Goal: Task Accomplishment & Management: Use online tool/utility

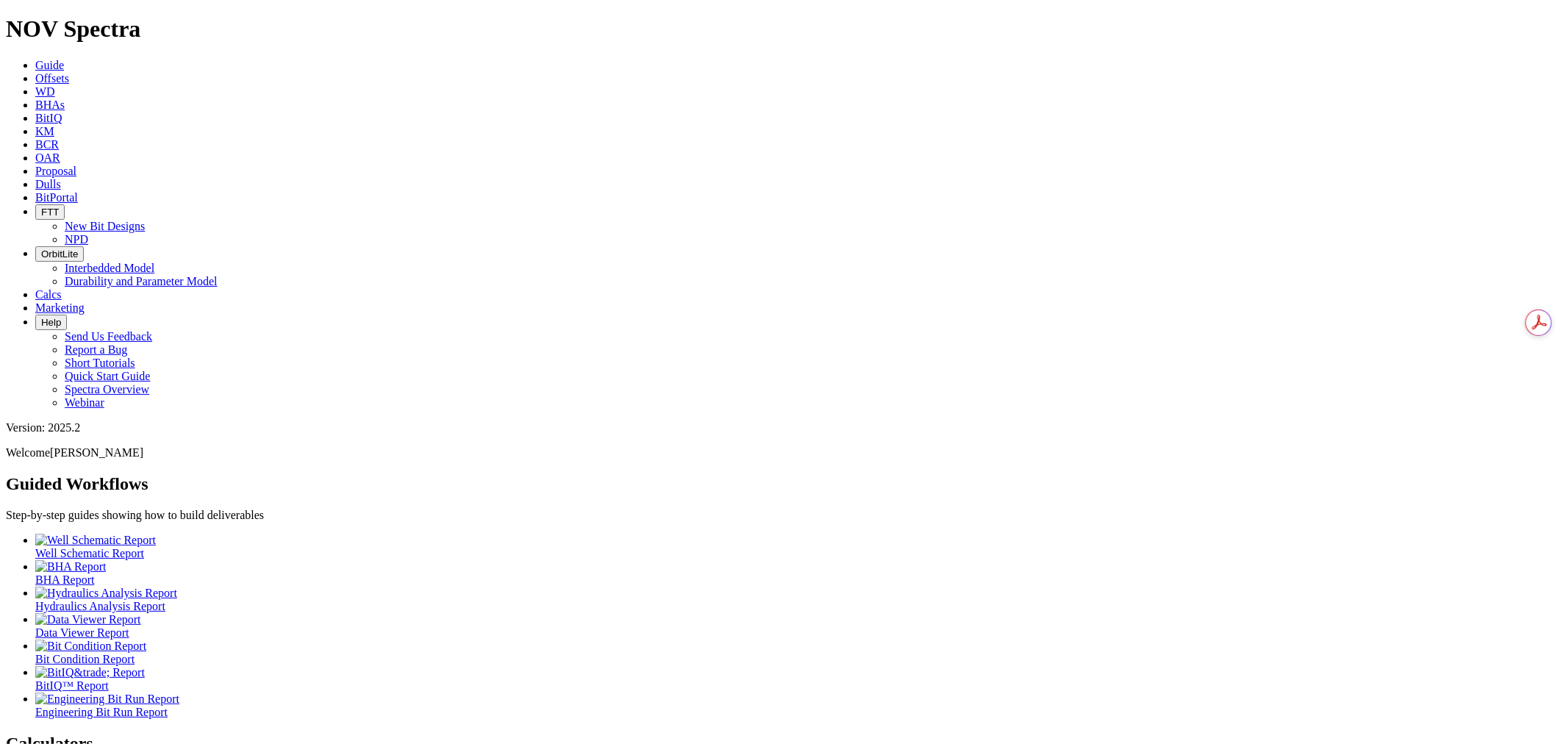
click at [69, 72] on link "Offsets" at bounding box center [52, 77] width 34 height 12
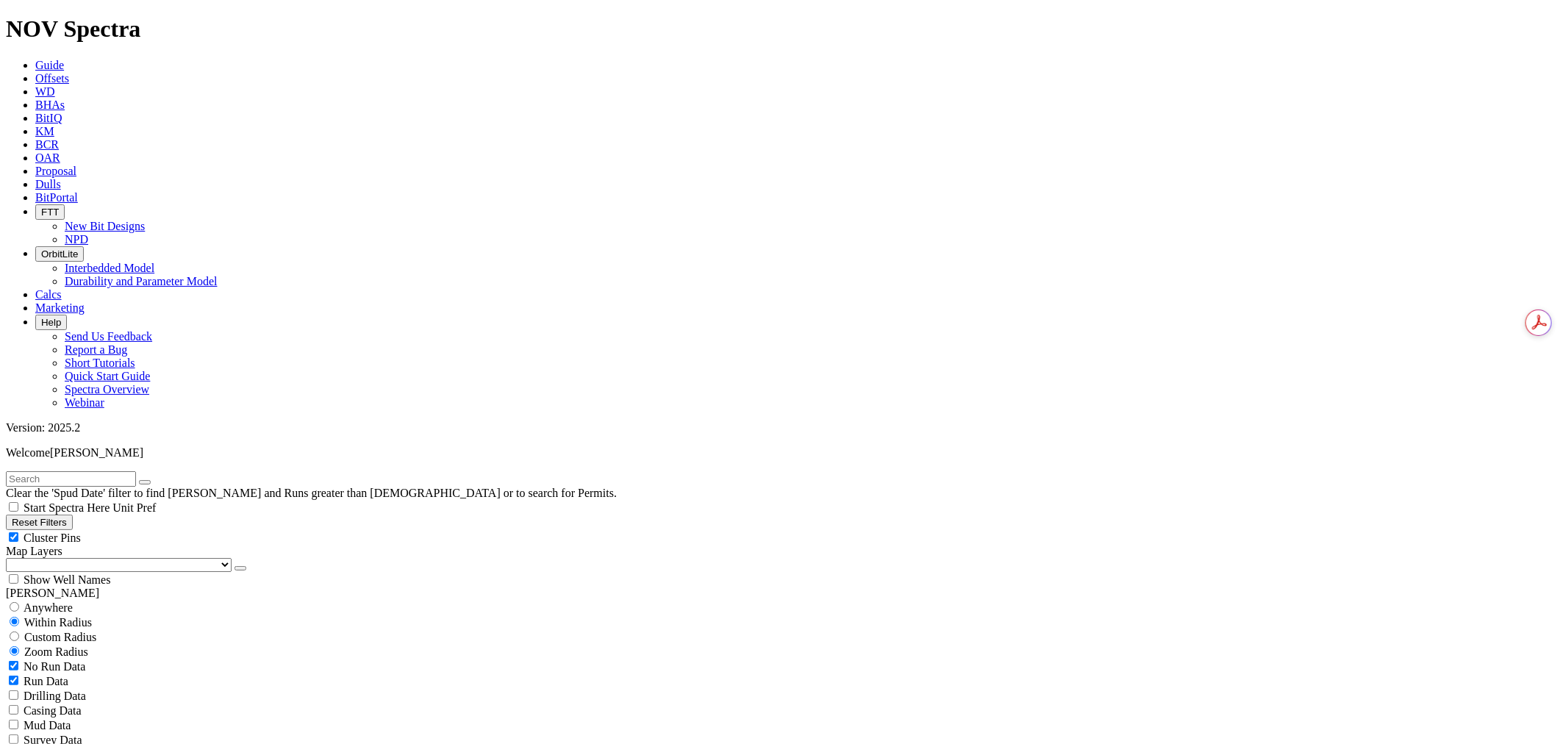
click at [59, 471] on input "text" at bounding box center [71, 479] width 130 height 15
paste input "19215745"
type input "19215745"
click at [45, 602] on span "Anywhere" at bounding box center [48, 607] width 50 height 12
radio input "true"
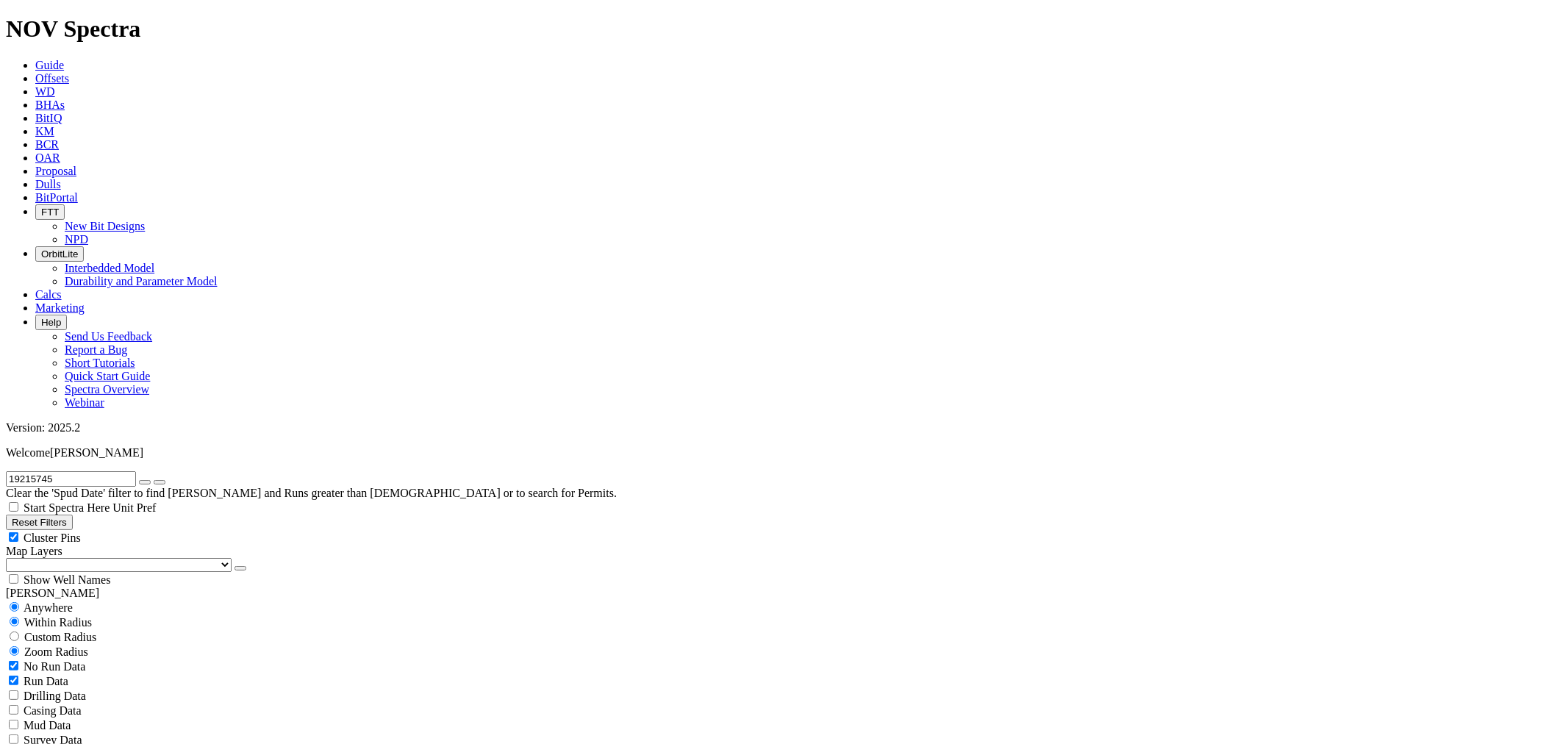
radio input "false"
radio input "true"
click at [70, 602] on span "Anywhere" at bounding box center [48, 607] width 50 height 12
radio input "true"
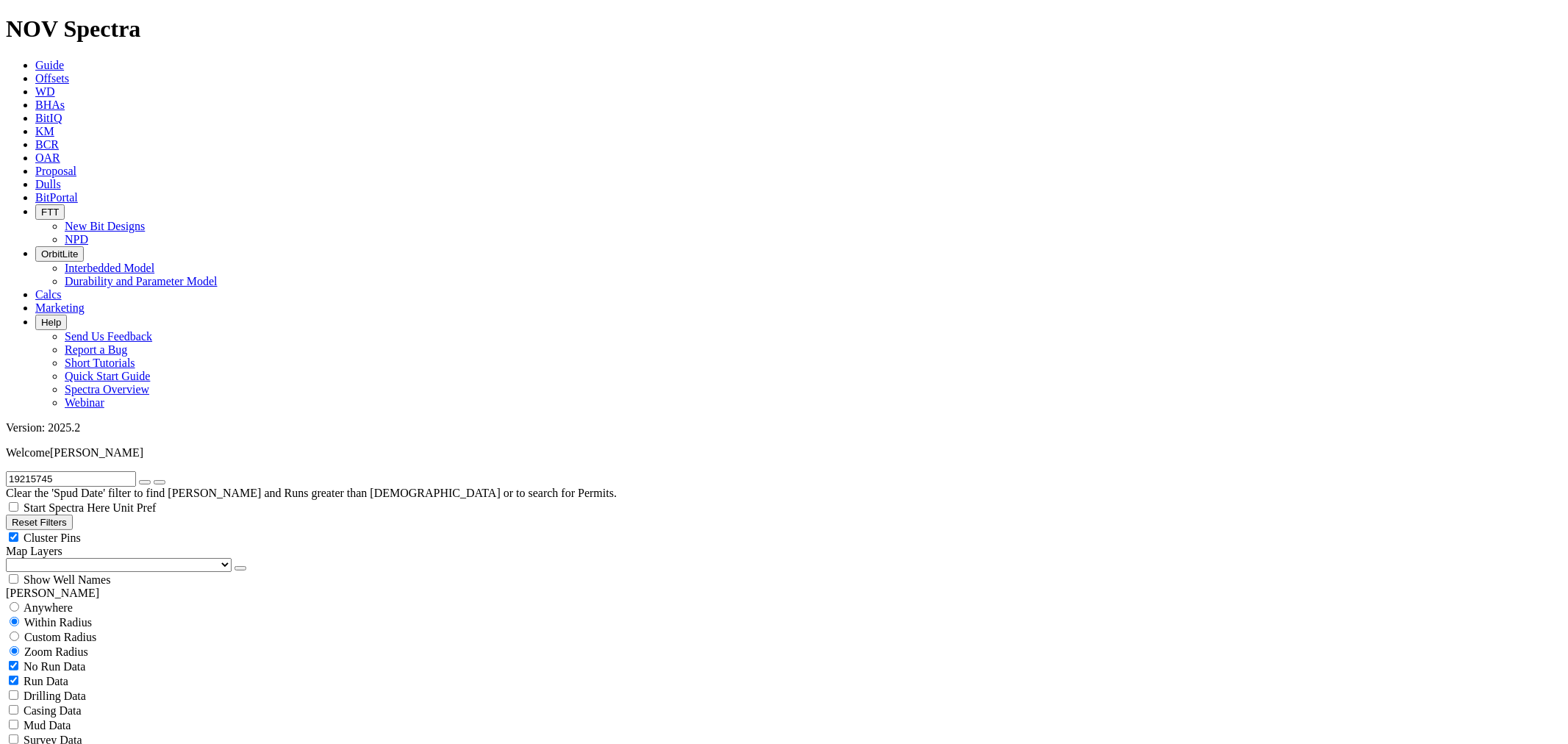
radio input "false"
click at [196, 615] on div "Within Radius" at bounding box center [784, 622] width 1557 height 15
radio input "false"
radio input "true"
click at [70, 600] on div "Anywhere" at bounding box center [784, 607] width 1557 height 15
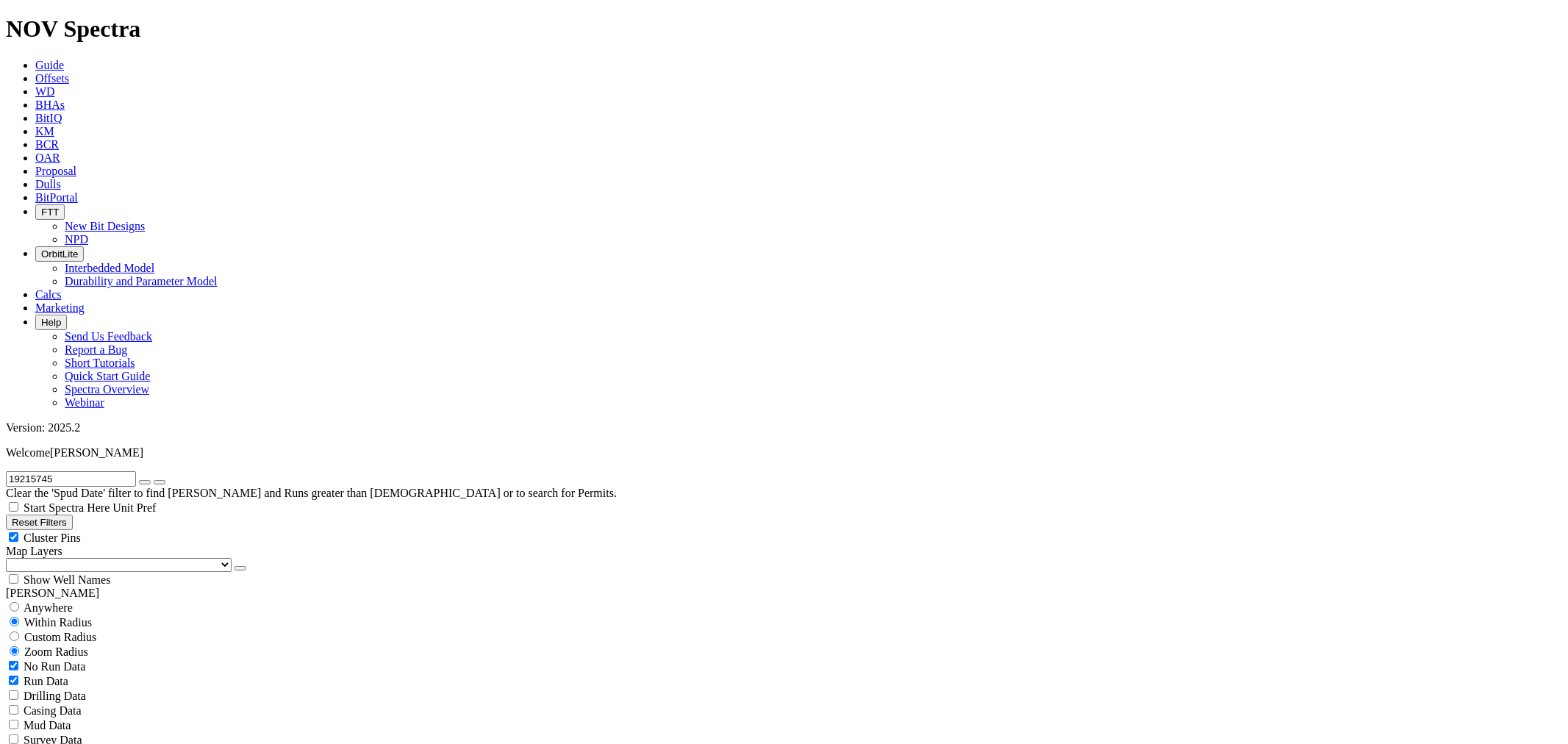
radio input "true"
radio input "false"
click at [234, 566] on button "button" at bounding box center [240, 567] width 11 height 4
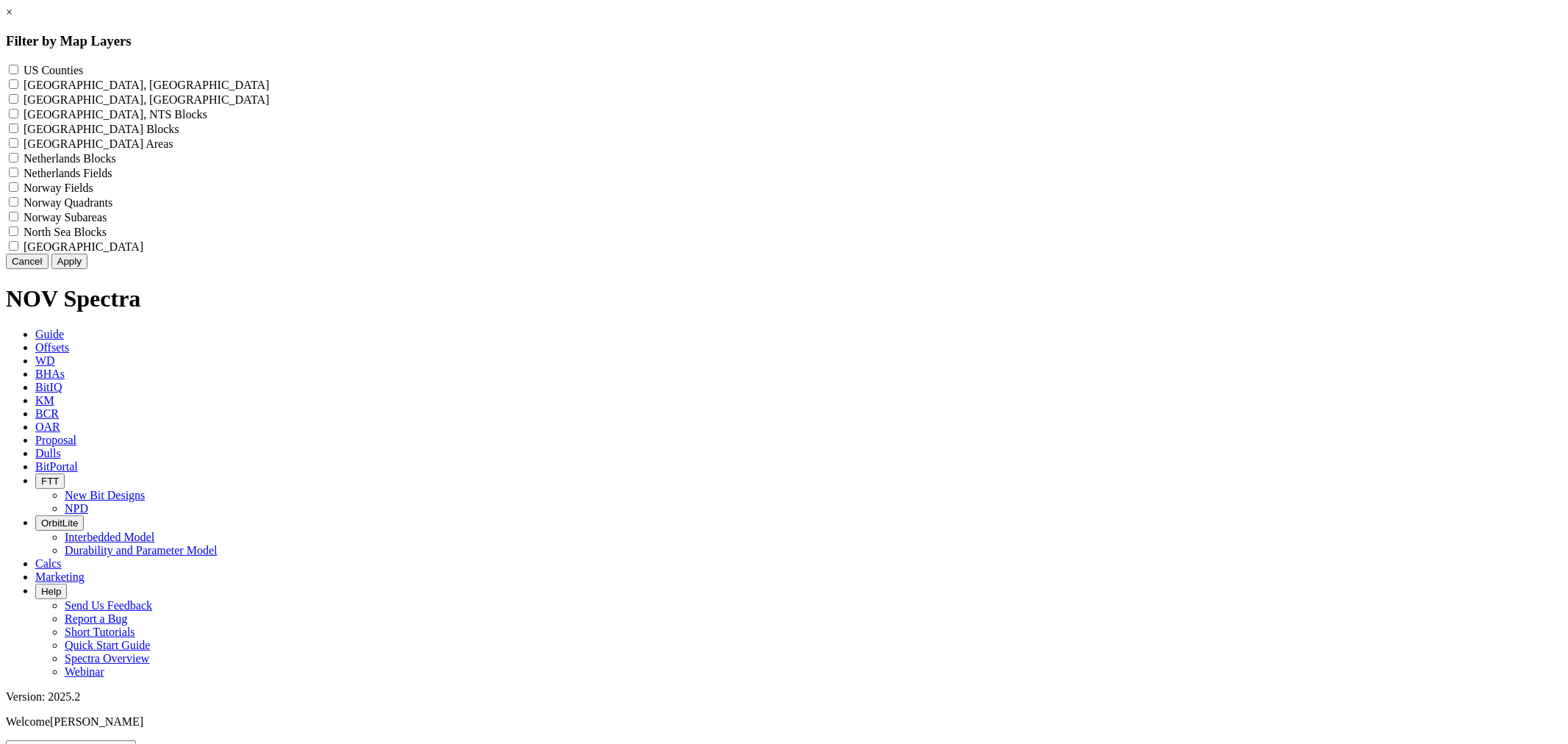
click at [83, 70] on label "US Counties - ()" at bounding box center [53, 70] width 59 height 12
click at [19, 70] on Counties "US Counties - ()" at bounding box center [14, 69] width 10 height 10
checkbox Counties "true"
click at [885, 269] on div "Cancel Apply" at bounding box center [784, 261] width 1557 height 15
click at [87, 269] on button "Apply" at bounding box center [69, 261] width 36 height 15
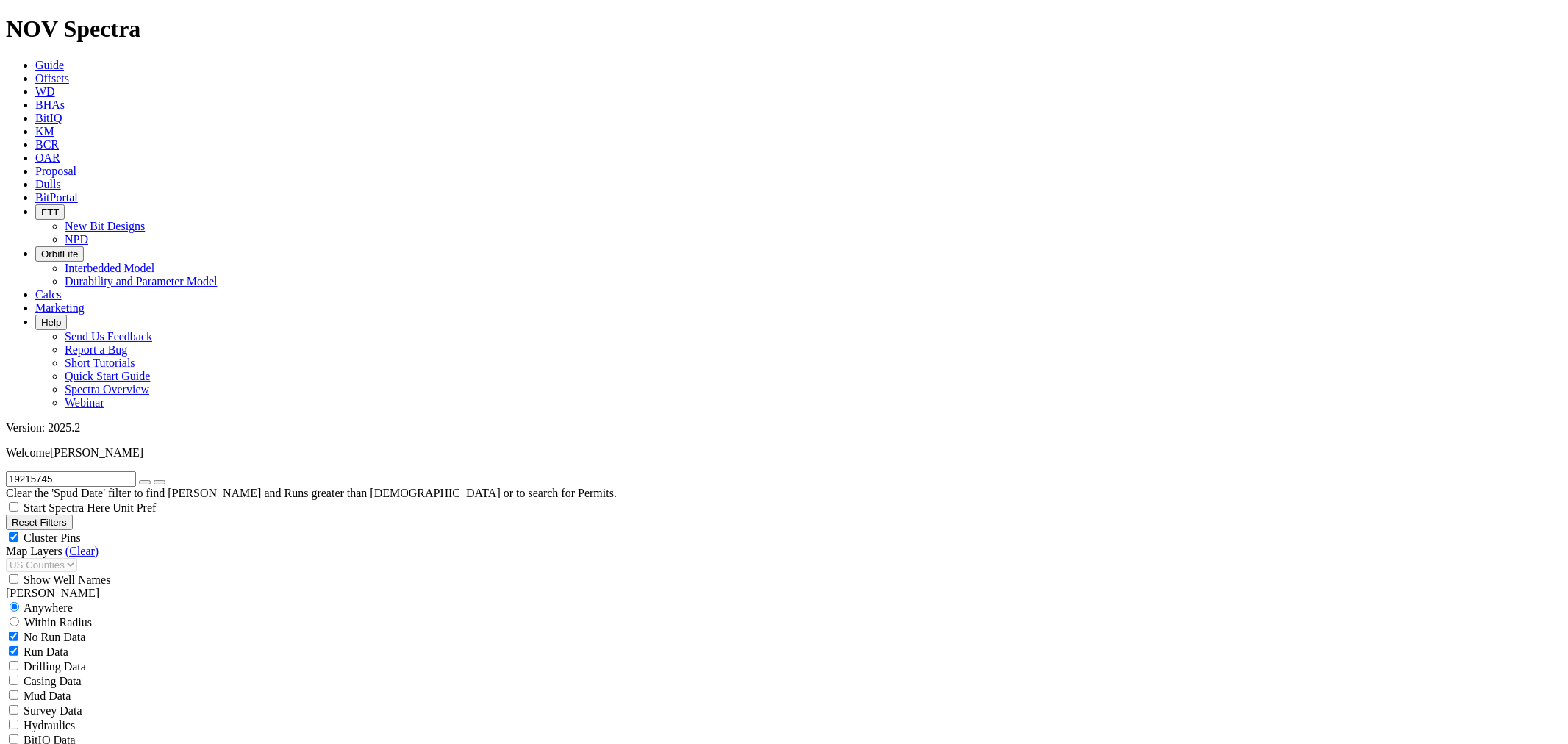
radio input "false"
radio input "true"
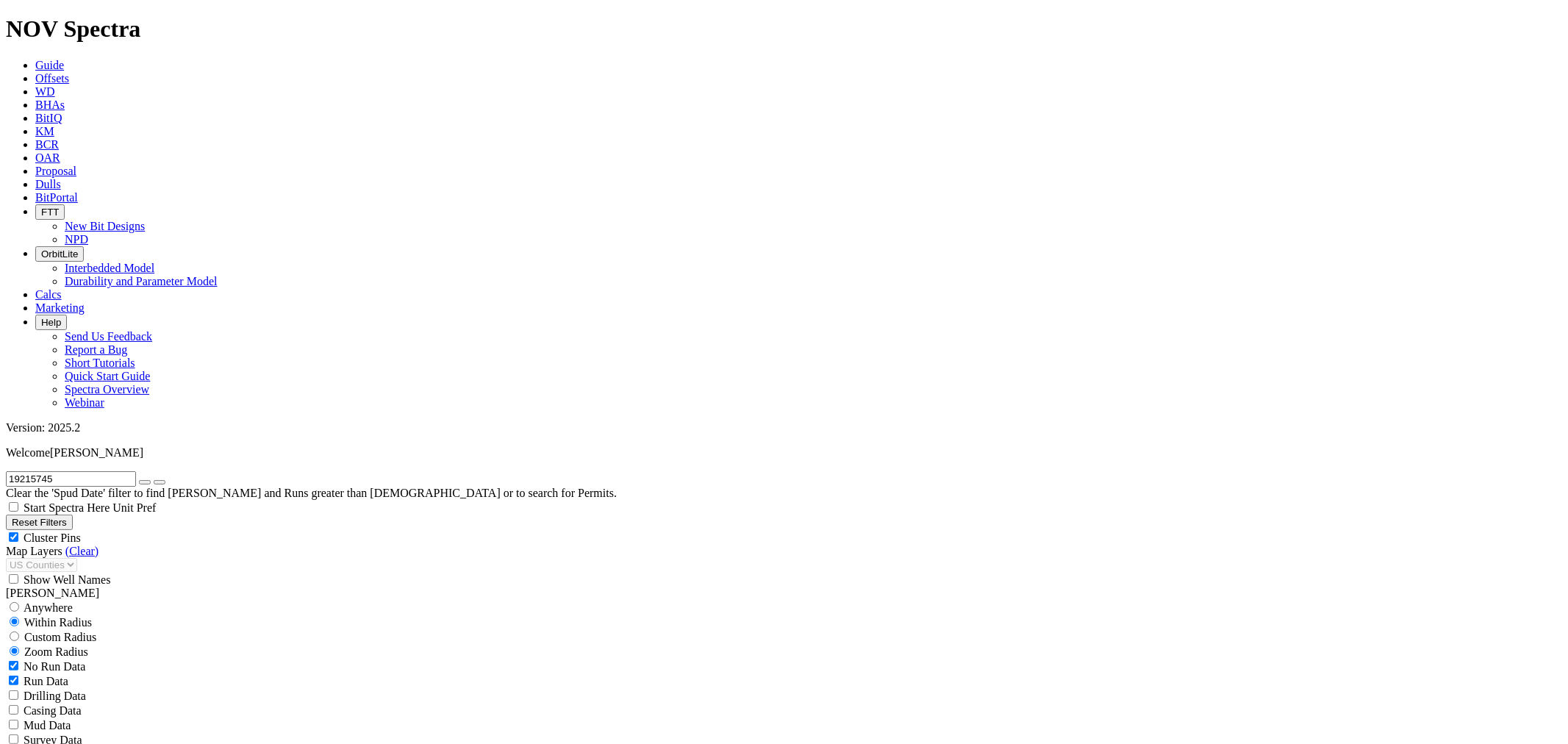
click at [73, 631] on span "Custom Radius" at bounding box center [60, 637] width 72 height 12
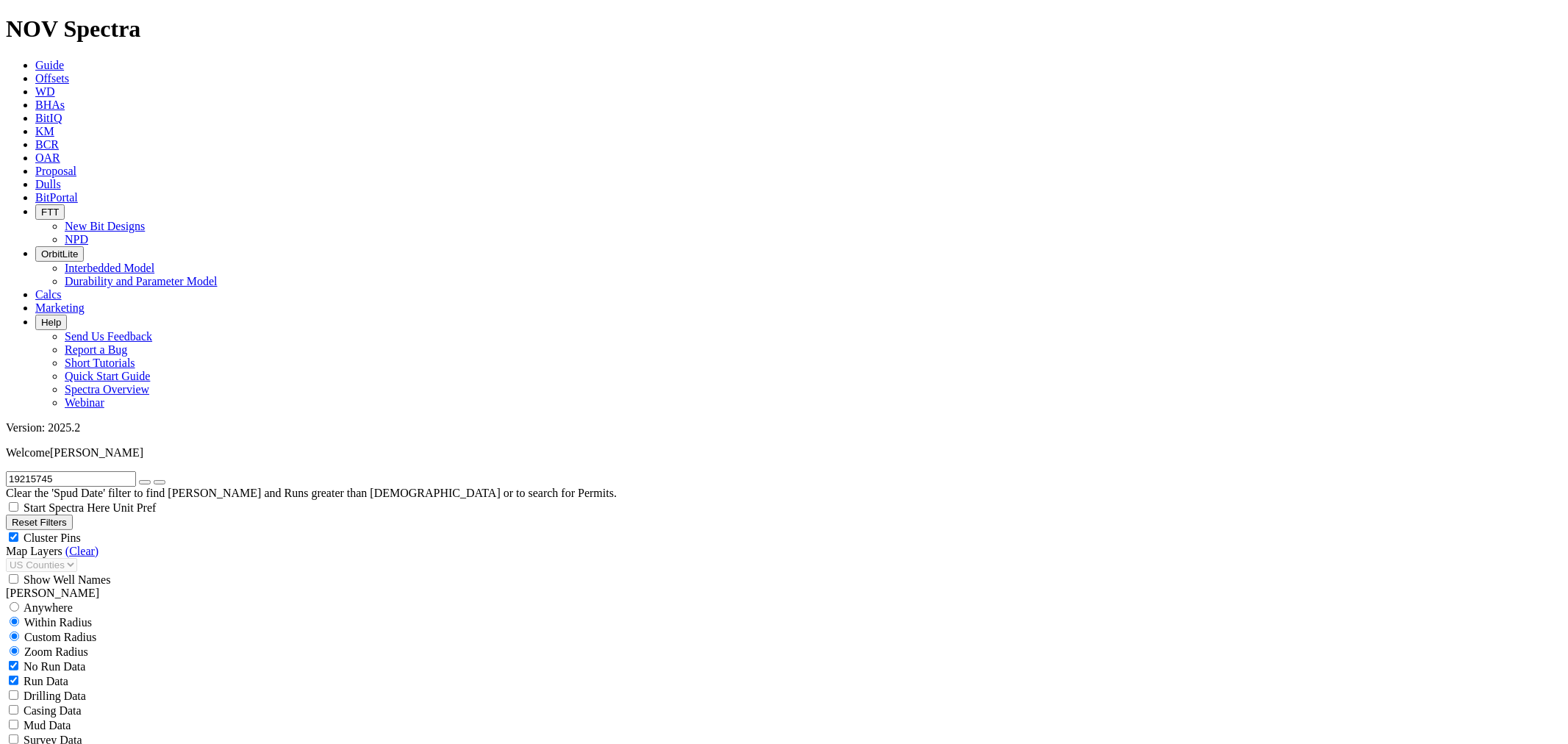
radio input "true"
radio input "false"
click at [41, 674] on button "Miles" at bounding box center [23, 681] width 34 height 15
click at [103, 659] on input "number" at bounding box center [71, 666] width 130 height 15
type input "1"
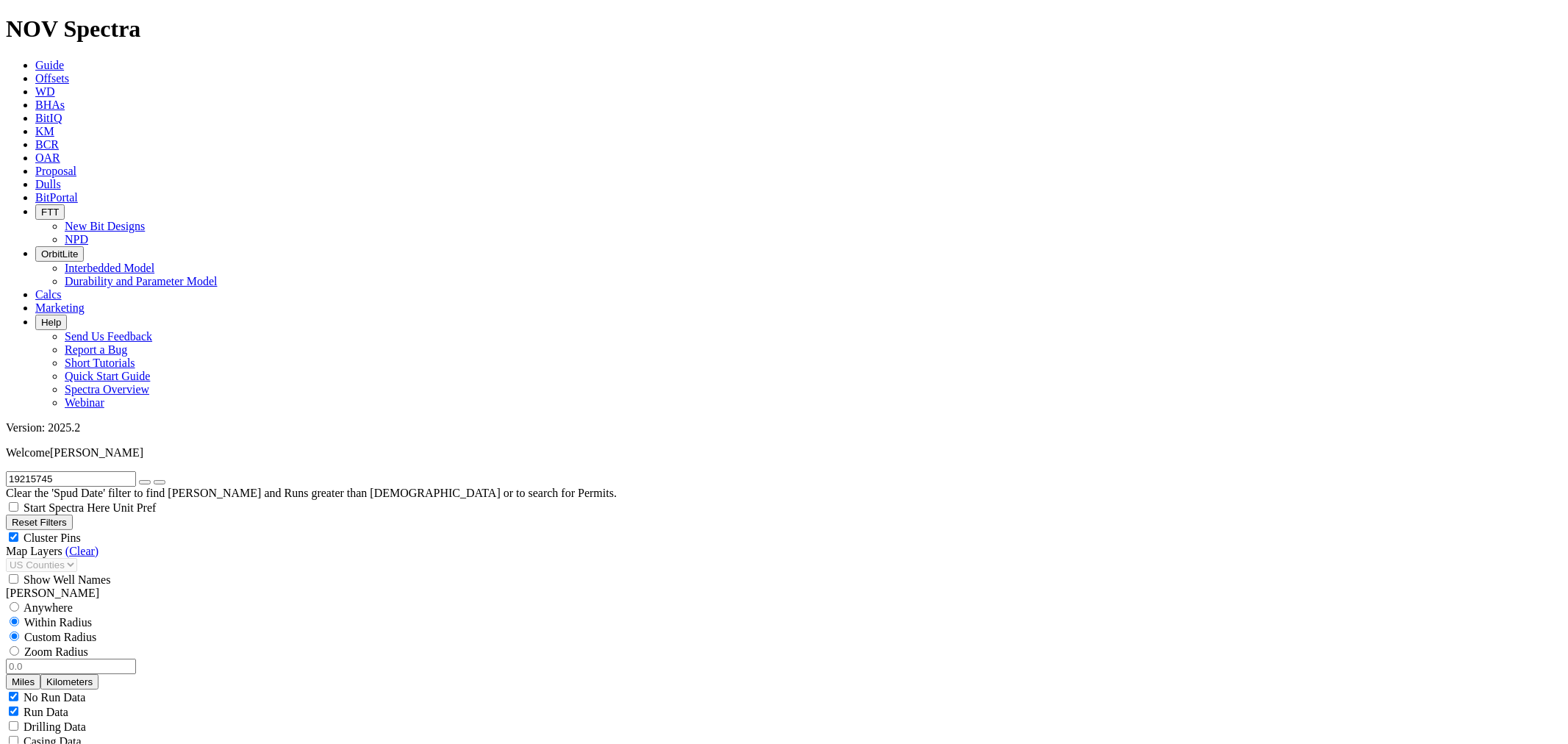
radio input "false"
radio input "true"
click at [84, 631] on span "Custom Radius" at bounding box center [60, 637] width 72 height 12
radio input "true"
radio input "false"
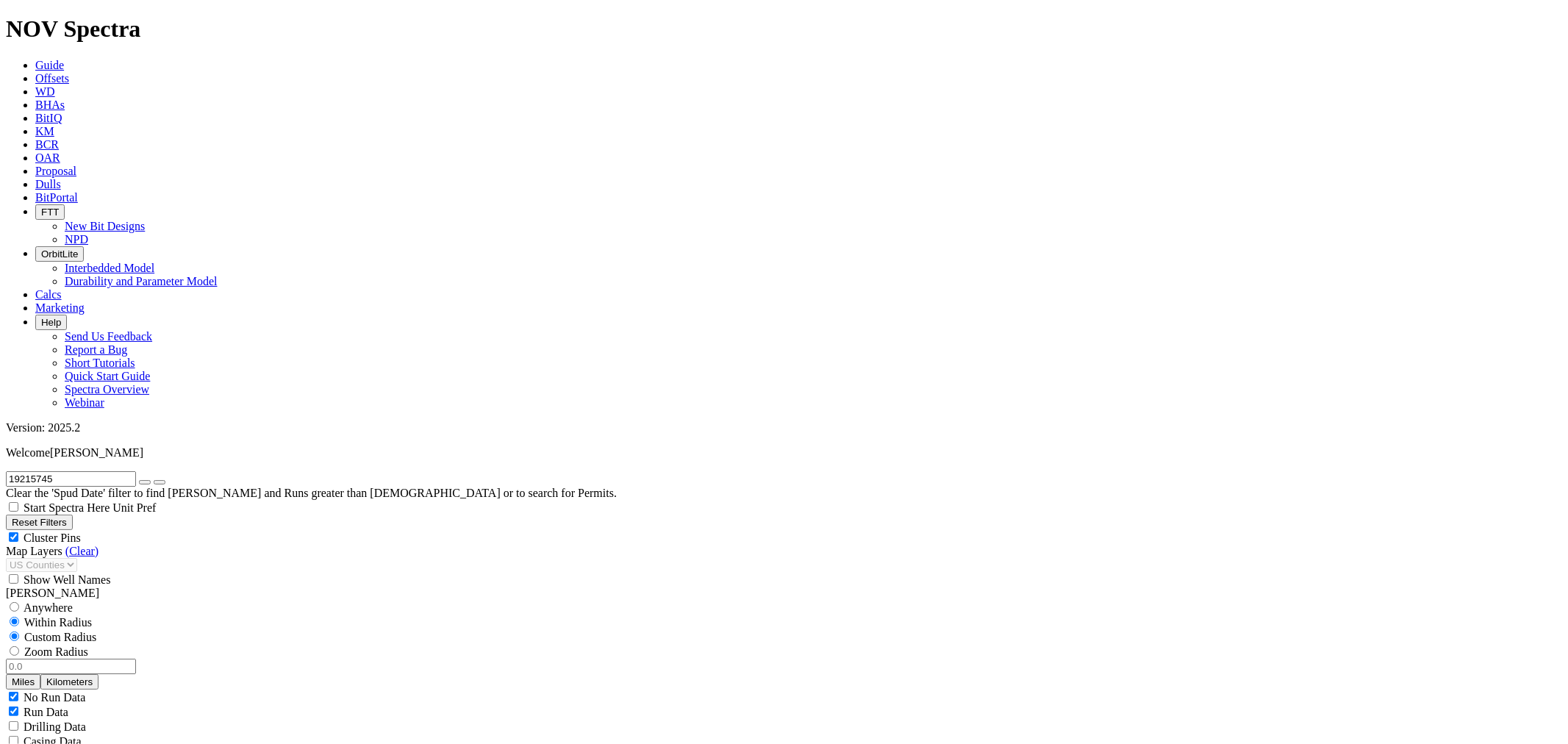
click at [84, 659] on input "number" at bounding box center [71, 666] width 130 height 15
type input "5"
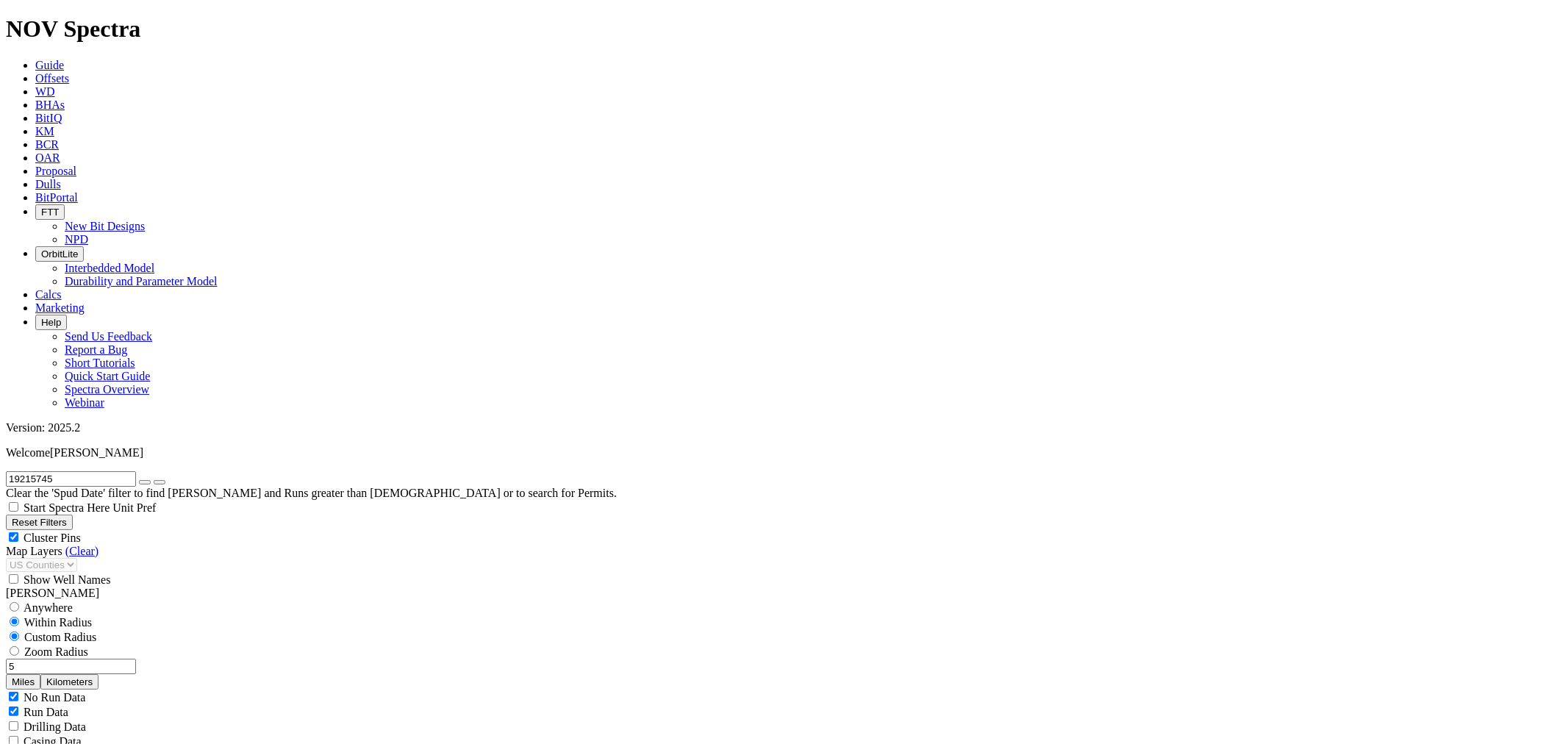
select select "9.875"
checkbox input "false"
select select "? number:9.875 ?"
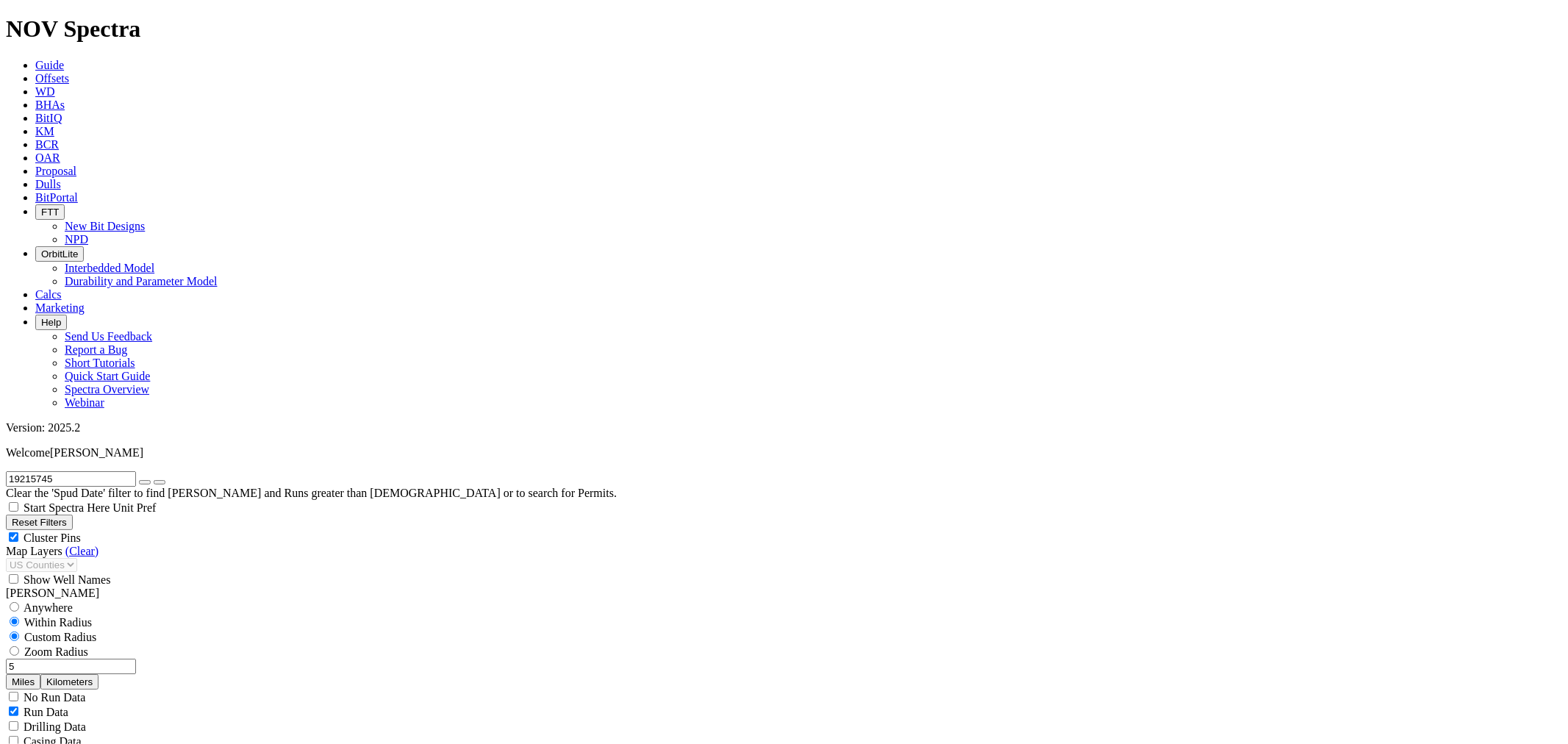
scroll to position [1143, 0]
type input "8000"
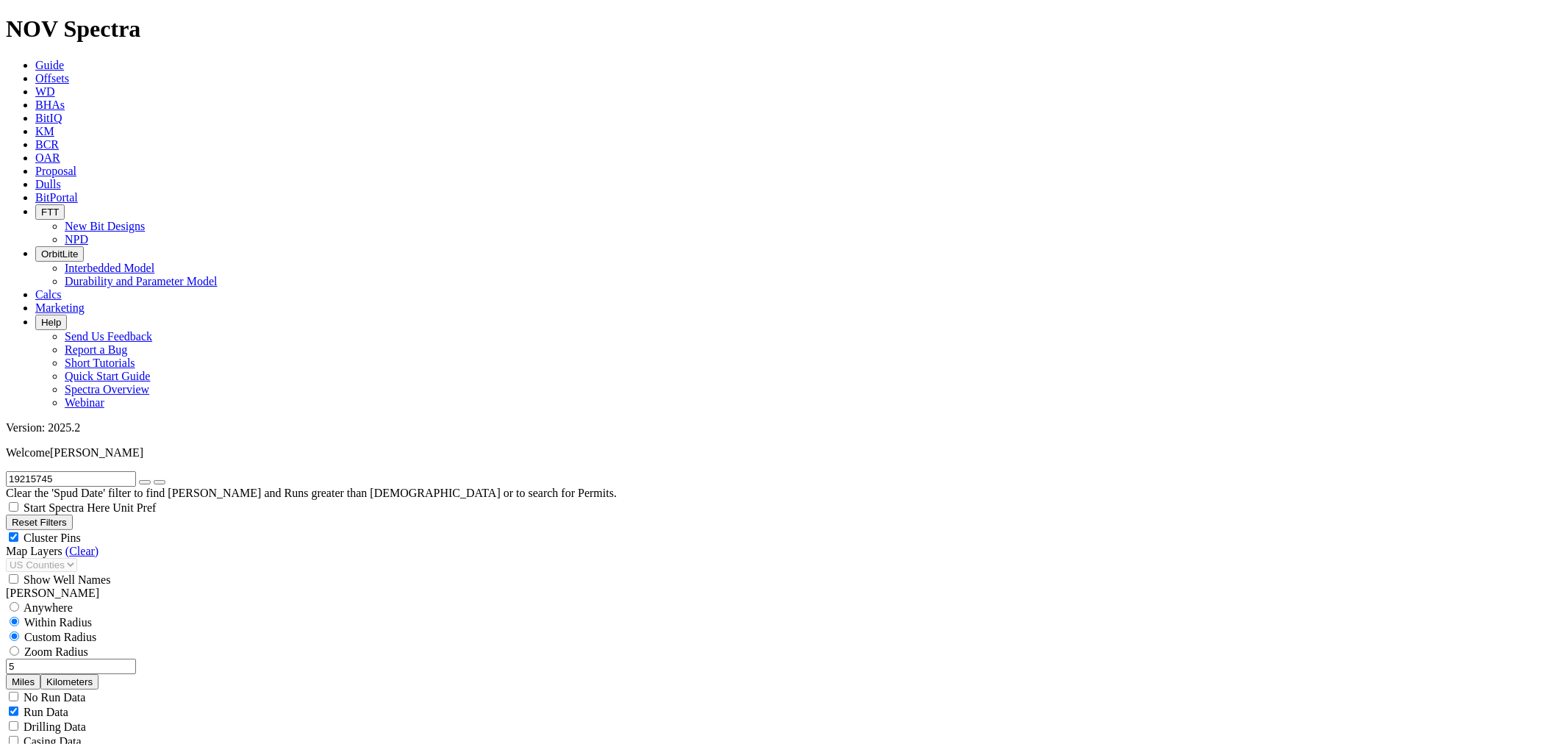
type input "2000"
click at [151, 480] on button "button" at bounding box center [145, 482] width 11 height 4
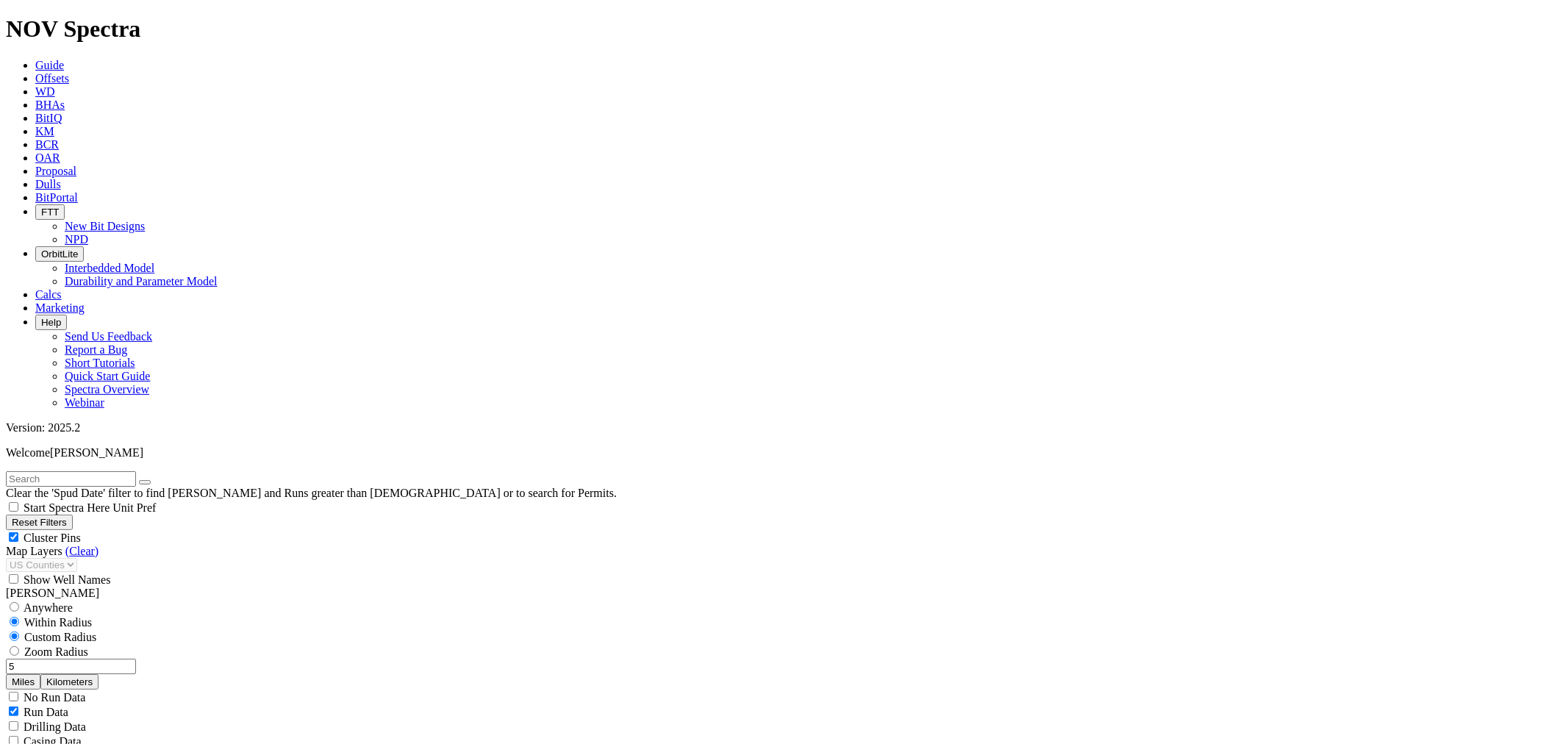
type input "[DATE]"
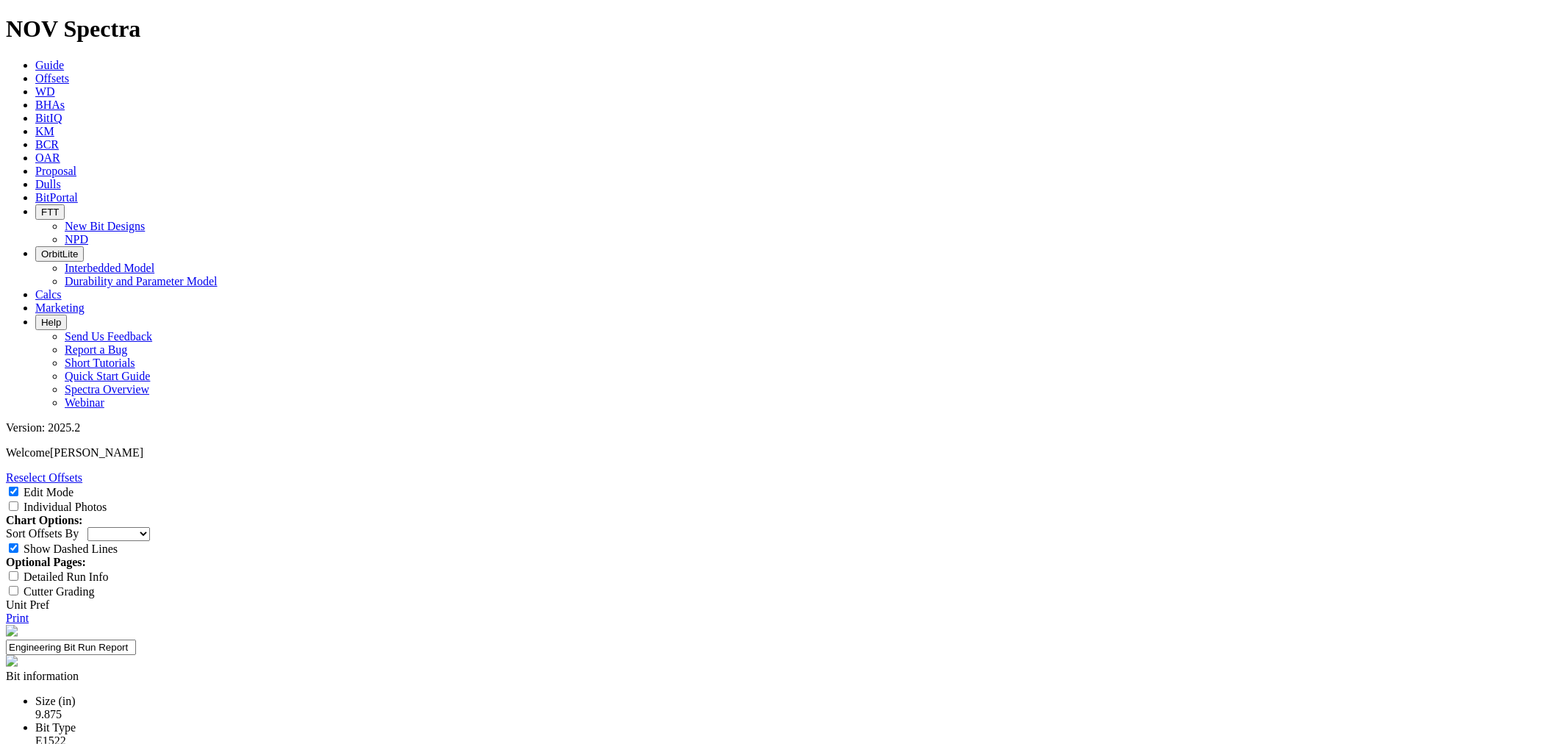
drag, startPoint x: 1533, startPoint y: 156, endPoint x: 1532, endPoint y: 164, distance: 8.1
click at [150, 527] on select "Depth In Interval ROP Spud Date" at bounding box center [118, 533] width 63 height 14
select select "string:RunROP"
click at [150, 527] on select "Depth In Interval ROP Spud Date" at bounding box center [118, 533] width 63 height 14
drag, startPoint x: 611, startPoint y: 193, endPoint x: 611, endPoint y: 201, distance: 8.0
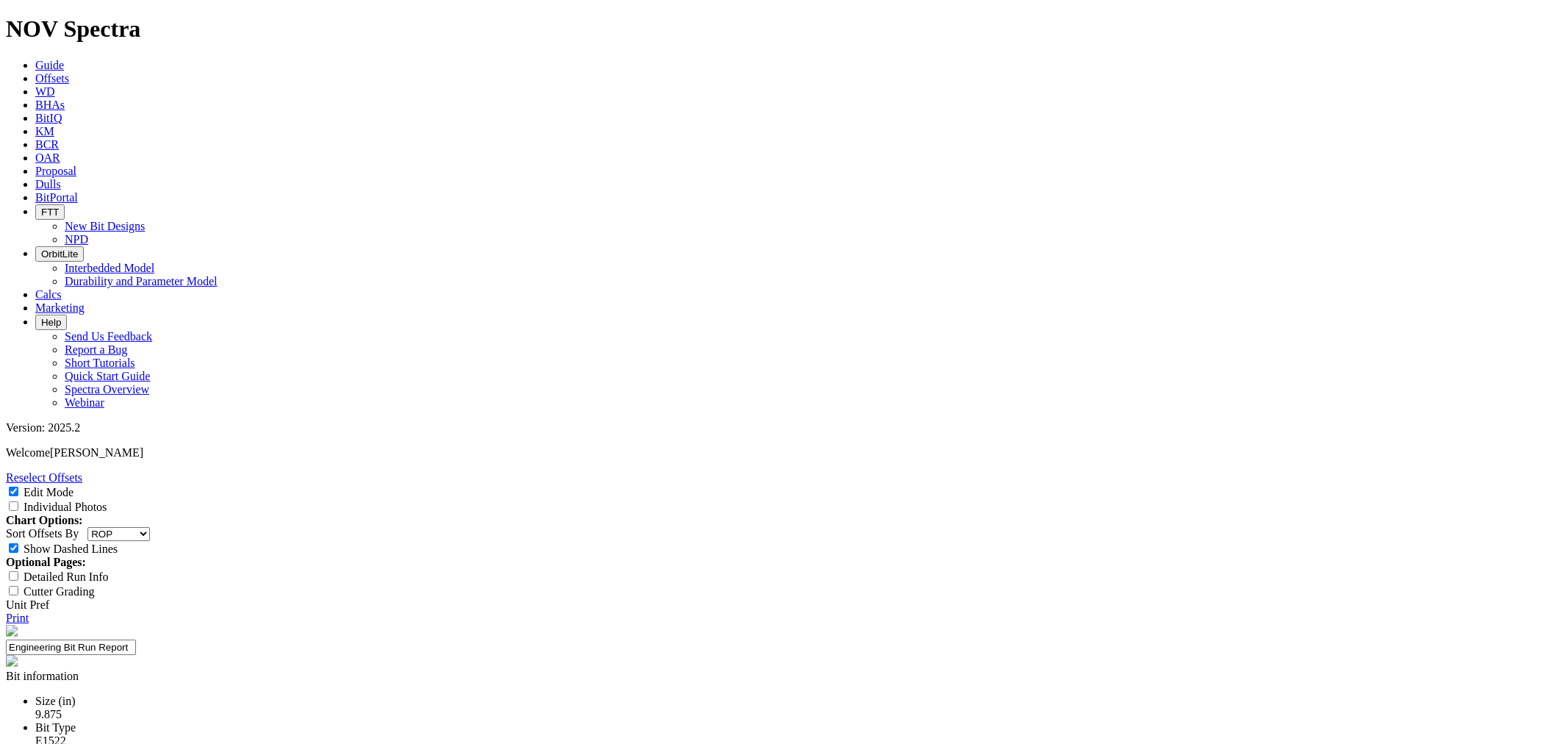
select select "New Bit Design"
drag, startPoint x: 709, startPoint y: 208, endPoint x: 703, endPoint y: 215, distance: 9.2
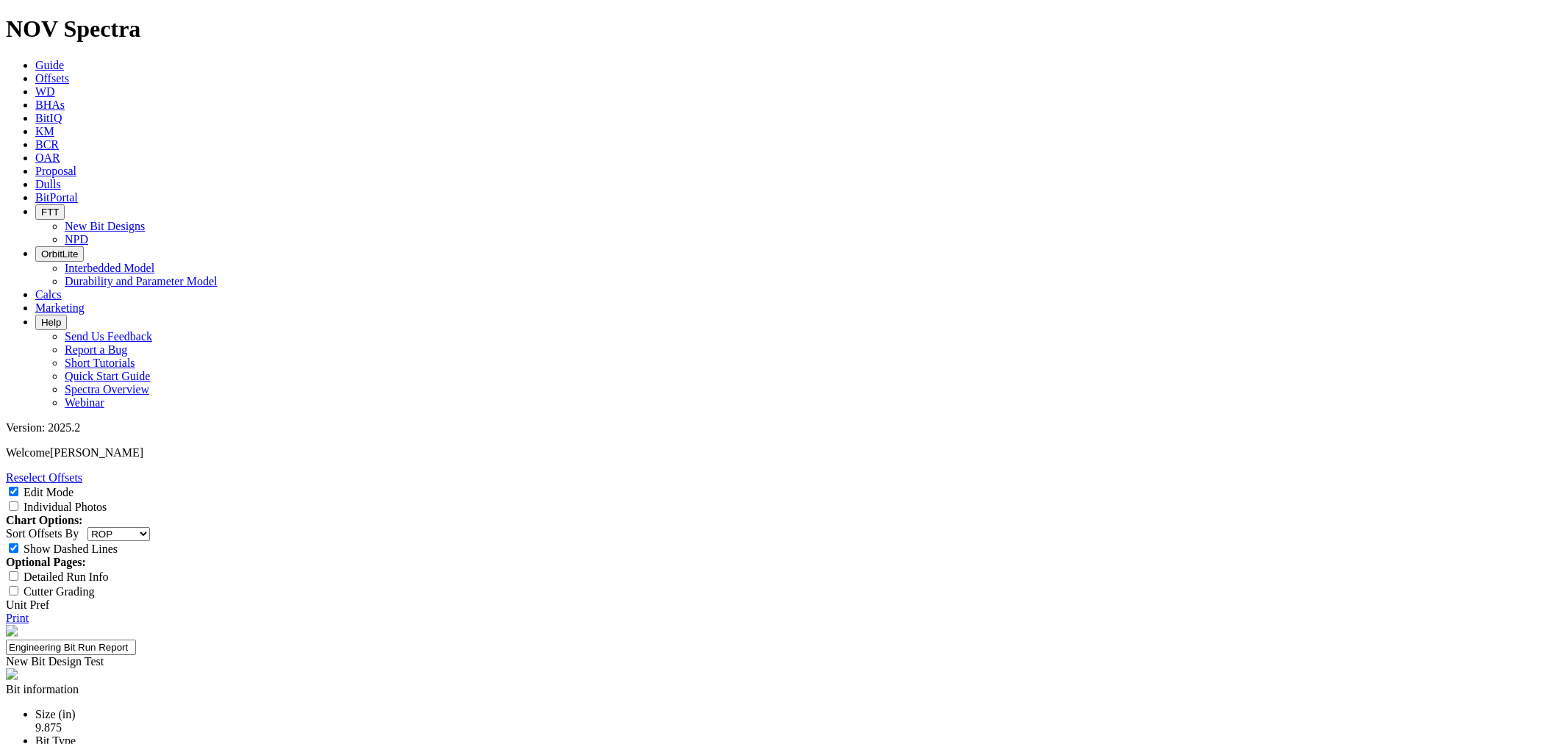
type input "25-0335"
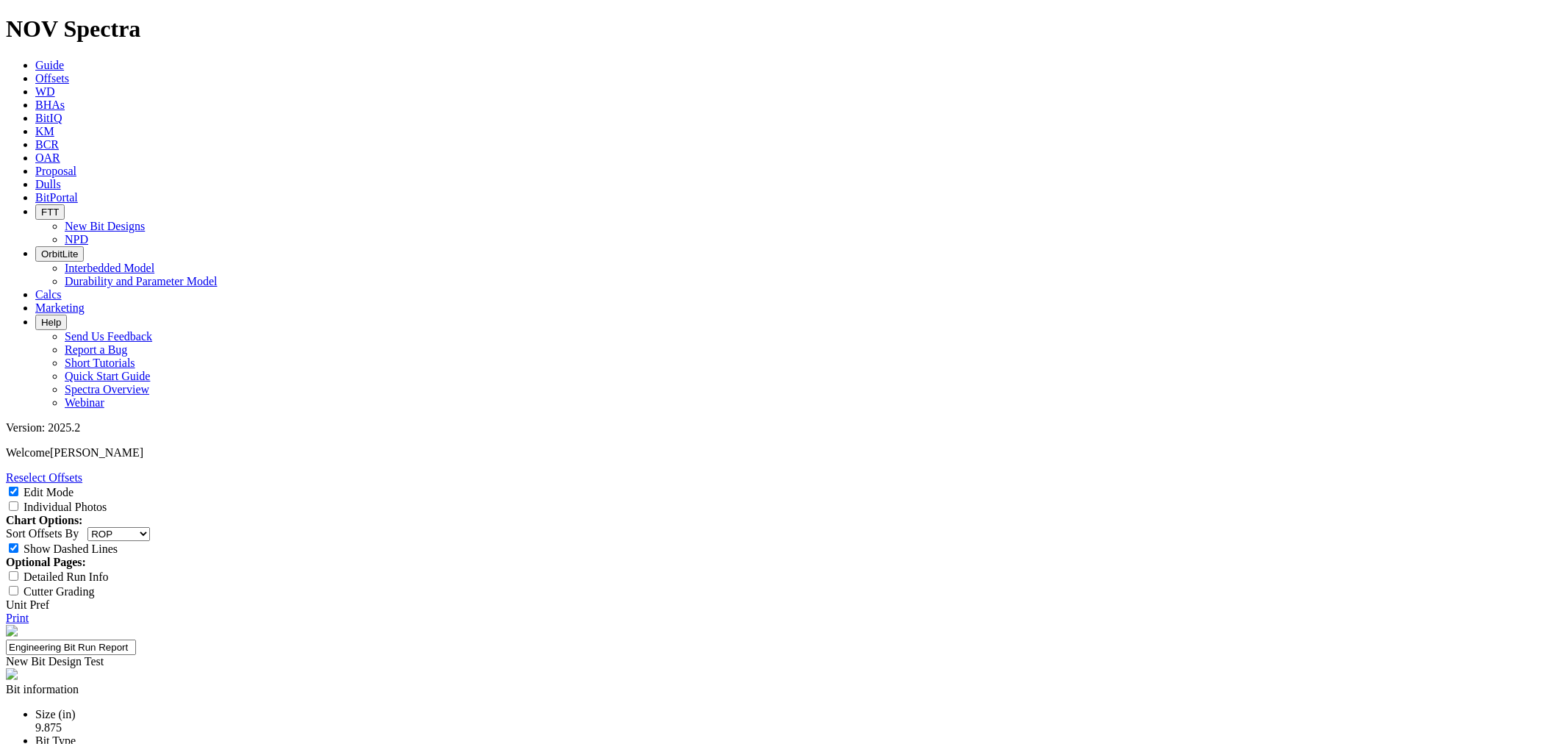
copy div "A321041"
drag, startPoint x: 847, startPoint y: 493, endPoint x: 839, endPoint y: 502, distance: 12.0
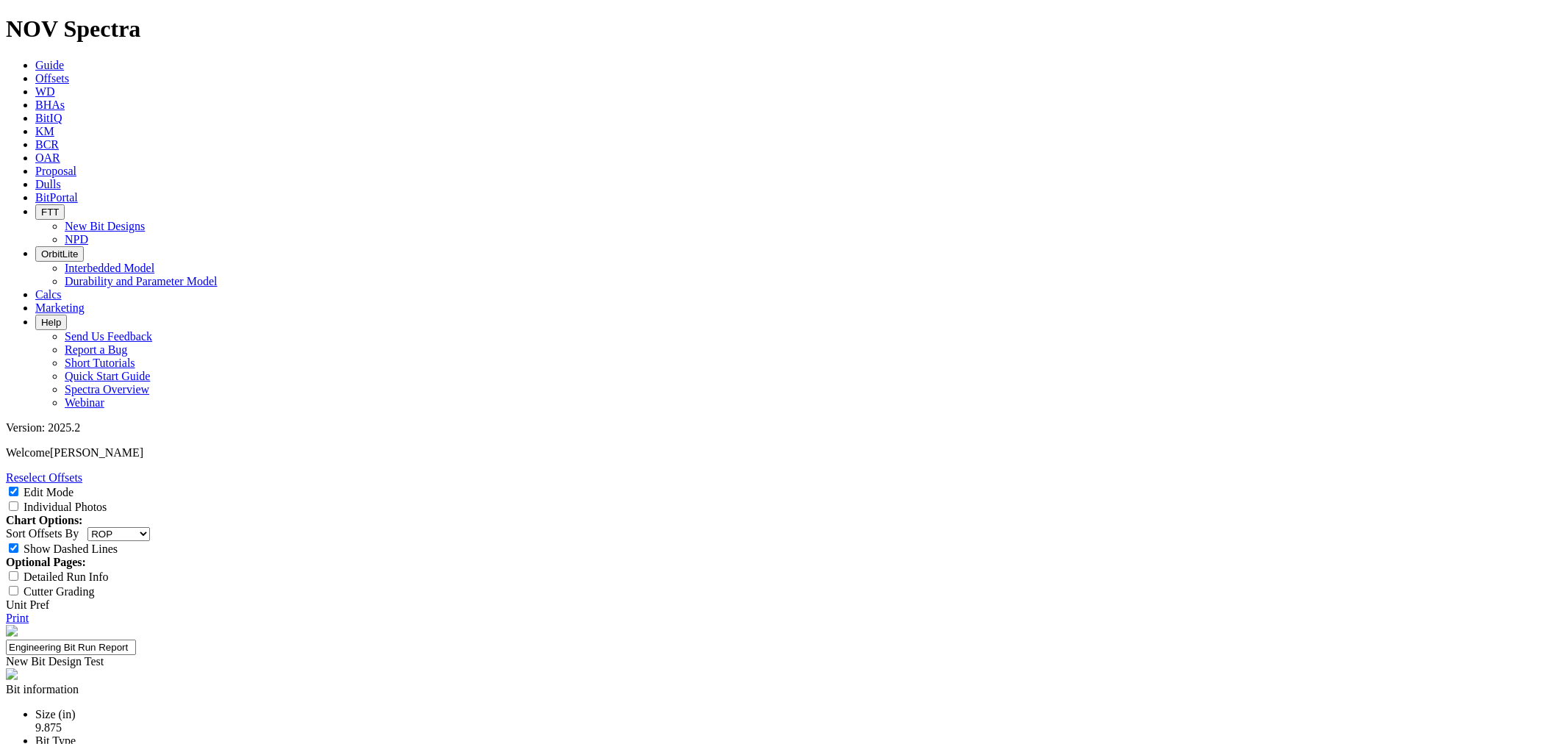
type input "ROP (primary)"
paste input "Lea 205 ft/hr | Loving 194 ft/hr | [PERSON_NAME] 187 ft/hr | [PERSON_NAME] 112 …"
drag, startPoint x: 1000, startPoint y: 503, endPoint x: 802, endPoint y: 508, distance: 198.1
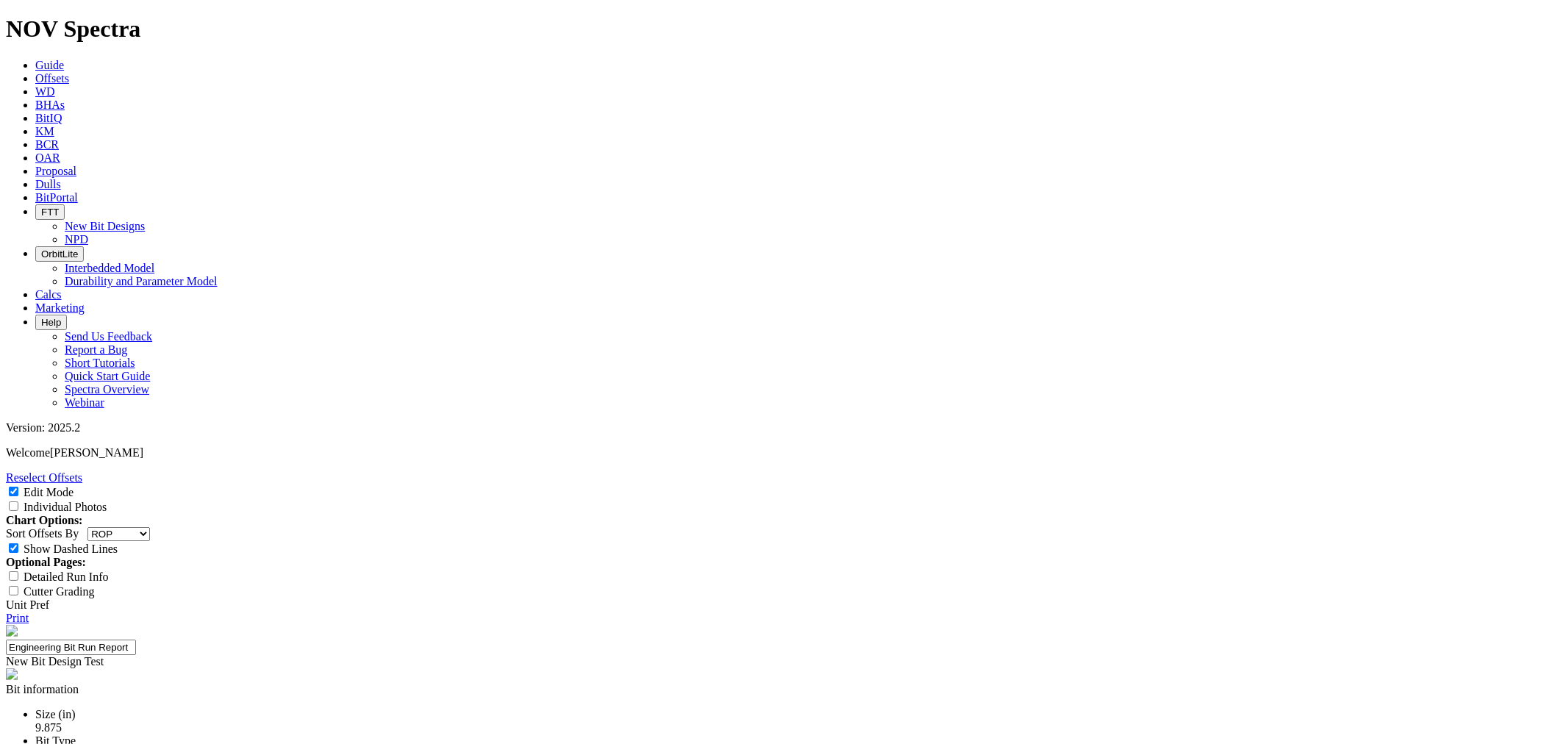
type input "Lea 205 ft/hr | Loving 194 ft/hr | [PERSON_NAME] 187 ft/hr | [PERSON_NAME] 112 …"
type input "r"
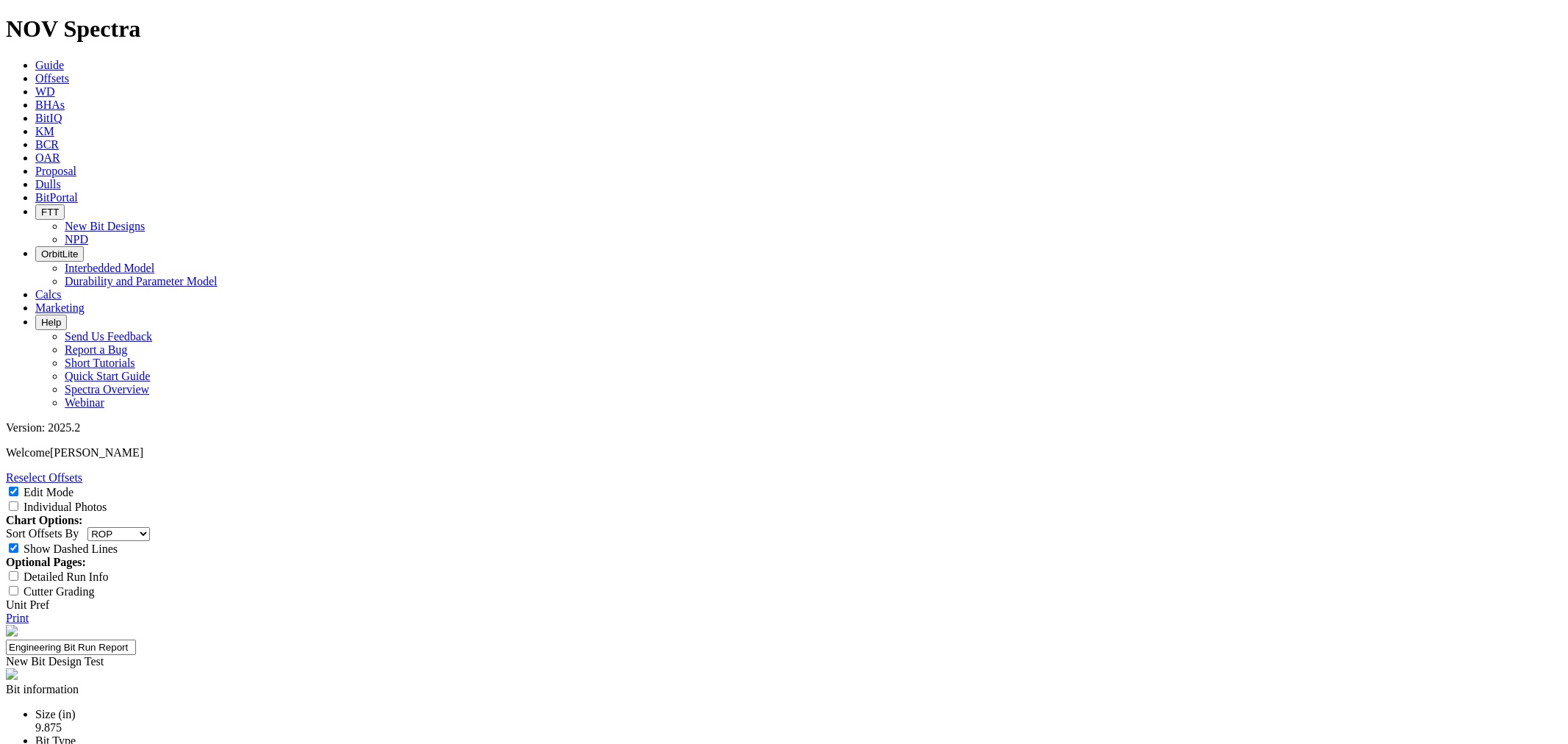
paste input "Run Length (primary)"
type input "Run Length (primary)"
paste input "Run Count (secondary)"
type input "Run Count (secondary)"
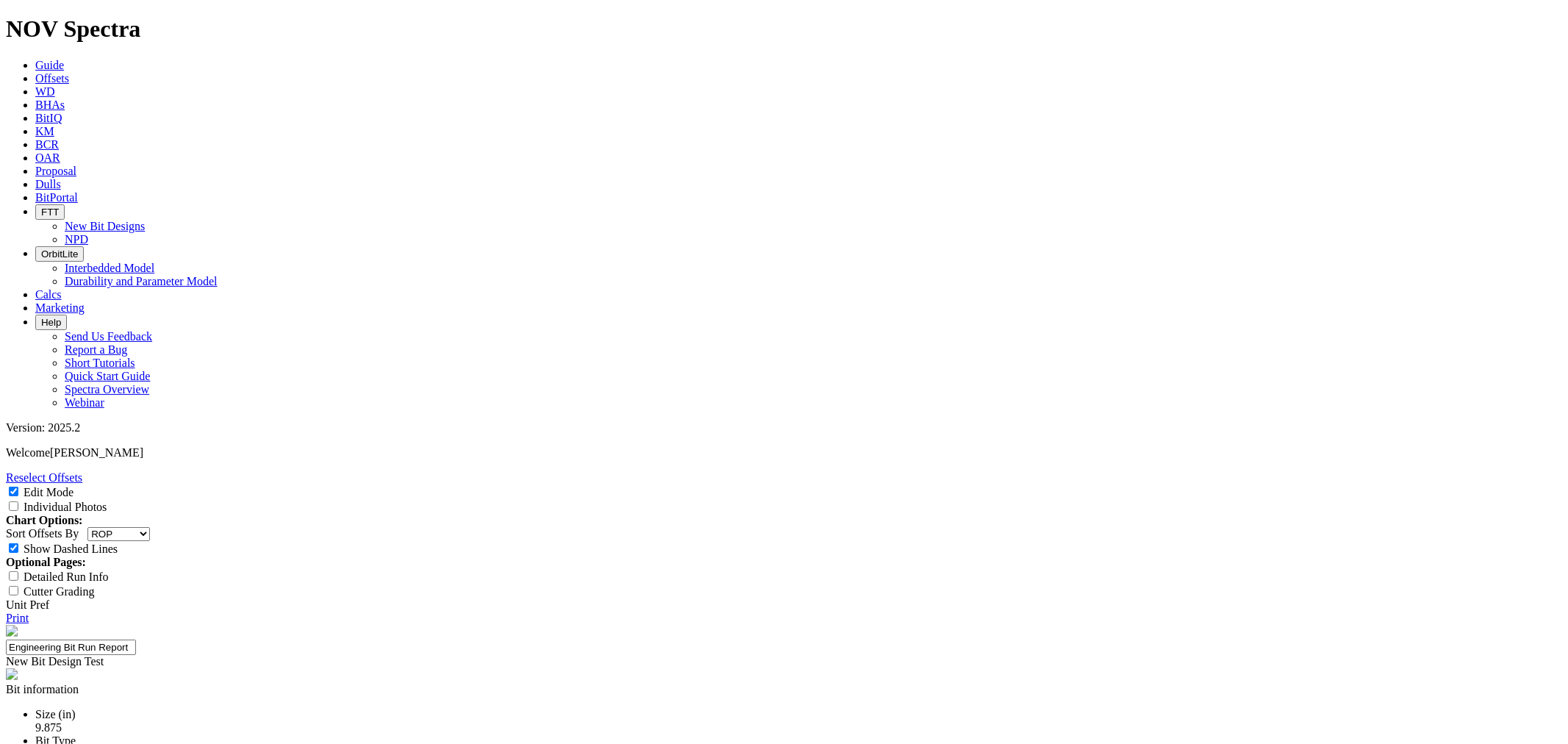
drag, startPoint x: 921, startPoint y: 520, endPoint x: 938, endPoint y: 520, distance: 17.0
paste input "Improve TD success rate from 41% to 70%"
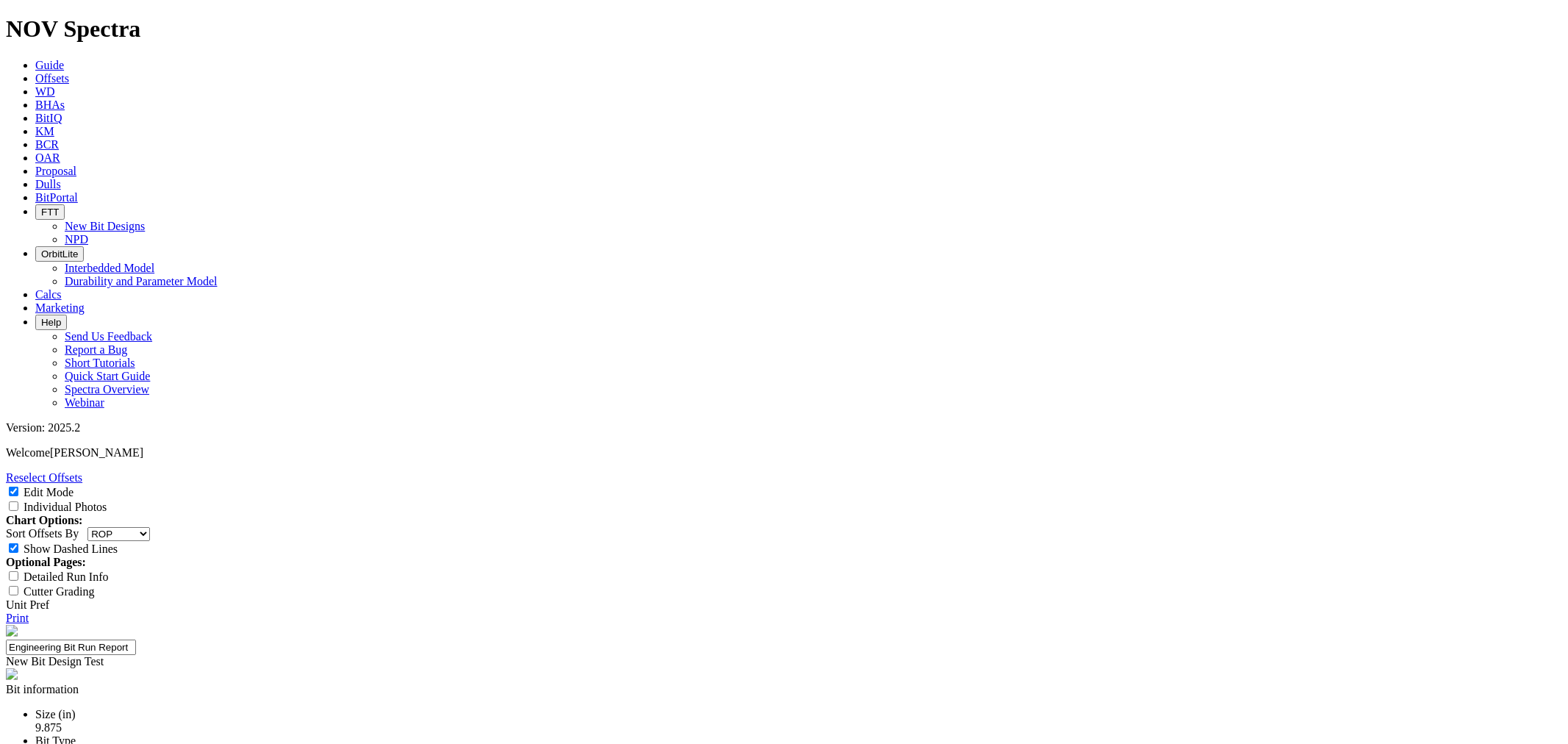
type input "Improve TD success rate from 41% to 70%"
paste input "4+"
type input "4+"
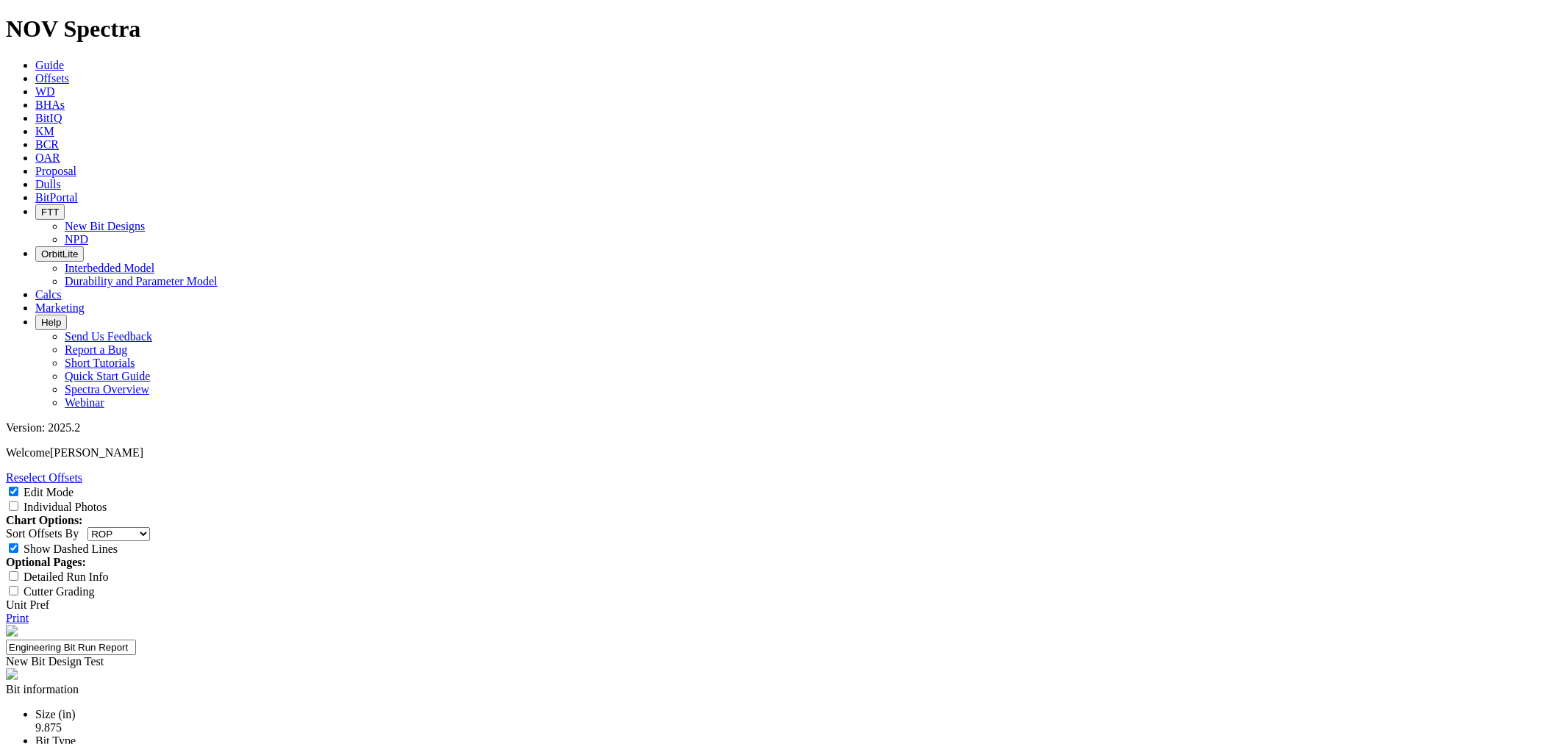
paste textarea "EOG has requested a 13mm vertical deep-set design to address outer nose/shoulde…"
type textarea "EOG has requested a 13mm vertical deep-set design to address outer nose/shoulde…"
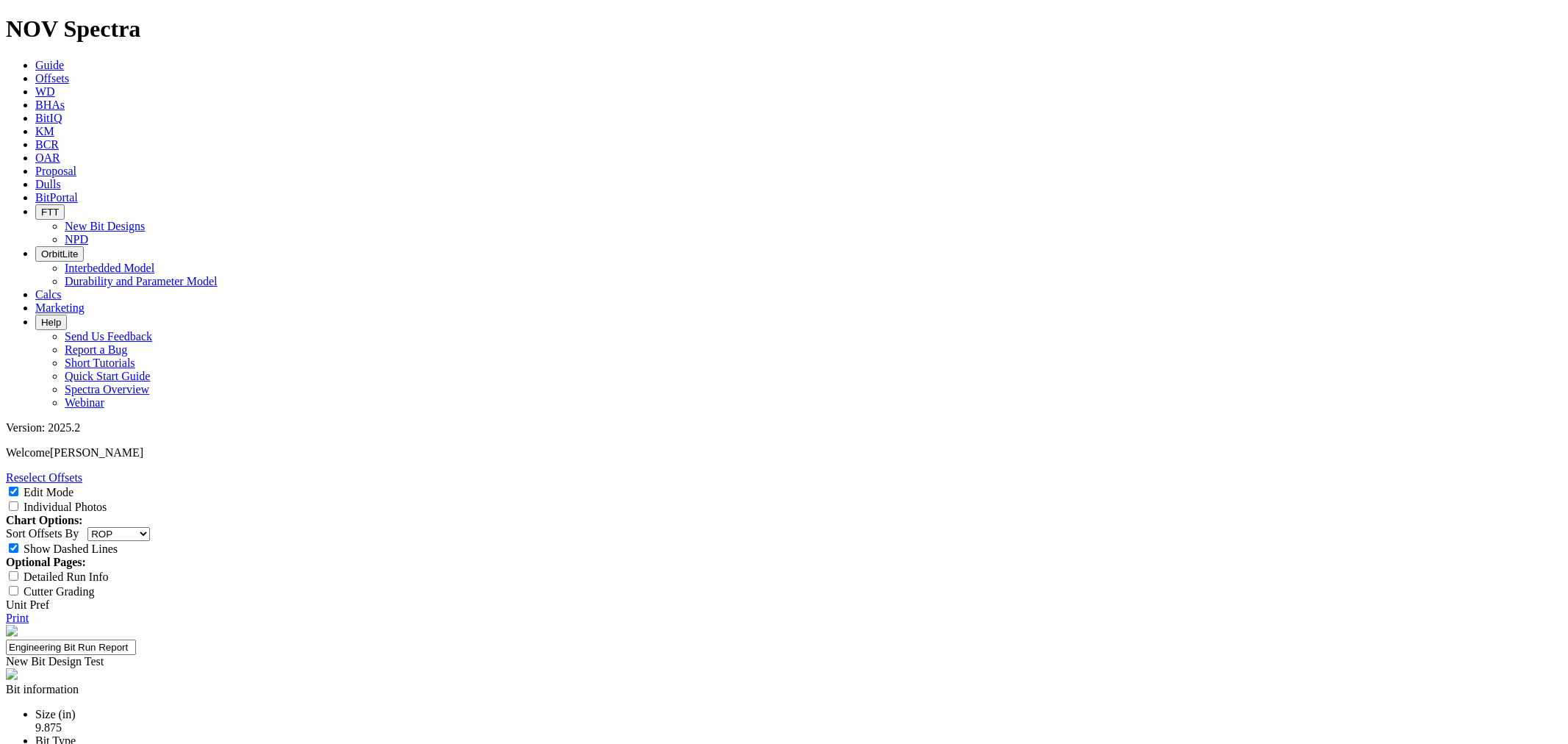
type input "25-0335"
type input "2"
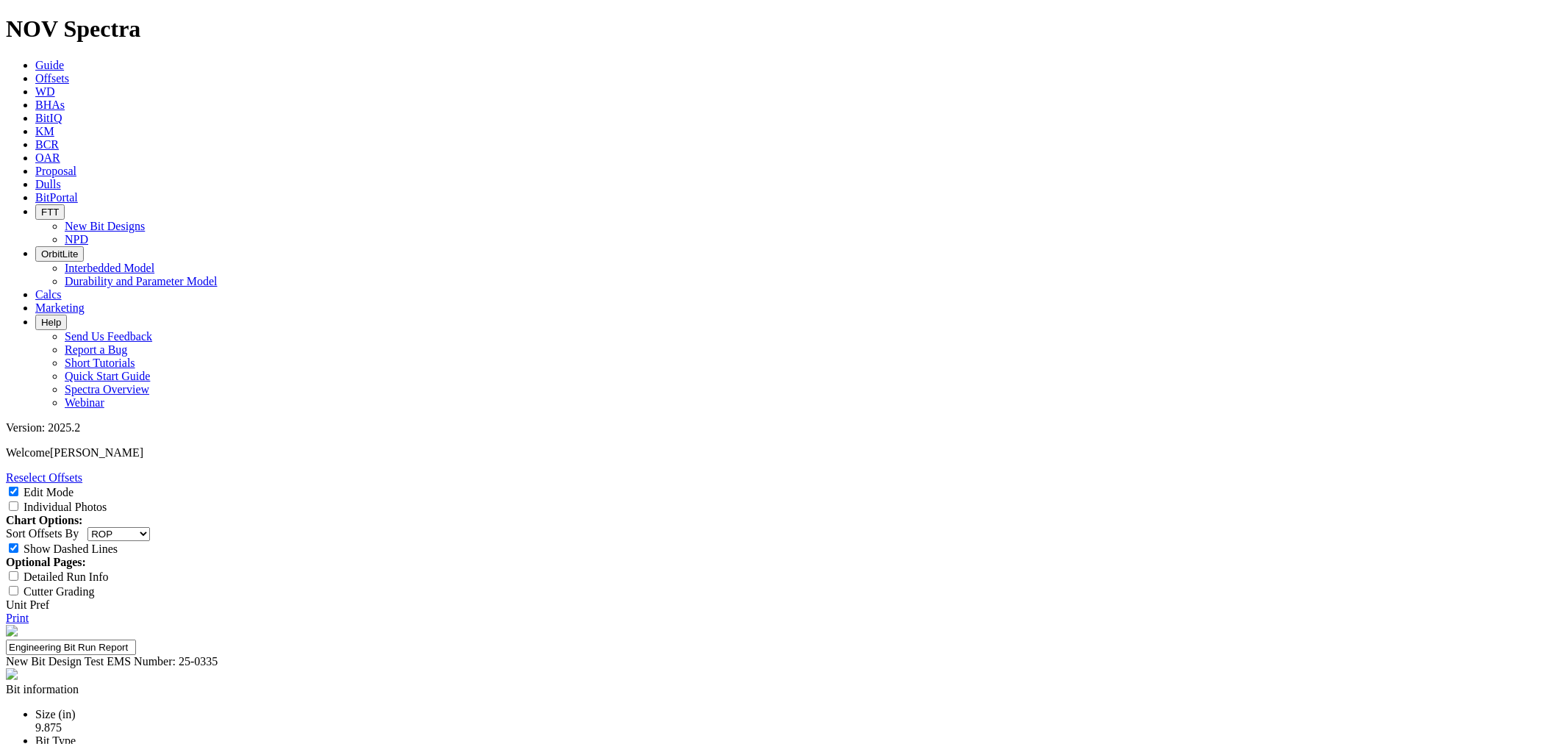
drag, startPoint x: 724, startPoint y: 186, endPoint x: 773, endPoint y: 180, distance: 49.4
copy div "19215745"
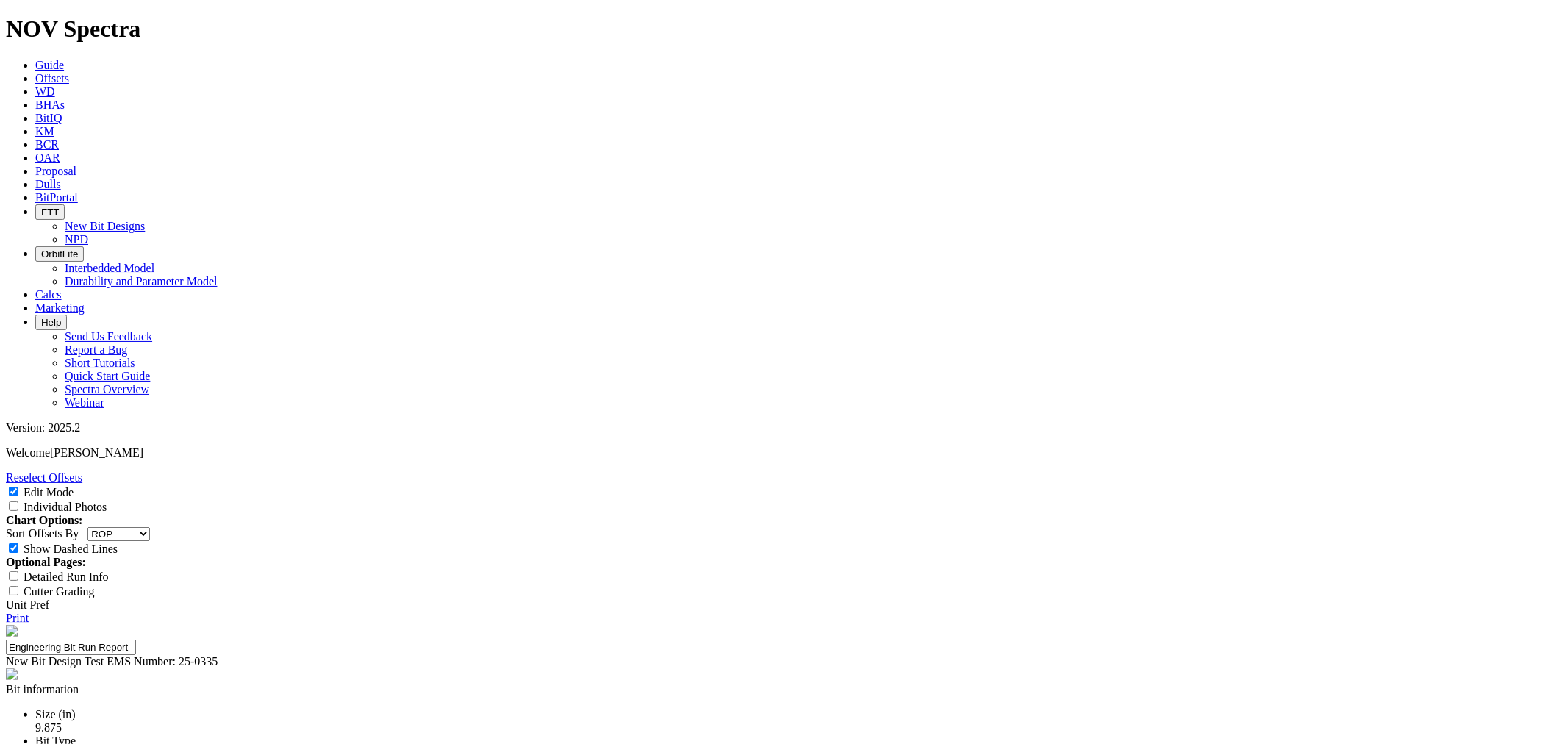
type input "Garret Carter"
select select "number:1"
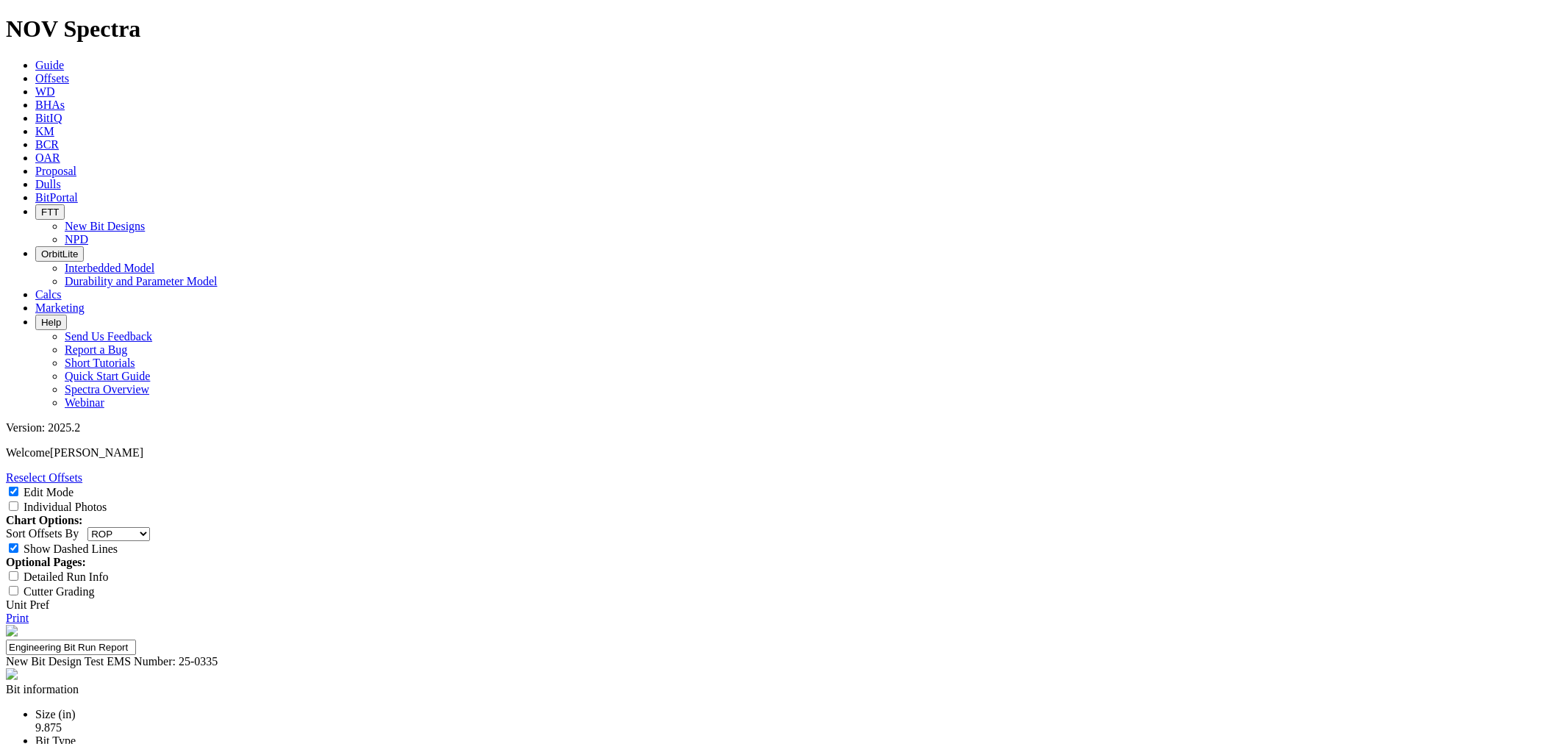
select select "string:WT"
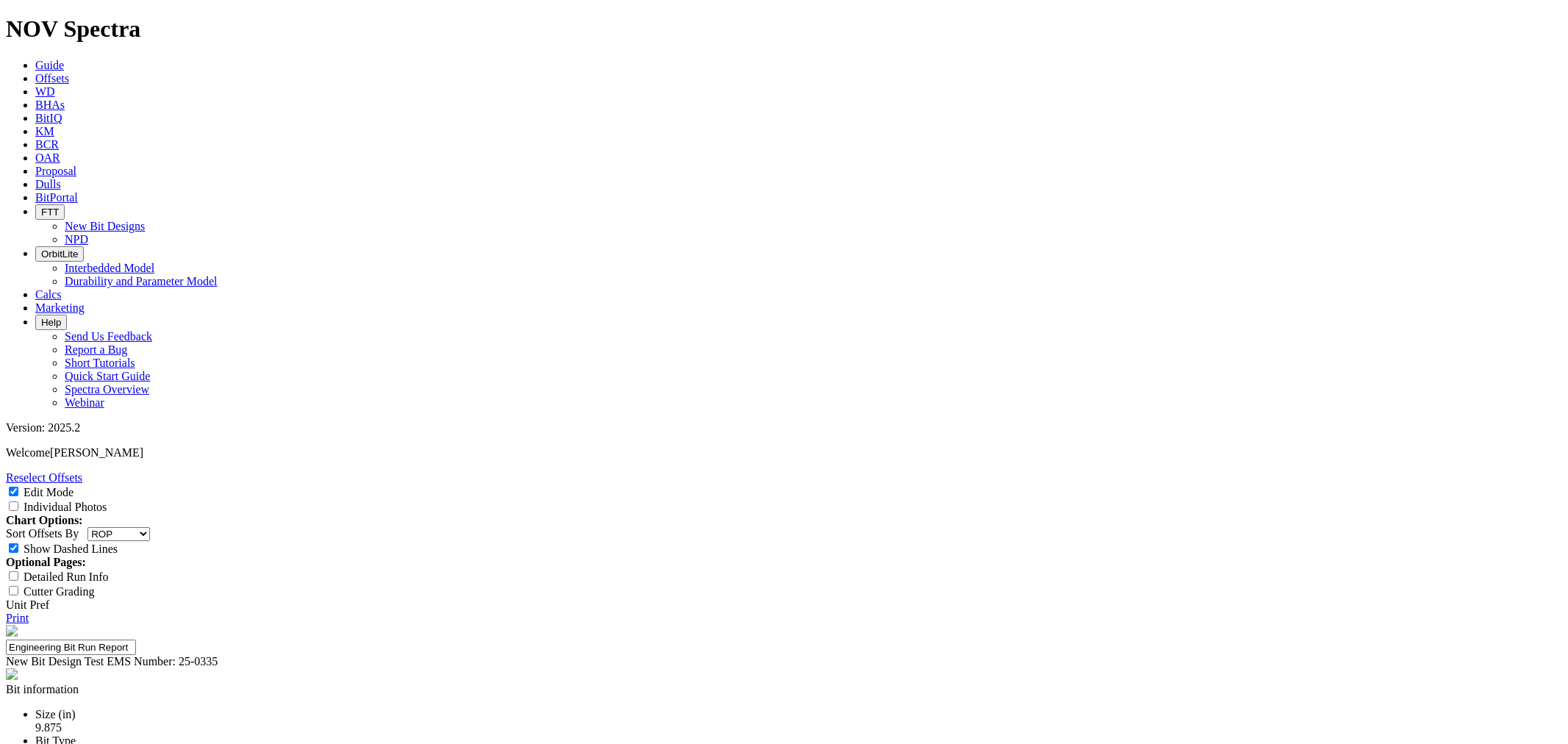
scroll to position [163, 0]
type textarea "Of the offsets, this was 2nd fastest Reed bit, but on par with nearby Ulterra r…"
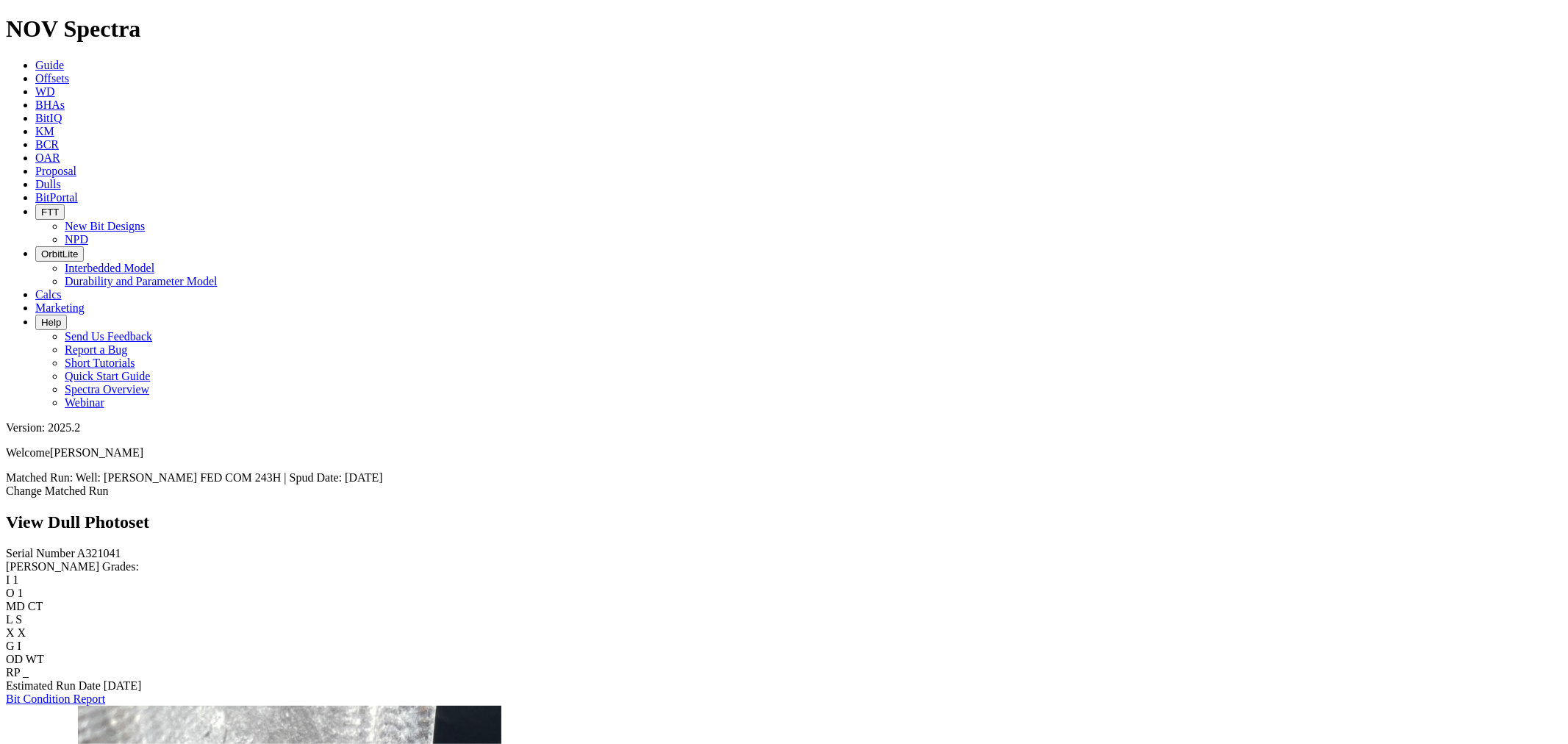
scroll to position [99, 0]
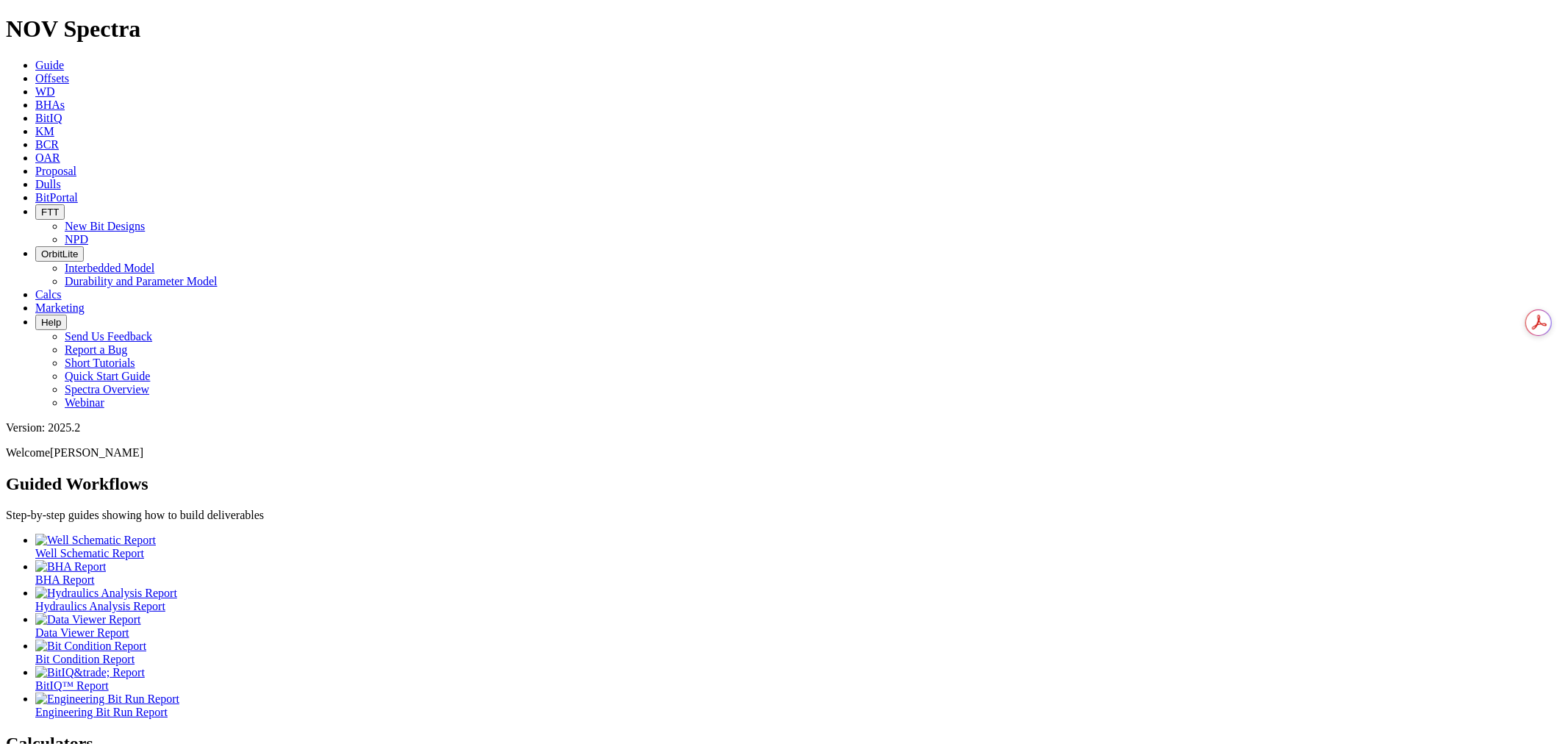
click at [61, 178] on link "Dulls" at bounding box center [48, 184] width 26 height 12
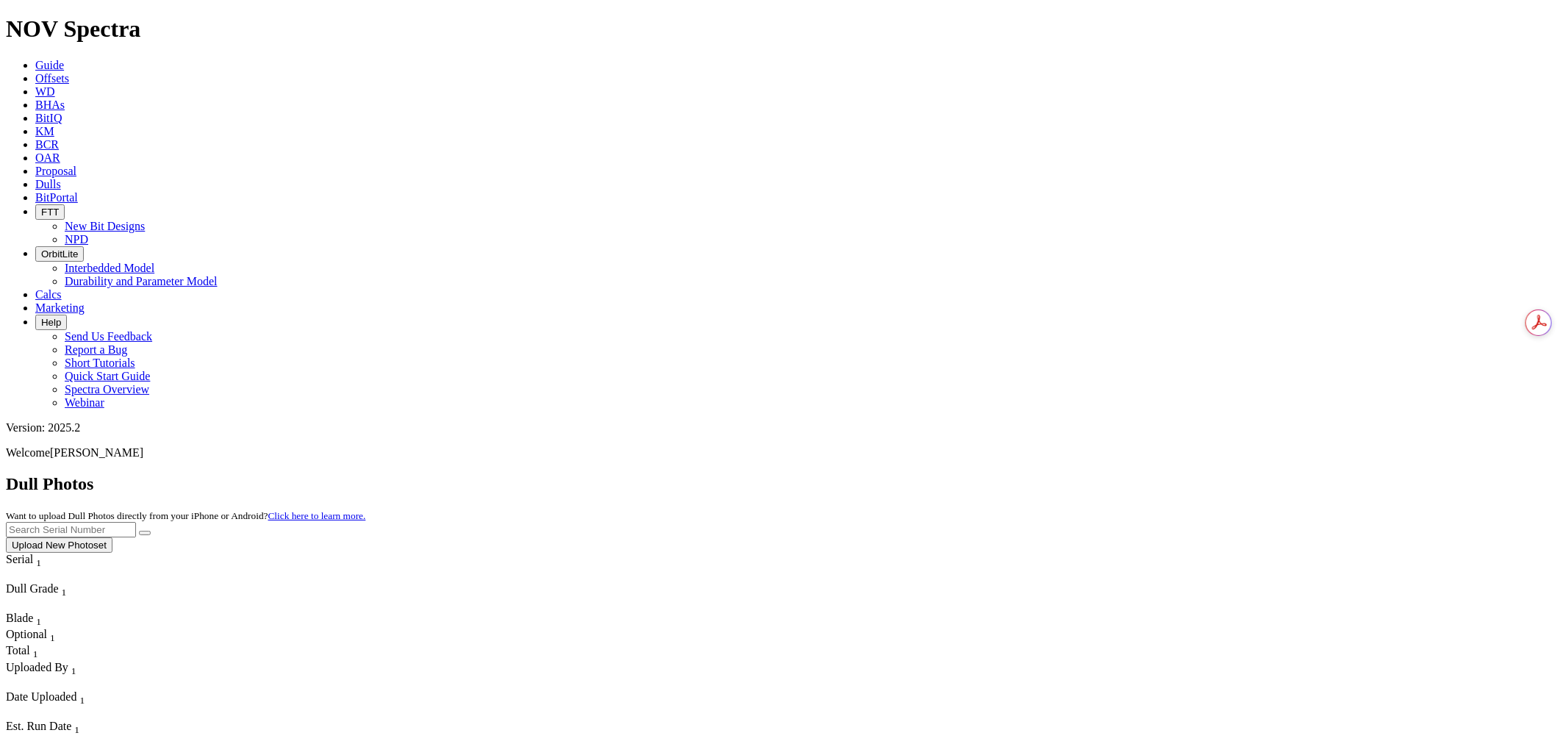
click at [136, 522] on input "text" at bounding box center [71, 529] width 130 height 15
paste input "A321041"
click at [151, 531] on button "submit" at bounding box center [145, 532] width 11 height 4
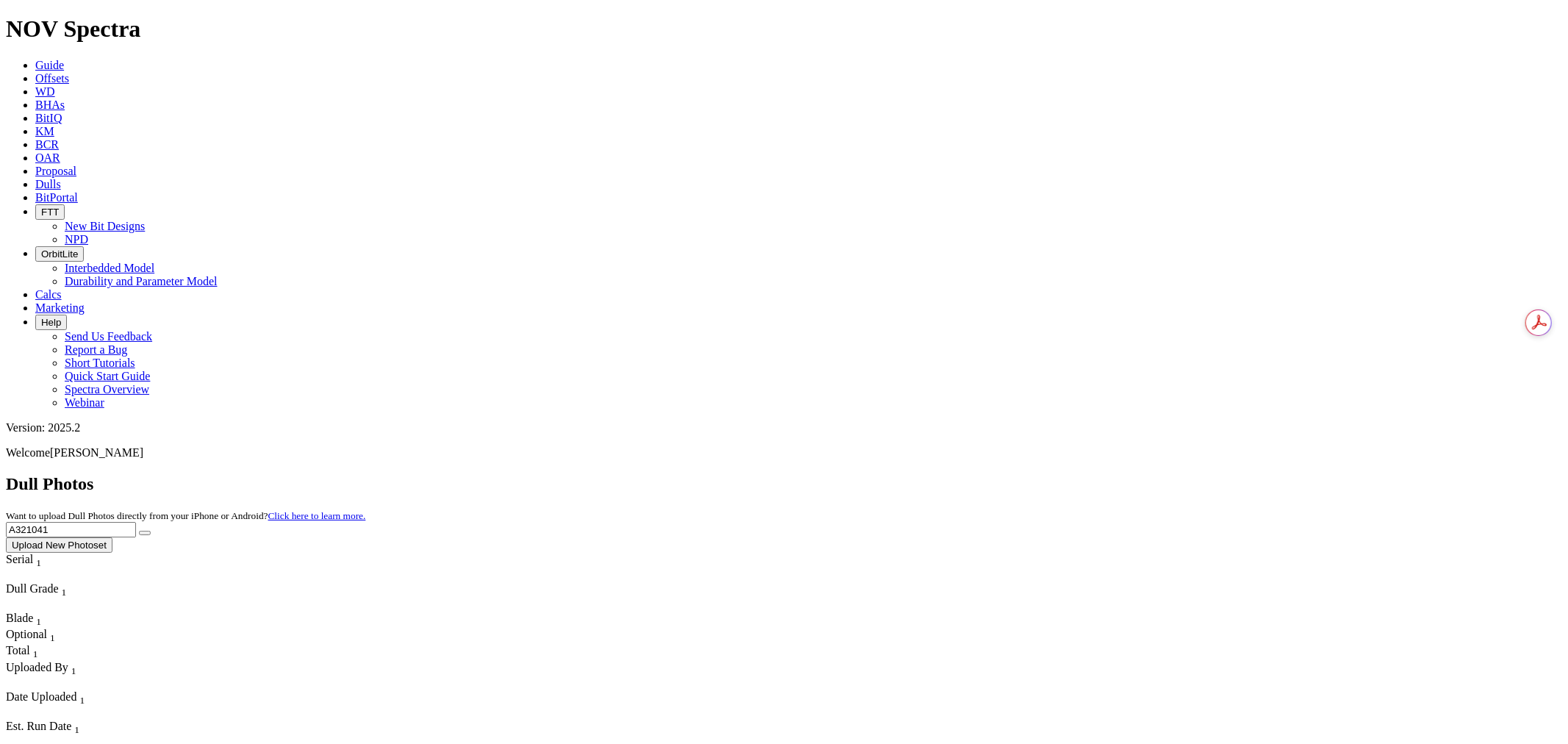
drag, startPoint x: 1277, startPoint y: 60, endPoint x: 1088, endPoint y: 57, distance: 189.0
click at [1115, 474] on div "Dull Photos Want to upload Dull Photos directly from your iPhone or Android? Cl…" at bounding box center [784, 513] width 1557 height 79
paste input "0"
type input "A321040"
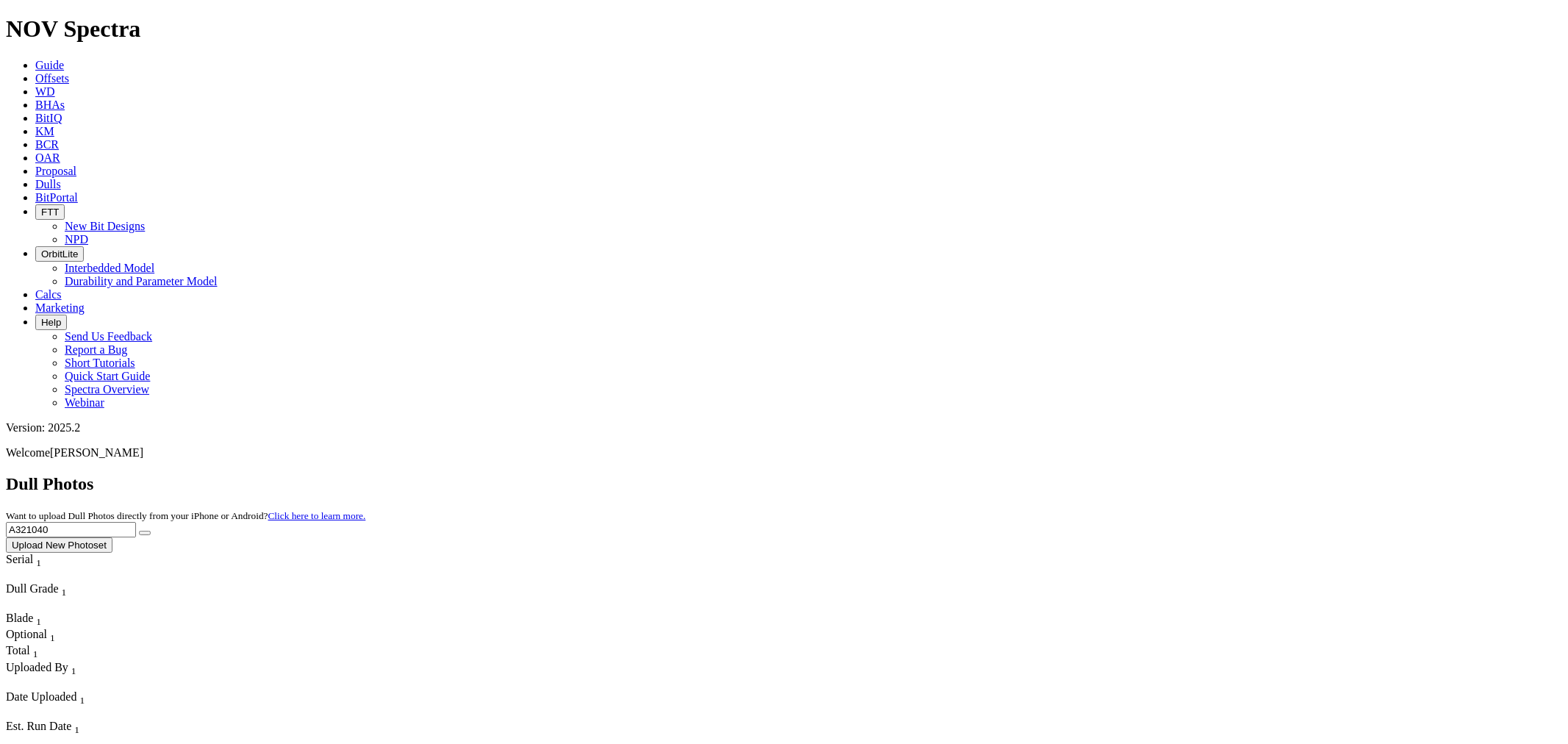
click at [139, 531] on button "submit" at bounding box center [145, 532] width 11 height 4
click at [151, 531] on button "submit" at bounding box center [145, 532] width 11 height 4
click at [112, 537] on button "Upload New Photoset" at bounding box center [59, 545] width 107 height 15
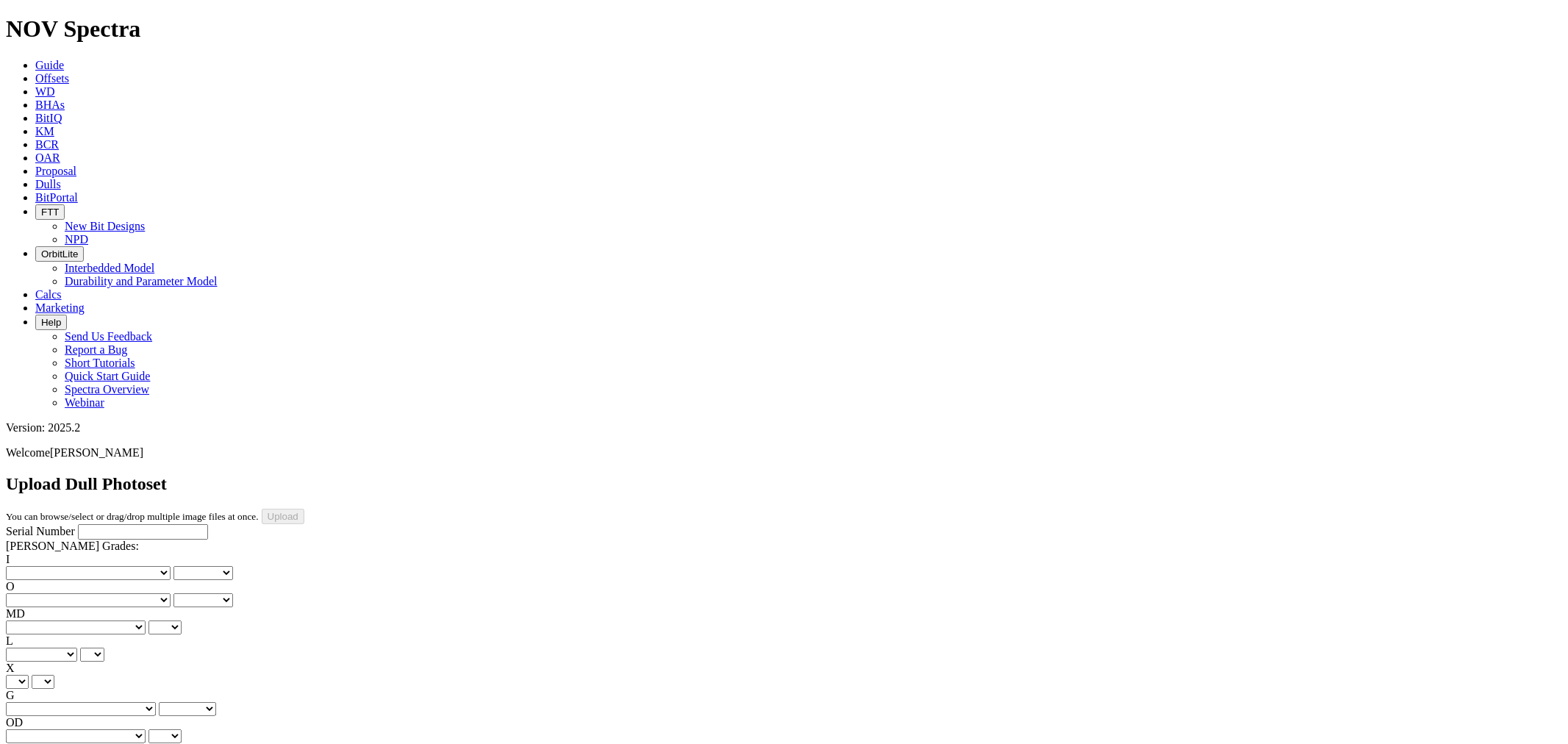
drag, startPoint x: 327, startPoint y: 489, endPoint x: 344, endPoint y: 492, distance: 17.3
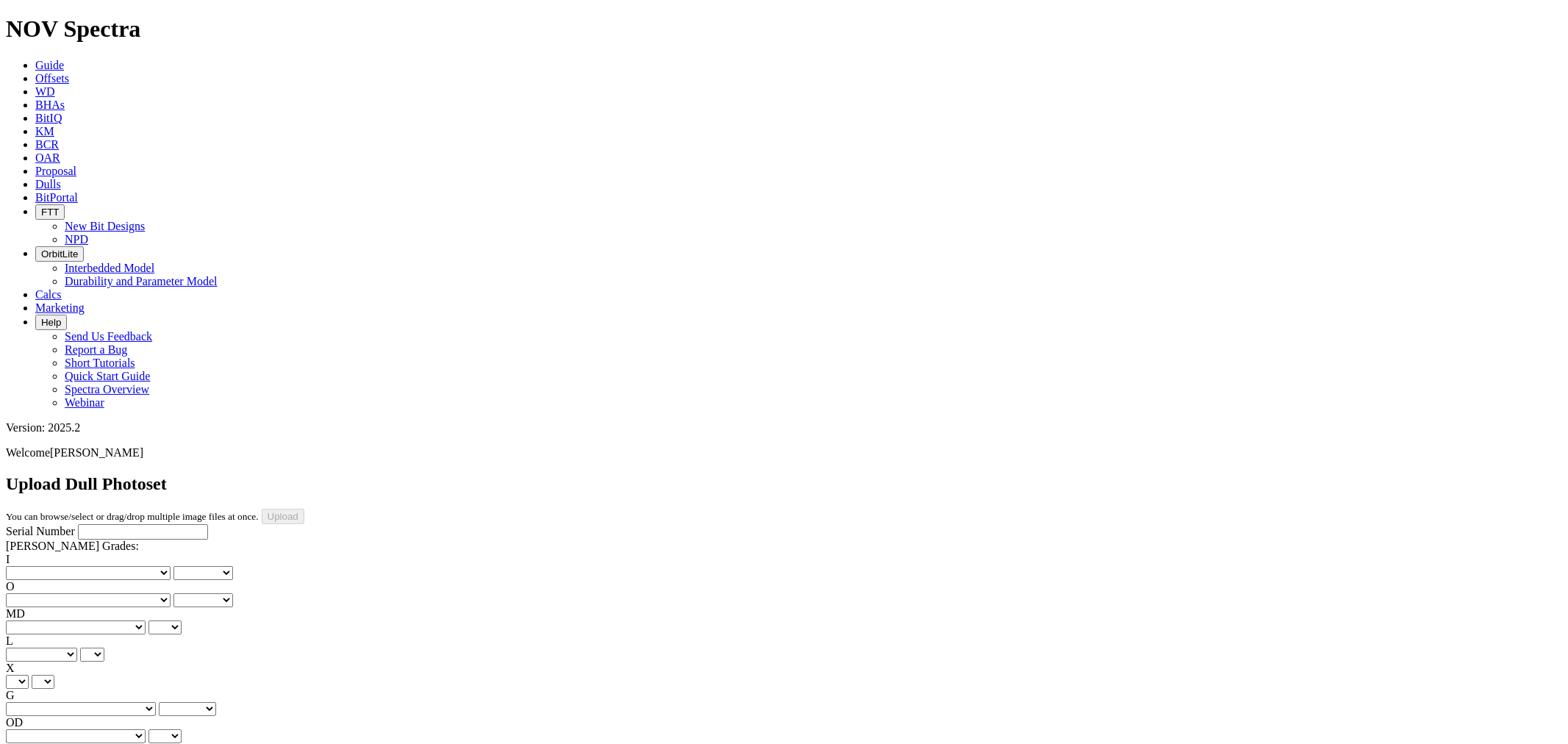
drag, startPoint x: 350, startPoint y: 484, endPoint x: 343, endPoint y: 482, distance: 7.3
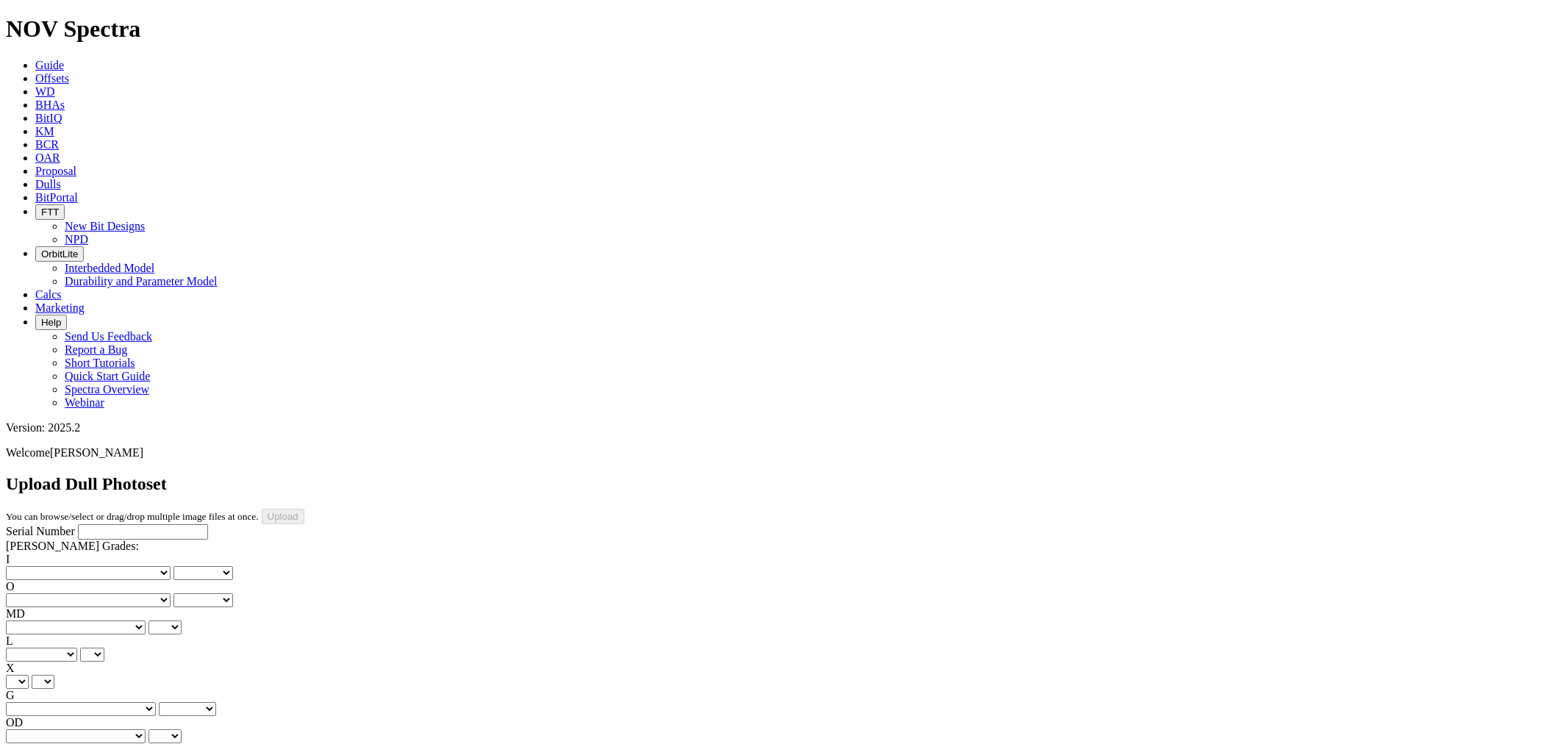
drag, startPoint x: 334, startPoint y: 470, endPoint x: 335, endPoint y: 463, distance: 7.1
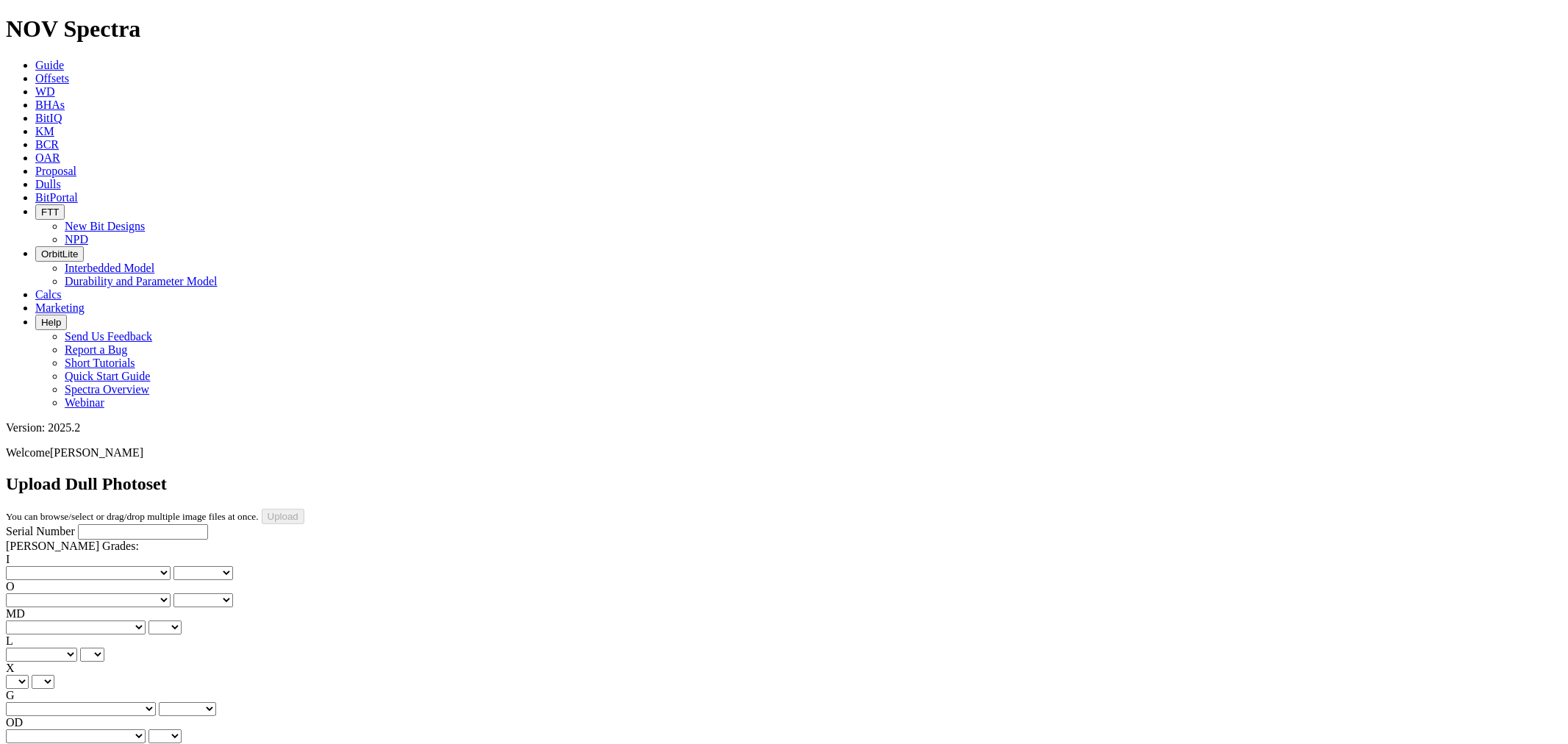
drag, startPoint x: 316, startPoint y: 662, endPoint x: 370, endPoint y: 591, distance: 89.2
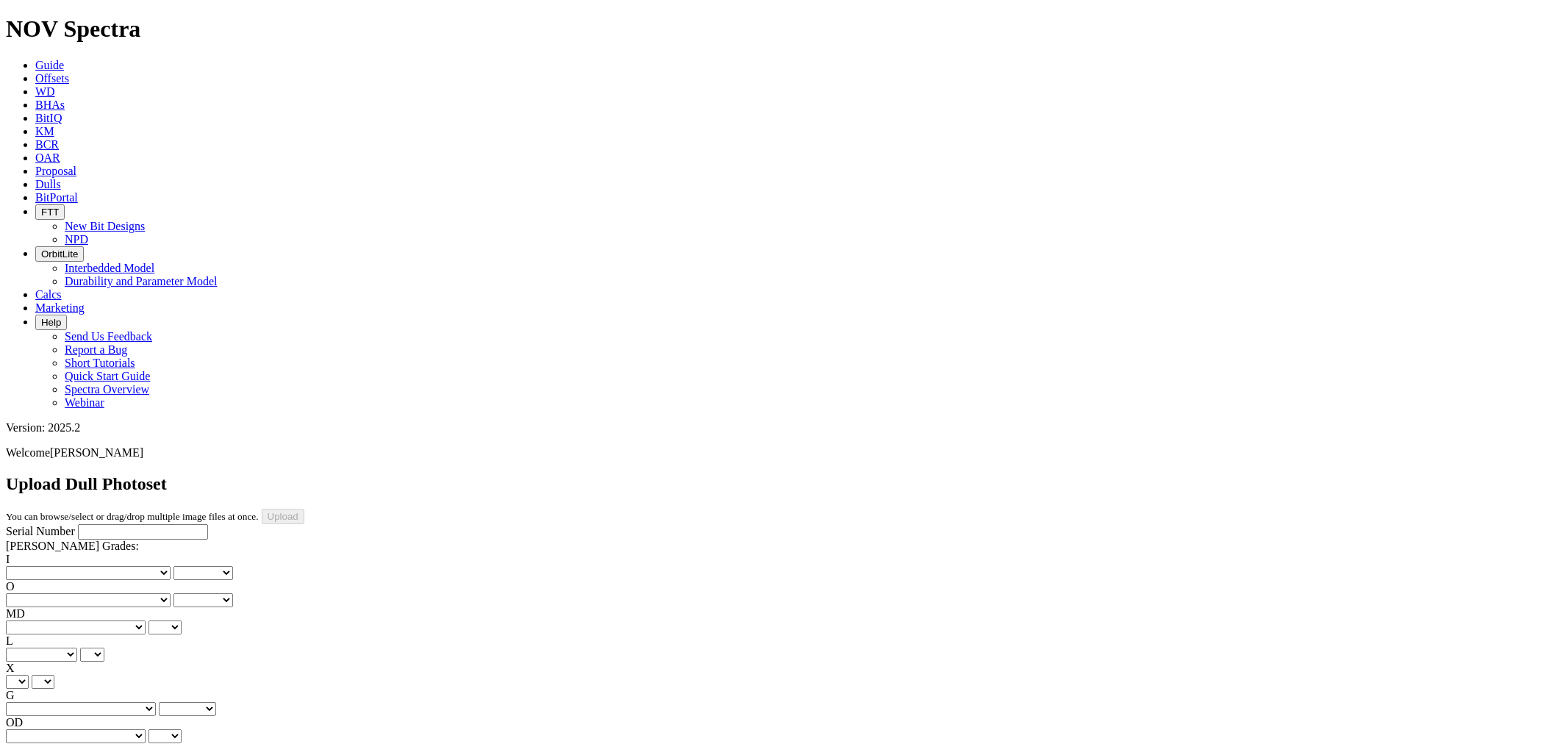
drag, startPoint x: 356, startPoint y: 667, endPoint x: 352, endPoint y: 648, distance: 19.4
drag, startPoint x: 331, startPoint y: 657, endPoint x: 339, endPoint y: 648, distance: 12.0
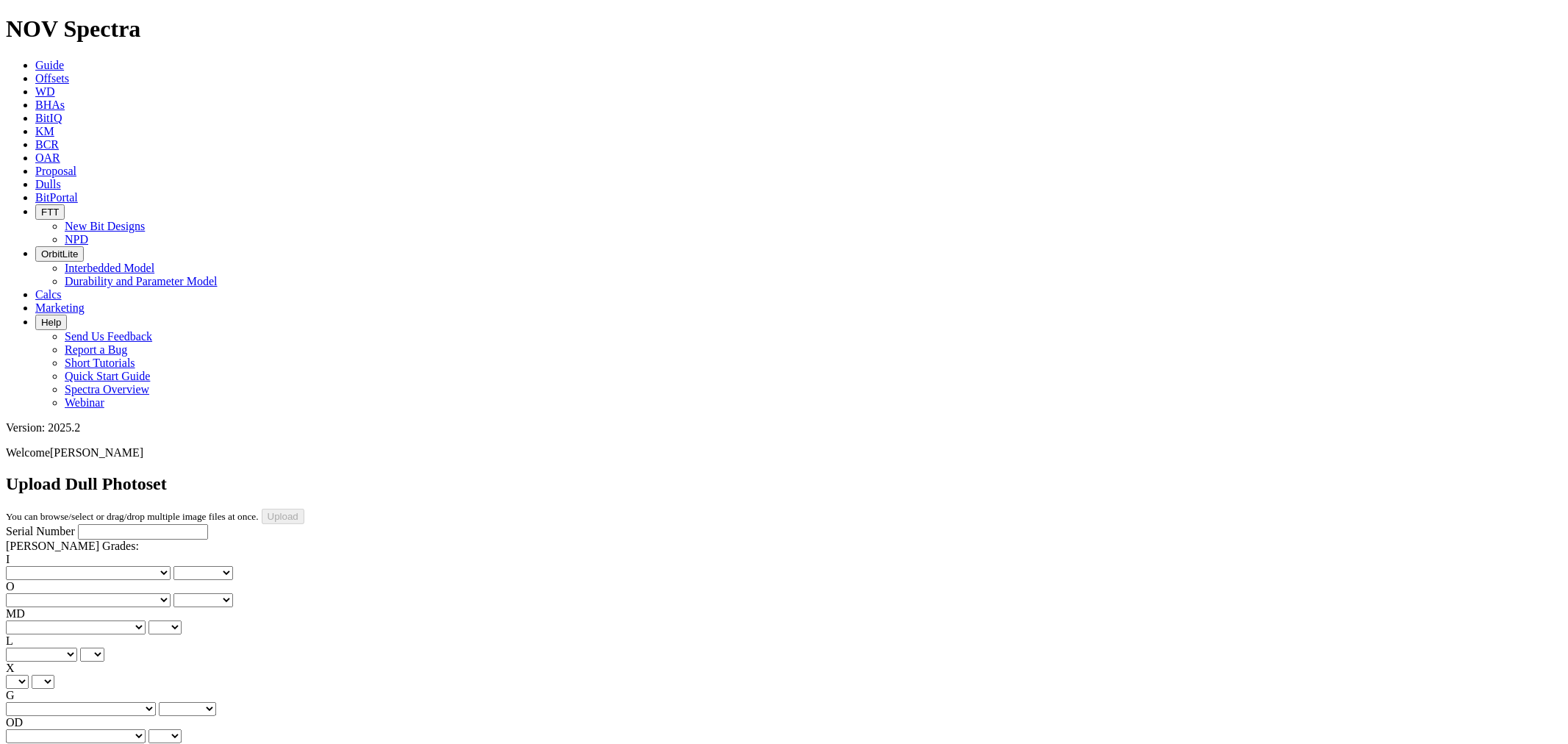
drag, startPoint x: 339, startPoint y: 654, endPoint x: 340, endPoint y: 641, distance: 13.0
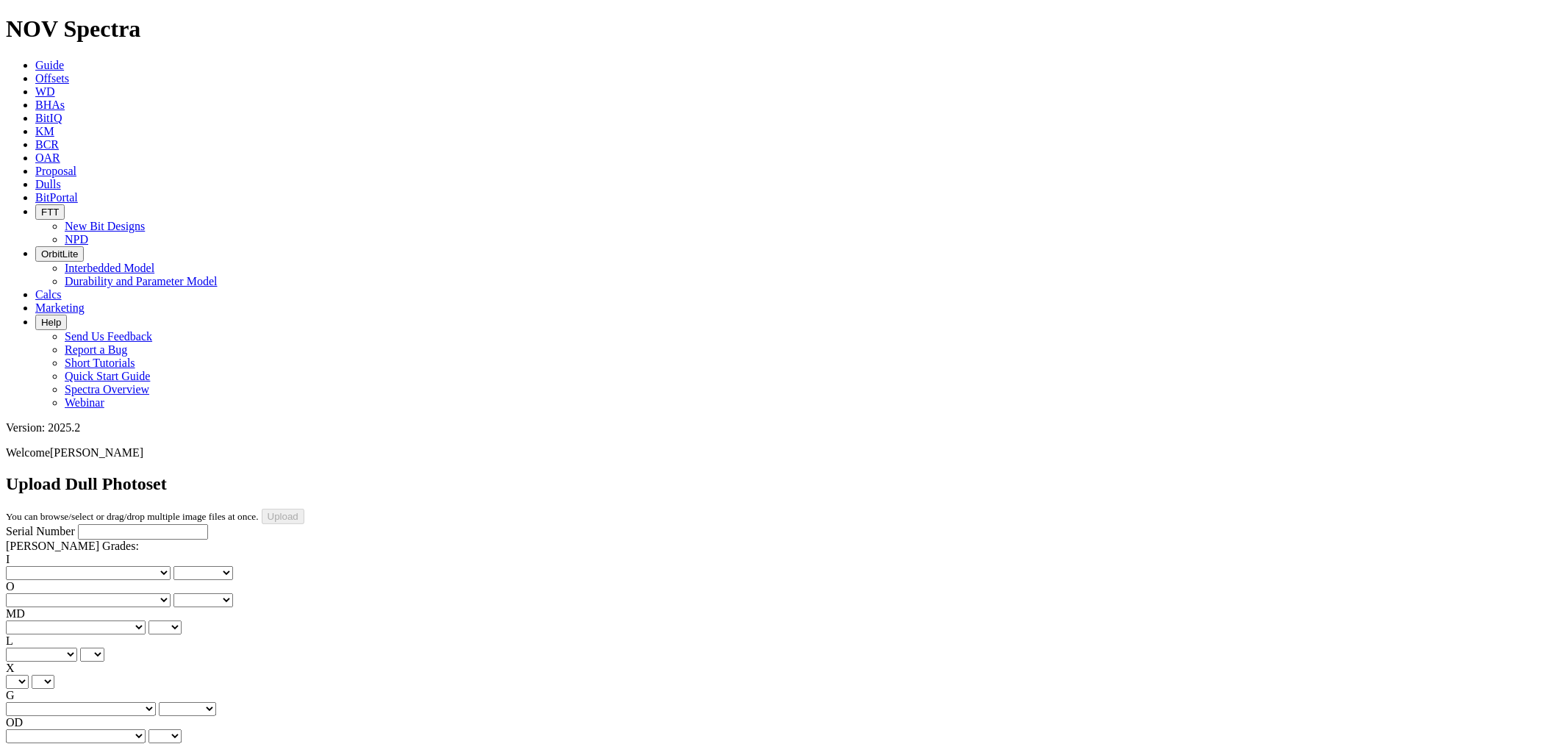
drag, startPoint x: 319, startPoint y: 592, endPoint x: 318, endPoint y: 575, distance: 17.0
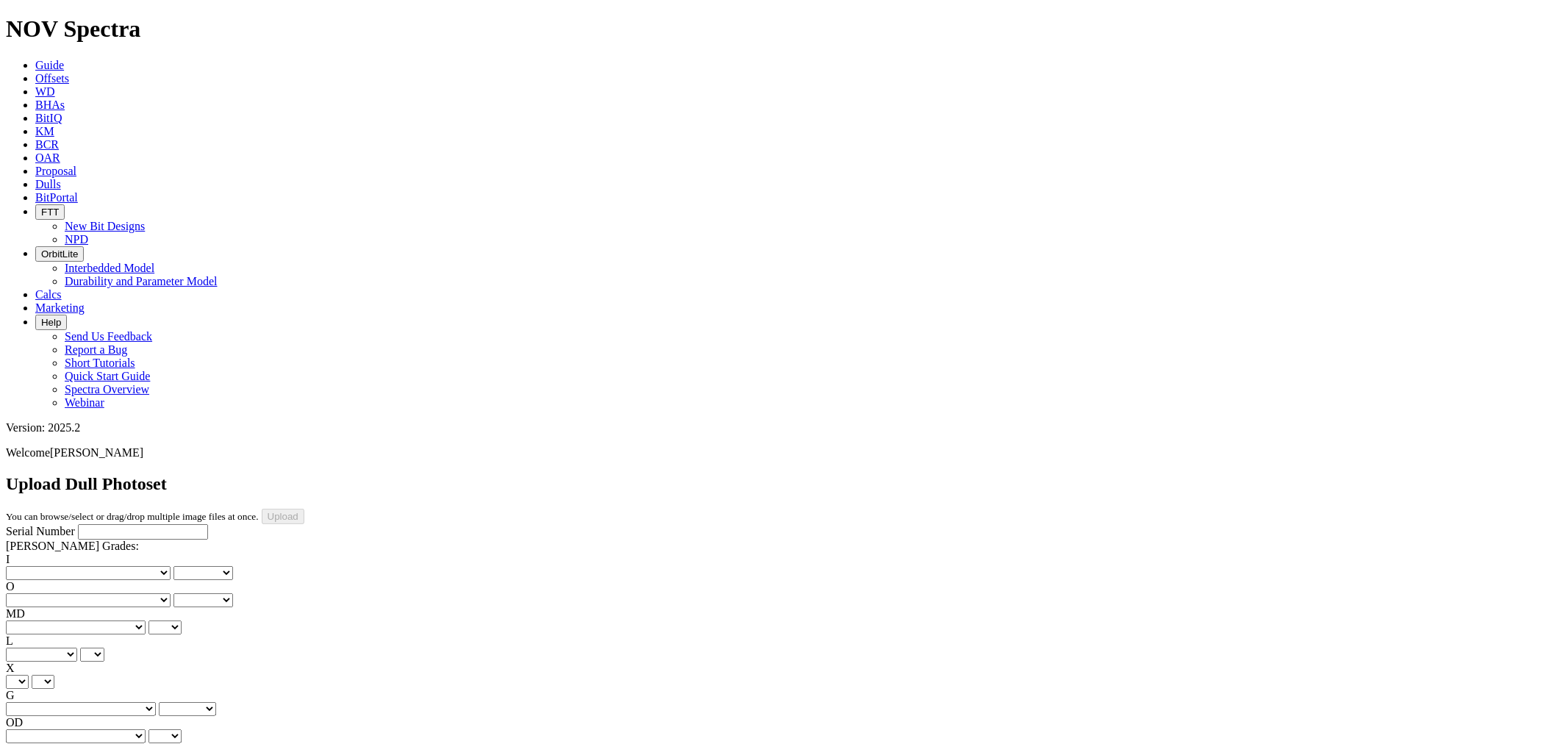
scroll to position [181, 0]
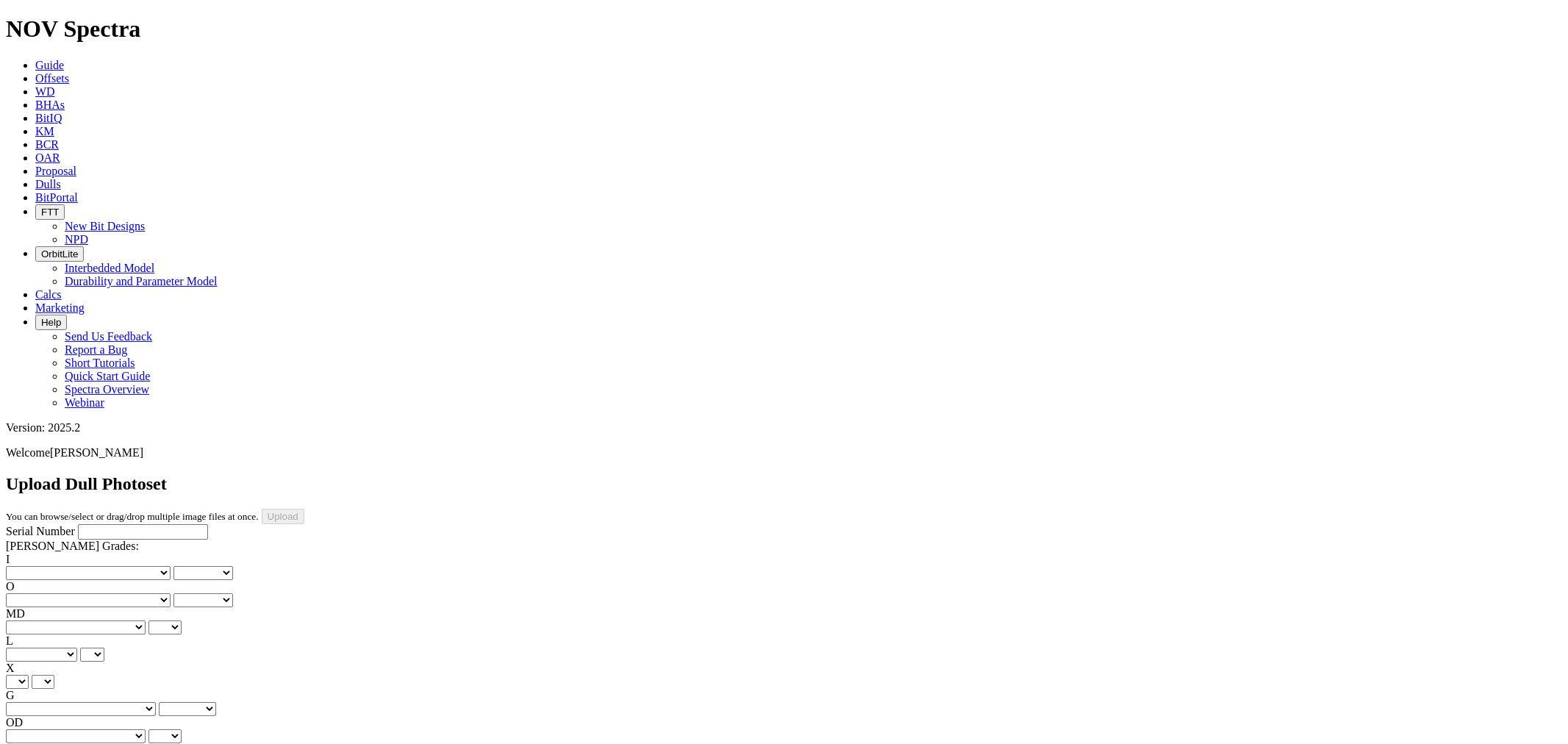
type input "9/3/25"
click at [99, 524] on input "Serial Number" at bounding box center [143, 532] width 130 height 15
type input "A321039"
click at [64, 566] on select "No lost, worn or damaged cutters 0 1 2 3 4 5 6 7 8 No diamond table left on any…" at bounding box center [88, 572] width 164 height 14
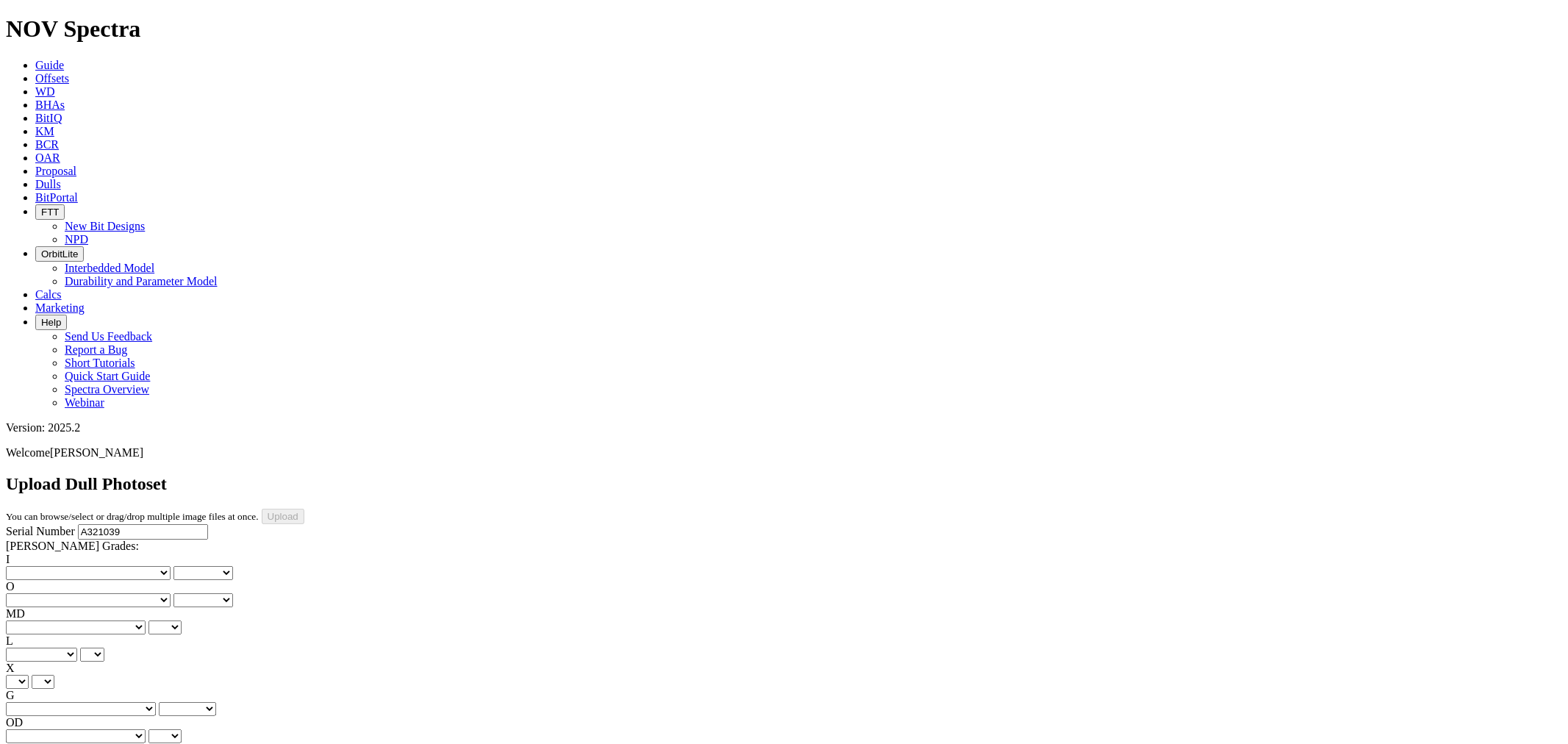
select select "number:5"
click at [29, 566] on select "No lost, worn or damaged cutters 0 1 2 3 4 5 6 7 8 No diamond table left on any…" at bounding box center [88, 572] width 164 height 14
select select "number:5"
click at [146, 593] on select "No lost, worn or damaged cutters 0 1 2 3 4 5 6 7 8 No diamond table left on any…" at bounding box center [88, 600] width 164 height 14
select select "number:2"
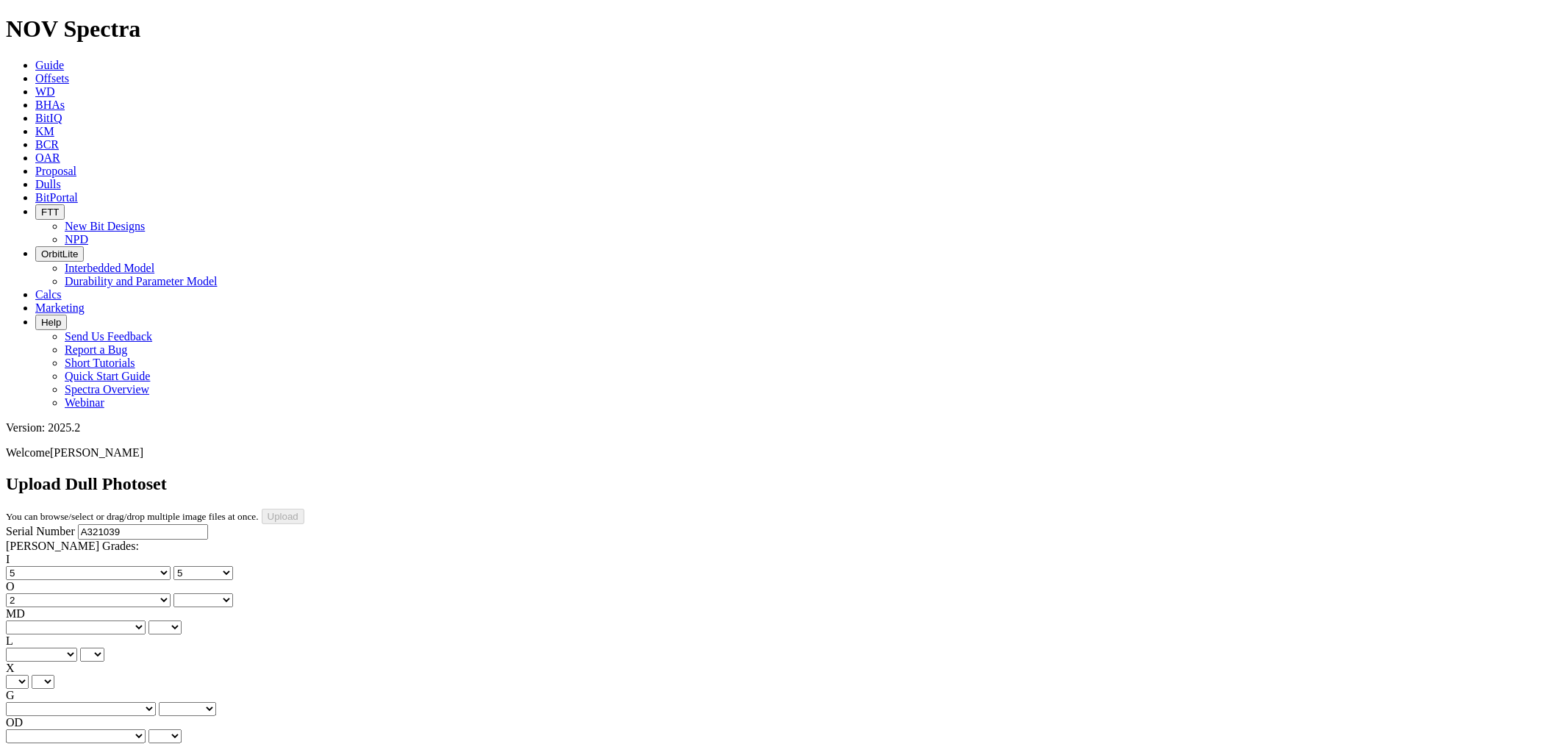
click at [103, 593] on select "No lost, worn or damaged cutters 0 1 2 3 4 5 6 7 8 No diamond table left on any…" at bounding box center [88, 600] width 164 height 14
select select "number:2"
click at [69, 620] on select "BF - Bond Failure BT - Broken Teeth/Cutters BU - Balled Up Bit CR - Cored CT - …" at bounding box center [76, 627] width 140 height 14
select select "string:RO"
click at [29, 620] on select "BF - Bond Failure BT - Broken Teeth/Cutters BU - Balled Up Bit CR - Cored CT - …" at bounding box center [76, 627] width 140 height 14
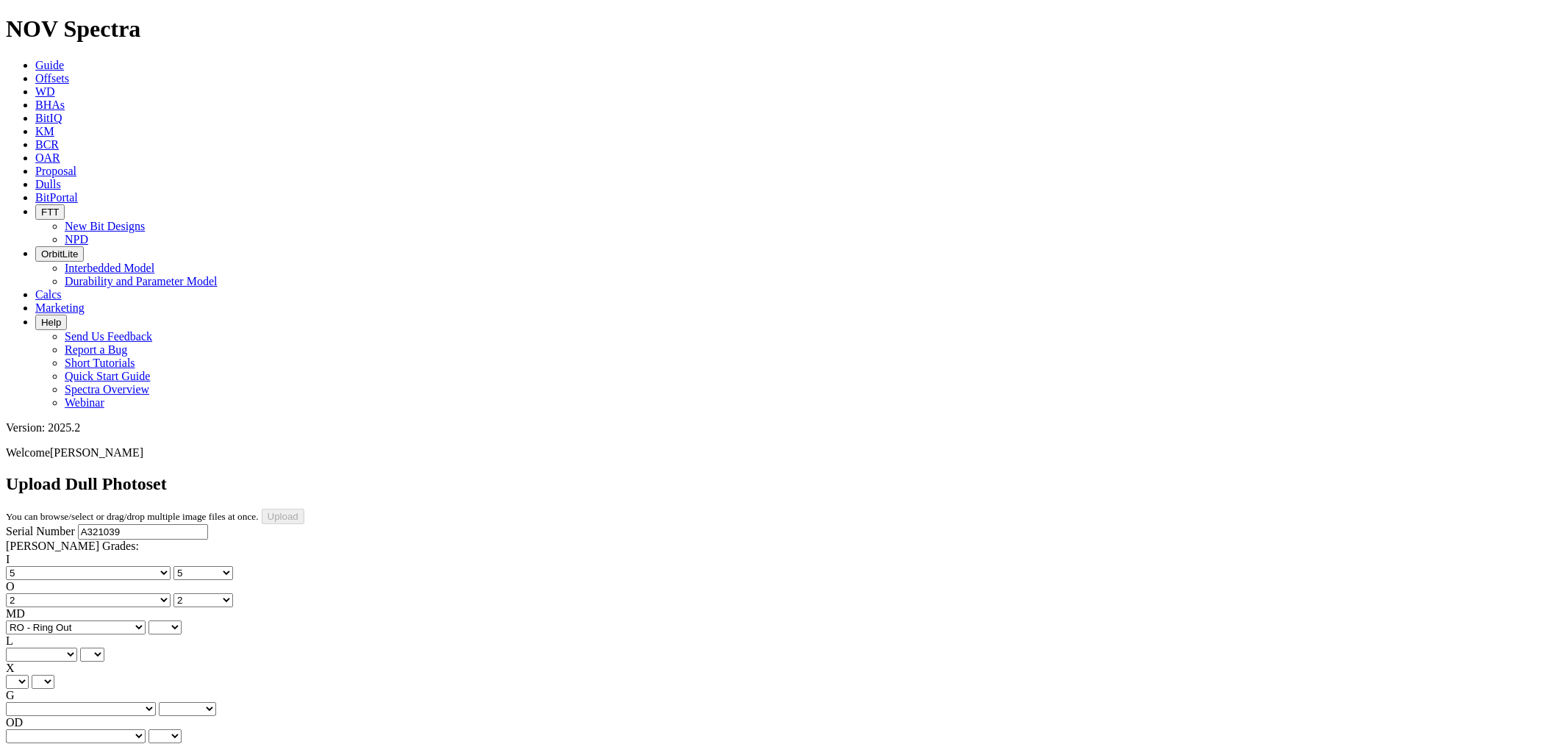
select select "string:RO"
click at [77, 648] on select "A - All C - Cone G - Gauge N - Nose S - Shoulder T - Taper" at bounding box center [42, 654] width 72 height 14
select select "string:C"
click at [77, 648] on select "A - All C - Cone G - Gauge N - Nose S - Shoulder T - Taper" at bounding box center [42, 654] width 72 height 14
select select "string:C"
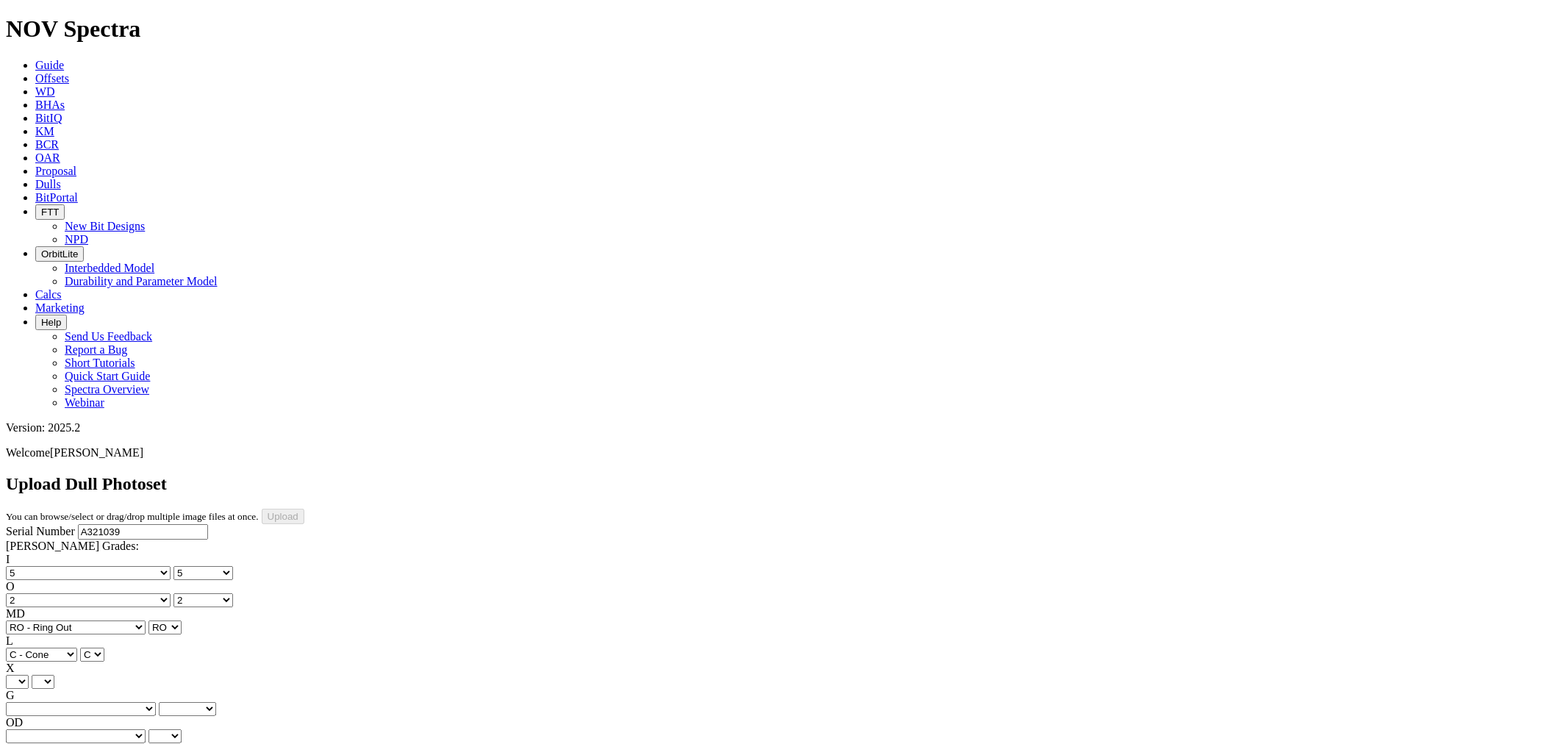
click at [28, 675] on select "X" at bounding box center [17, 681] width 23 height 14
select select "string:X"
click at [28, 675] on select "X" at bounding box center [17, 681] width 23 height 14
select select "string:X"
click at [126, 553] on div "I No lost, worn or damaged cutters 0 1 2 3 4 5 6 7 8 No diamond table left on a…" at bounding box center [784, 661] width 1557 height 217
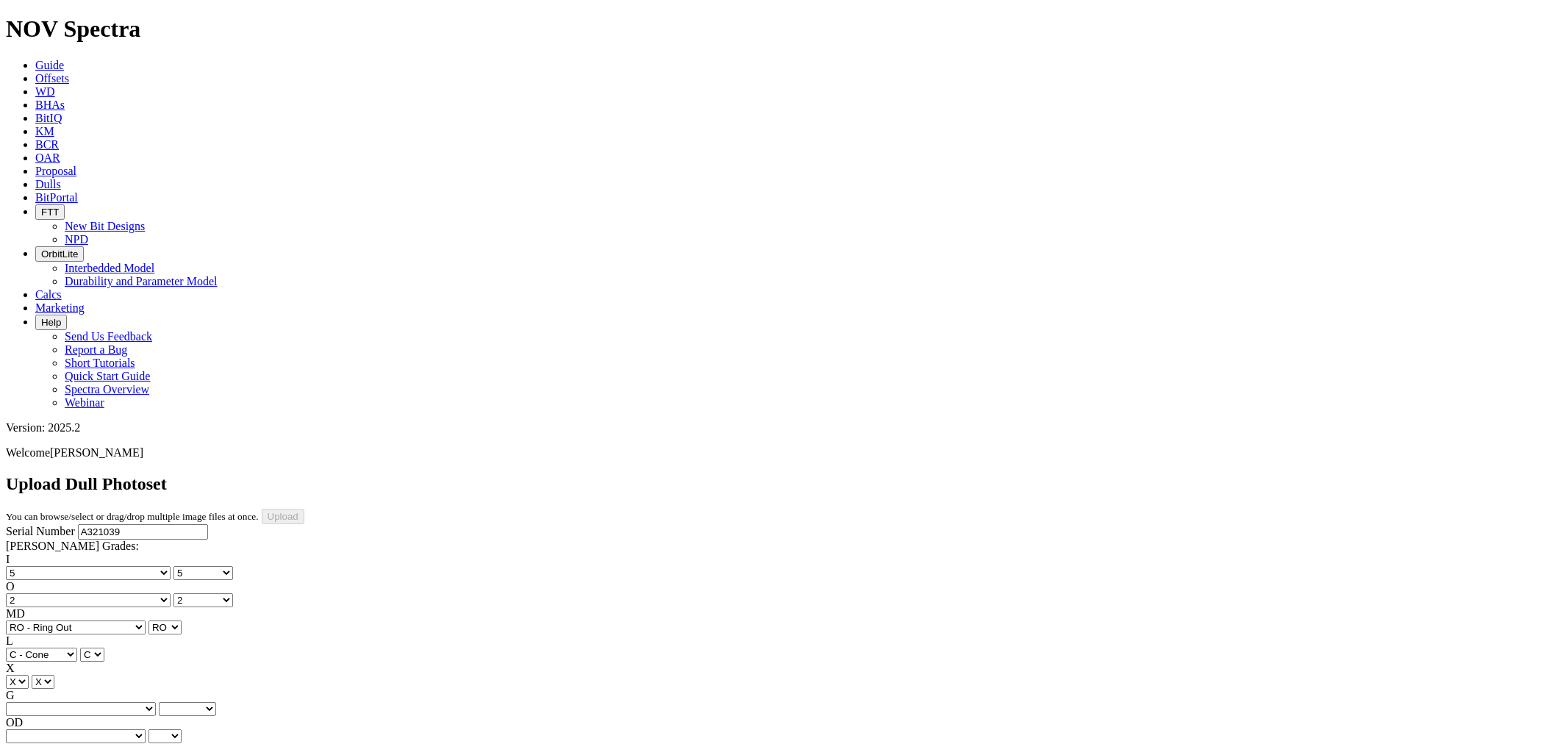
drag, startPoint x: 137, startPoint y: 343, endPoint x: 135, endPoint y: 350, distance: 7.3
click at [137, 702] on select "Unknown I - In Gauge 1 - 1/16 in Undergauge" 2 - 2/16 in Undergauge = ⅛ in" 8 -…" at bounding box center [81, 708] width 150 height 14
select select "string:I"
click at [103, 702] on select "Unknown I - In Gauge 1 - 1/16 in Undergauge" 2 - 2/16 in Undergauge = ⅛ in" 8 -…" at bounding box center [81, 708] width 150 height 14
select select "string:I"
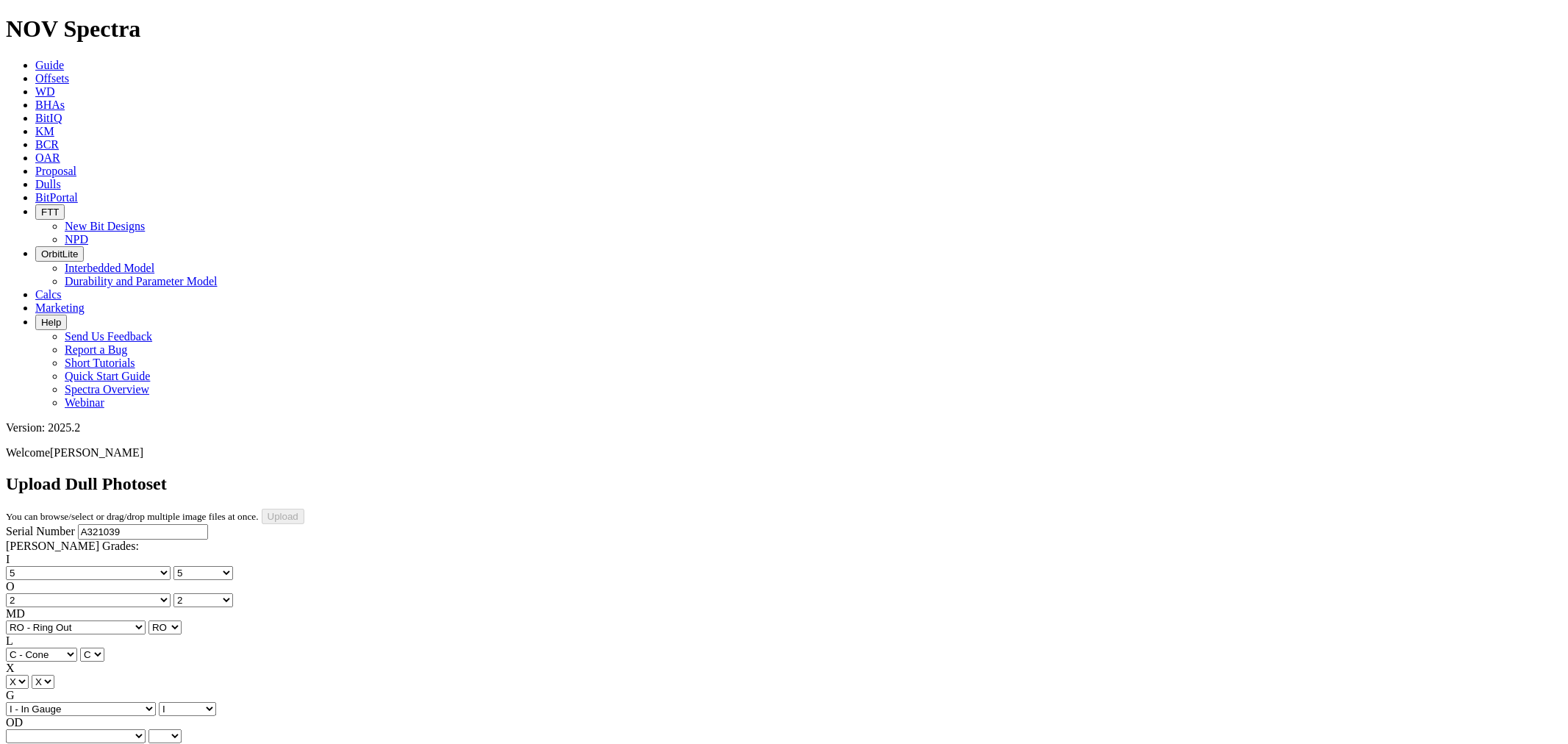
click at [50, 729] on select "BF - Bond Failure BT - Broken Teeth/Cutters BU - Balled Up Bit CR - Cored CT - …" at bounding box center [76, 736] width 140 height 14
select select "string:BT"
click at [29, 729] on select "BF - Bond Failure BT - Broken Teeth/Cutters BU - Balled Up Bit CR - Cored CT - …" at bounding box center [76, 736] width 140 height 14
select select "string:BT"
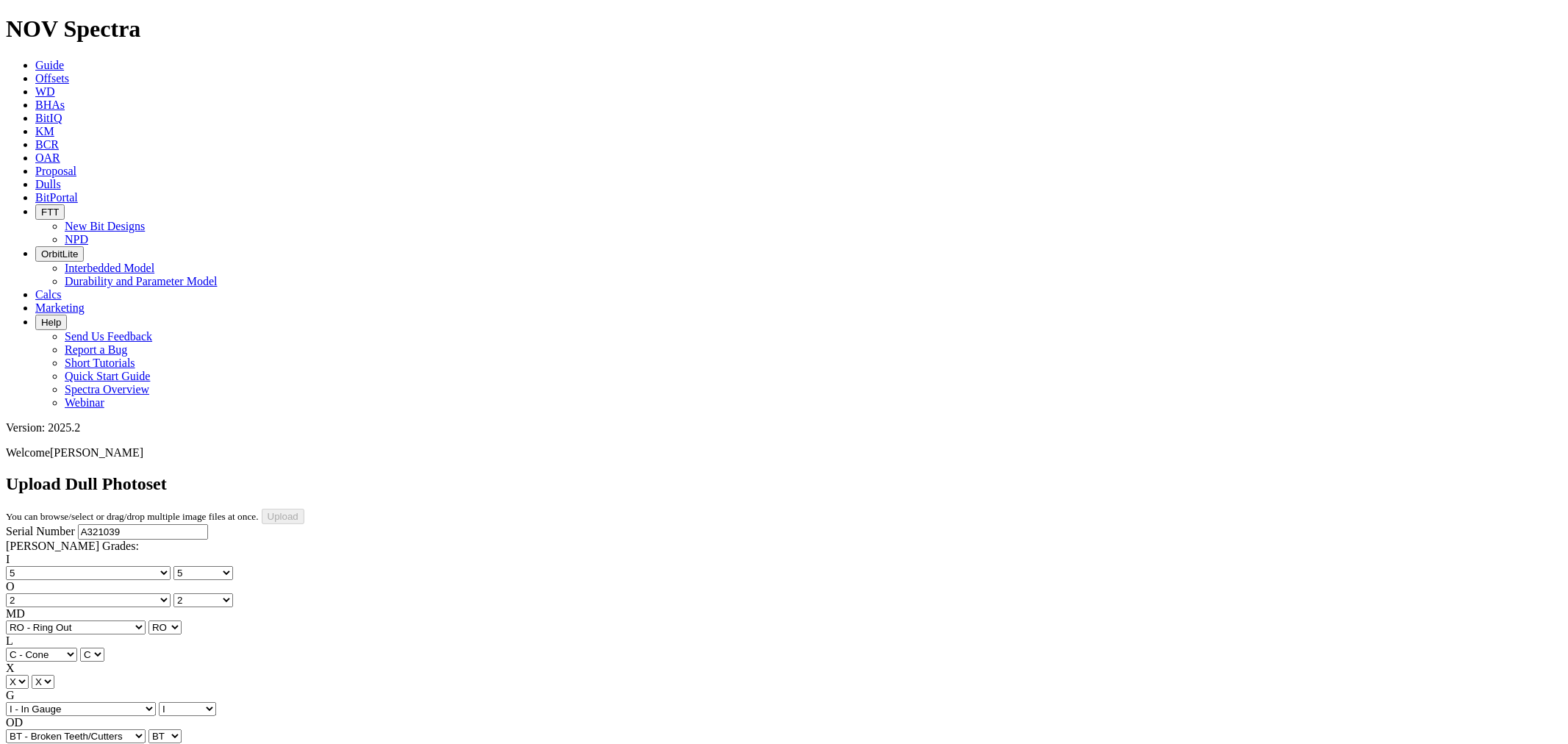
click at [69, 524] on div "Serial Number A321039 RH Dull Grades: I No lost, worn or damaged cutters 0 1 2 …" at bounding box center [784, 662] width 1557 height 275
select select "string:TD"
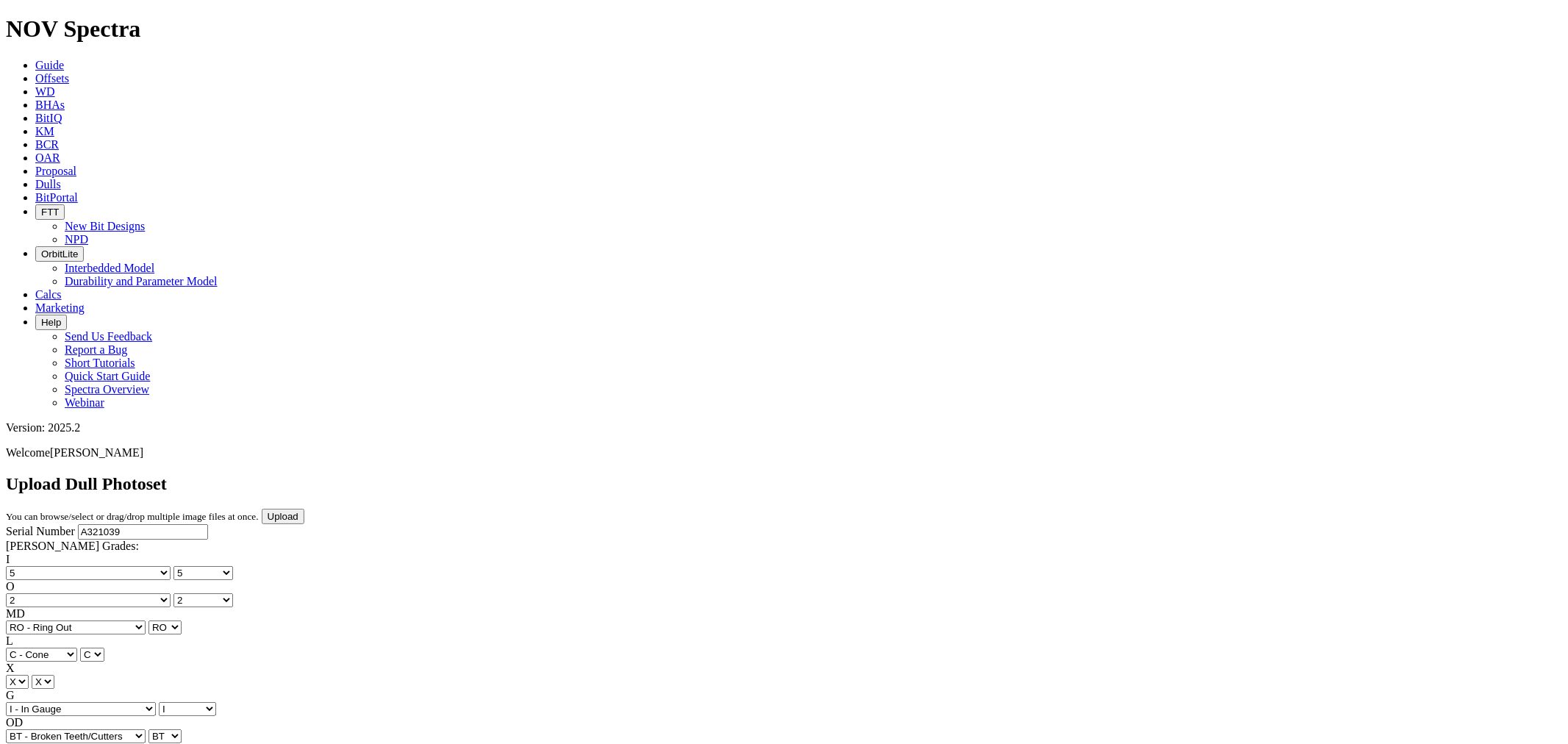
click at [304, 509] on input "Upload" at bounding box center [283, 516] width 42 height 15
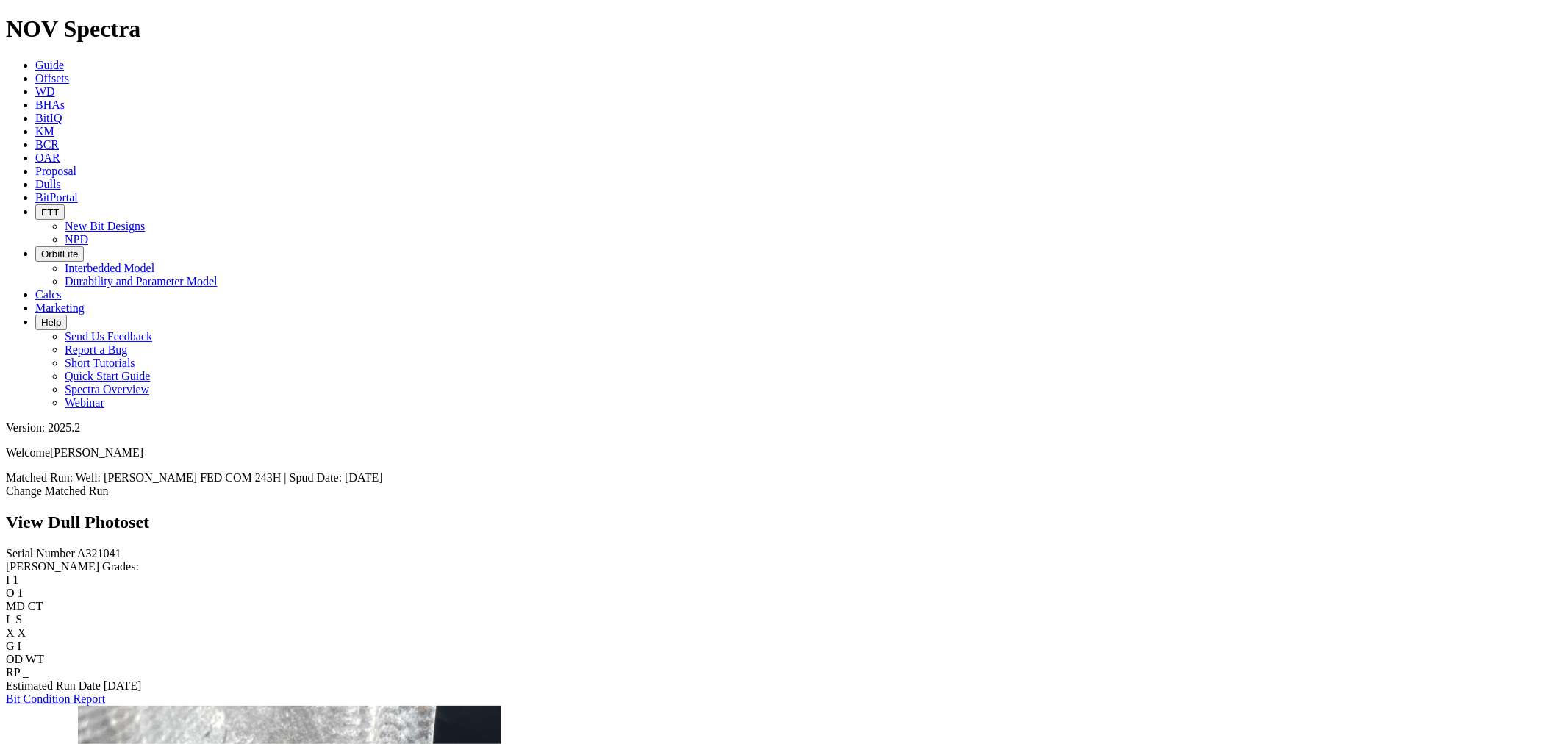
scroll to position [1732, 0]
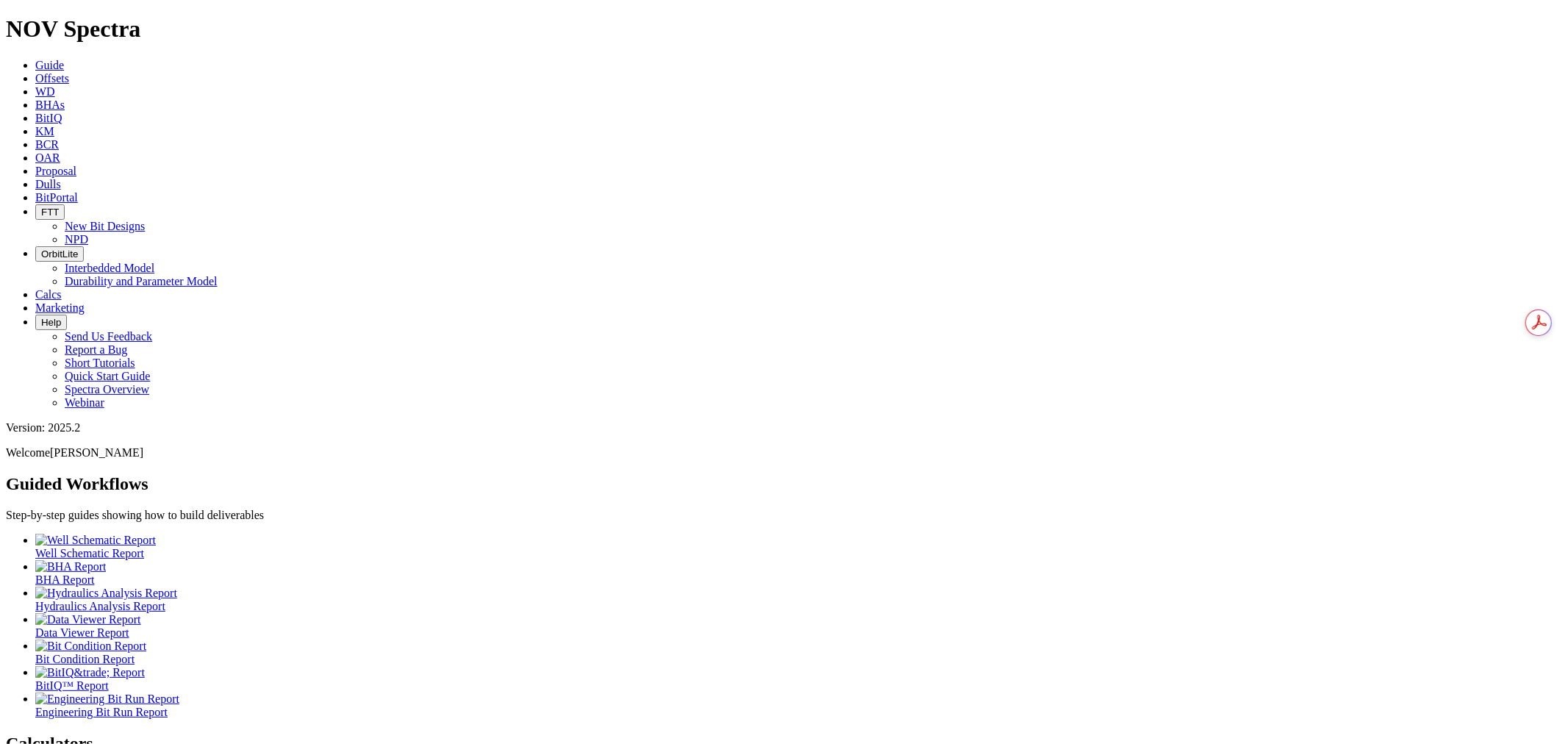
click at [35, 72] on icon at bounding box center [35, 77] width 0 height 12
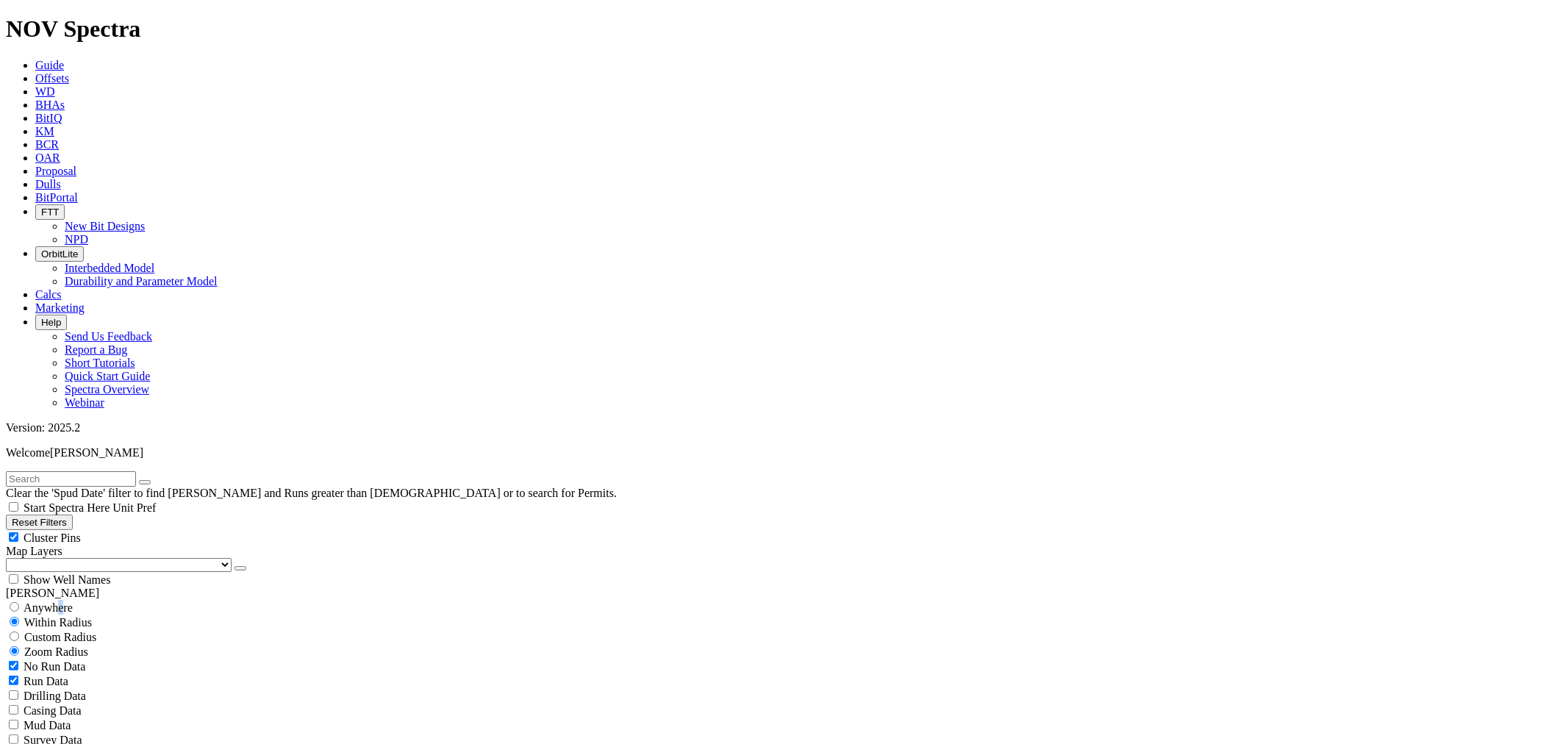
click at [57, 602] on span "Anywhere" at bounding box center [48, 607] width 50 height 12
radio input "true"
radio input "false"
click at [85, 471] on input "text" at bounding box center [71, 479] width 130 height 15
paste input "19215745"
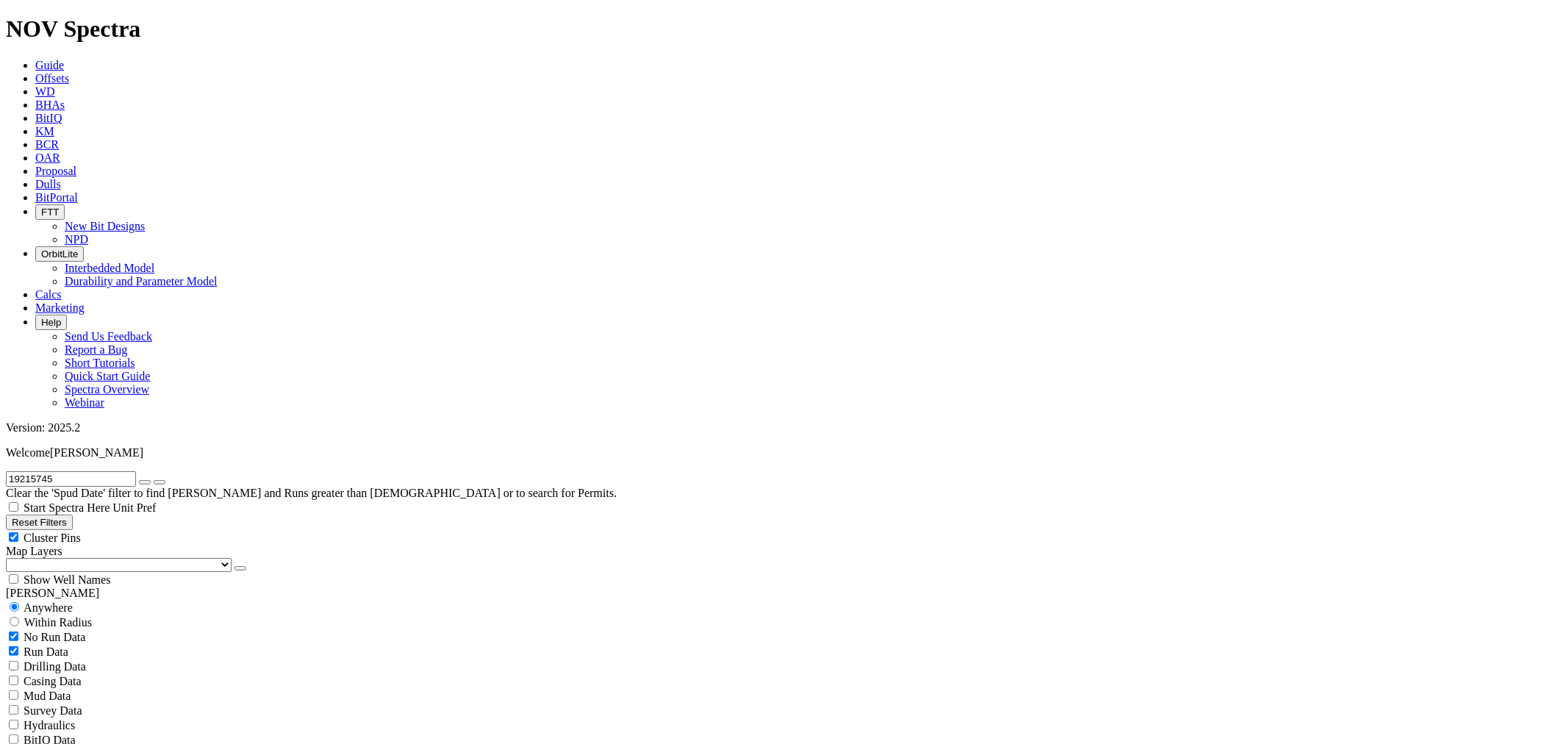
type input "19215745"
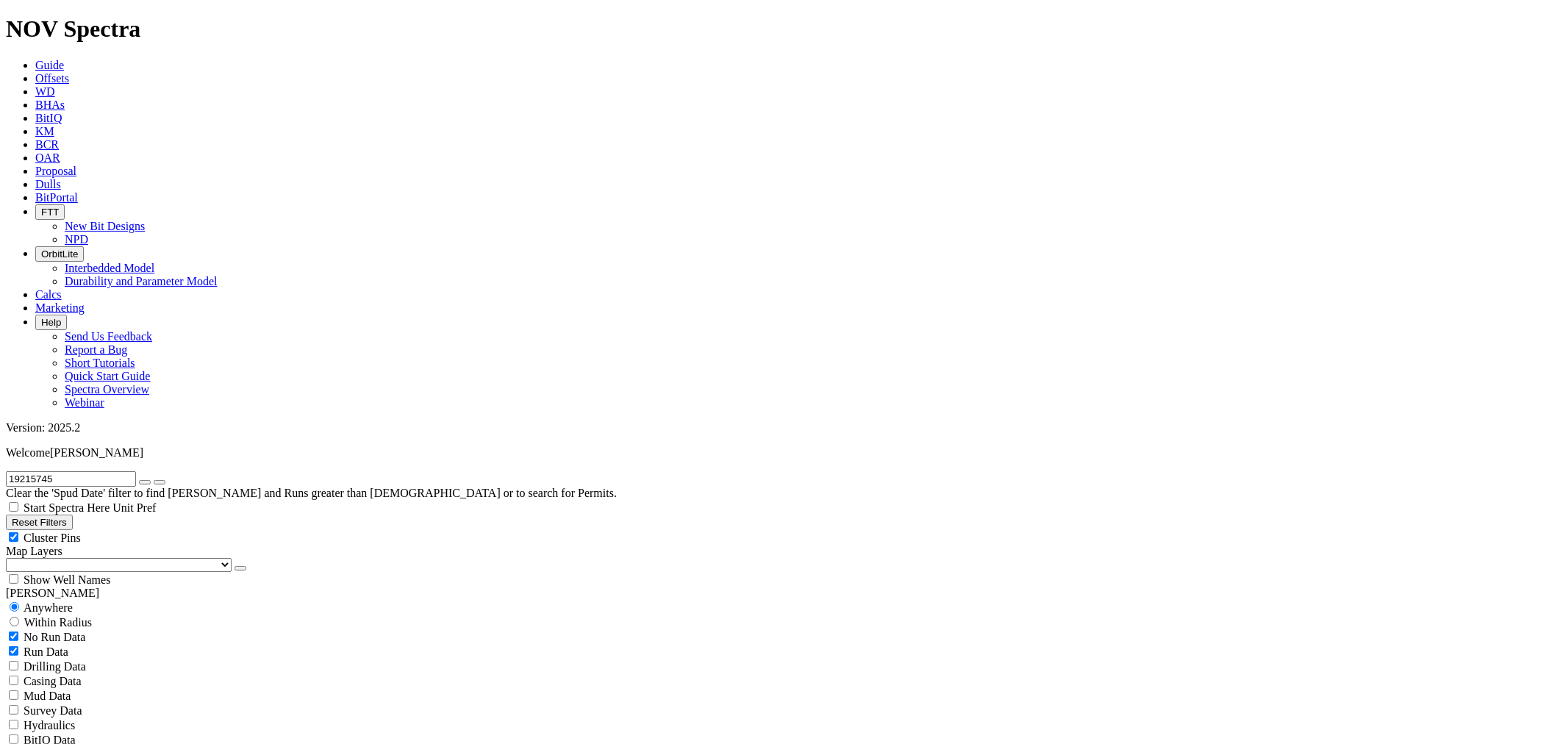
radio input "false"
radio input "true"
click at [68, 631] on span "Custom Radius" at bounding box center [60, 637] width 72 height 12
radio input "true"
radio input "false"
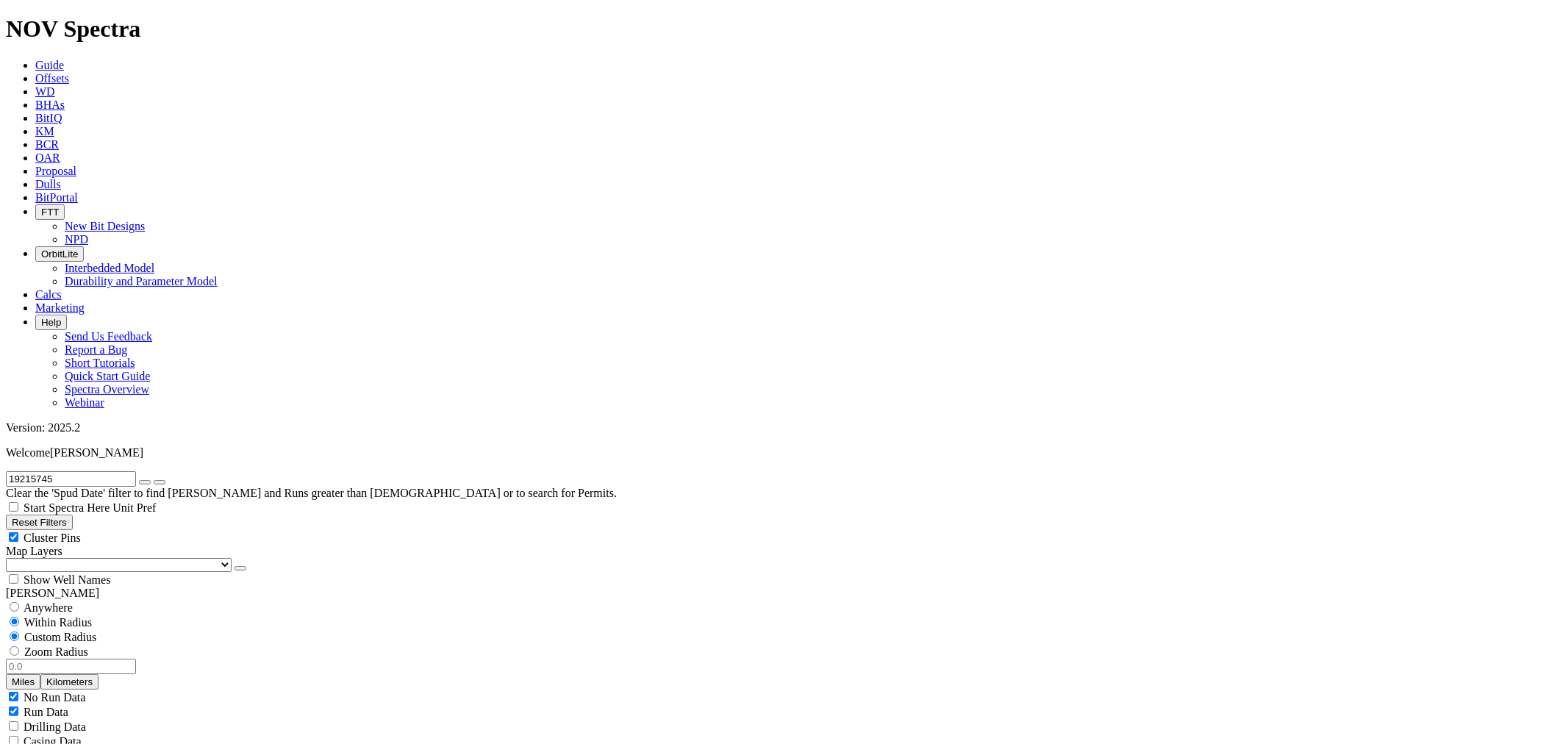
click at [94, 659] on input "number" at bounding box center [71, 666] width 130 height 15
type input "5"
click at [41, 674] on button "Miles" at bounding box center [23, 681] width 34 height 15
click at [151, 480] on button "button" at bounding box center [145, 482] width 11 height 4
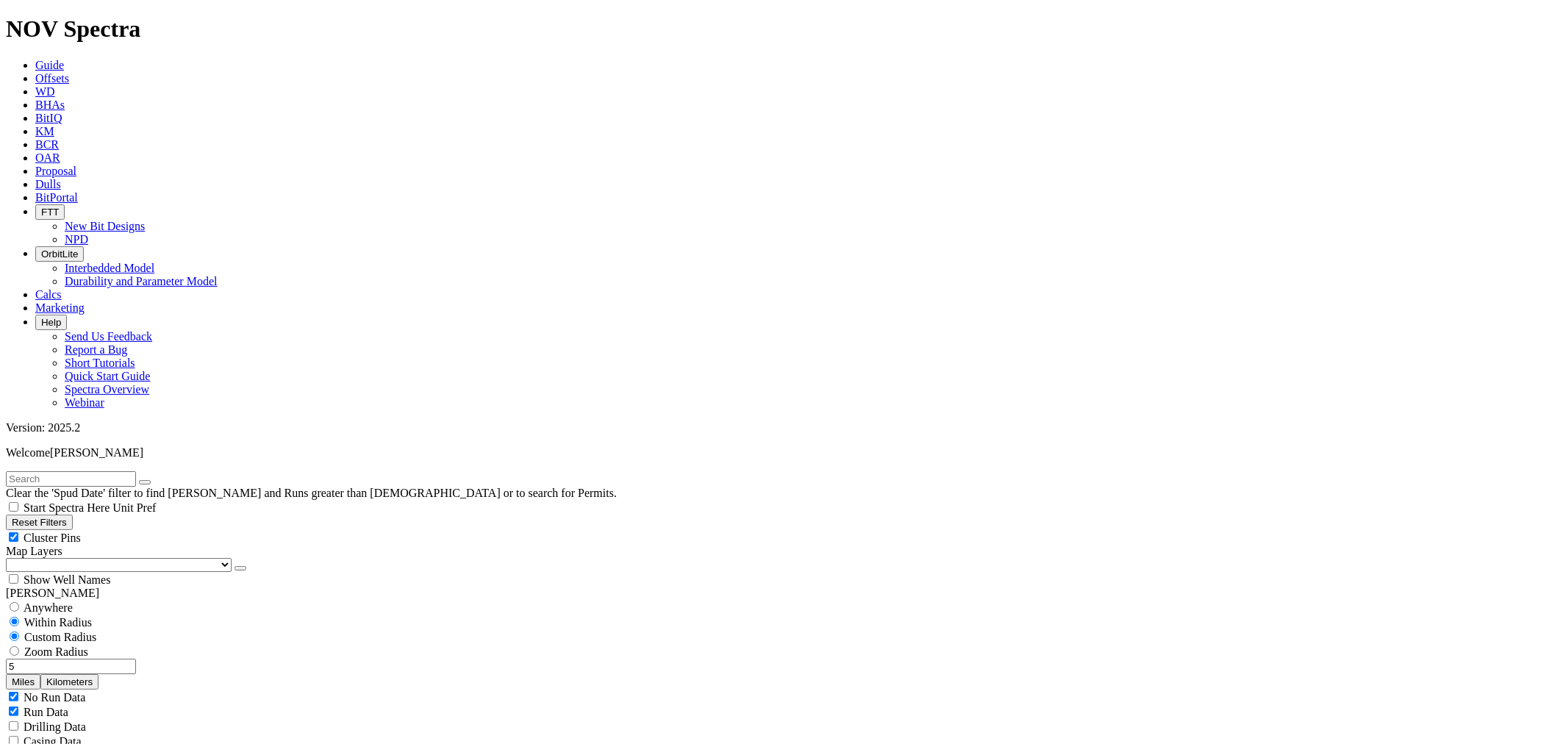
checkbox input "false"
type input "1/1/25"
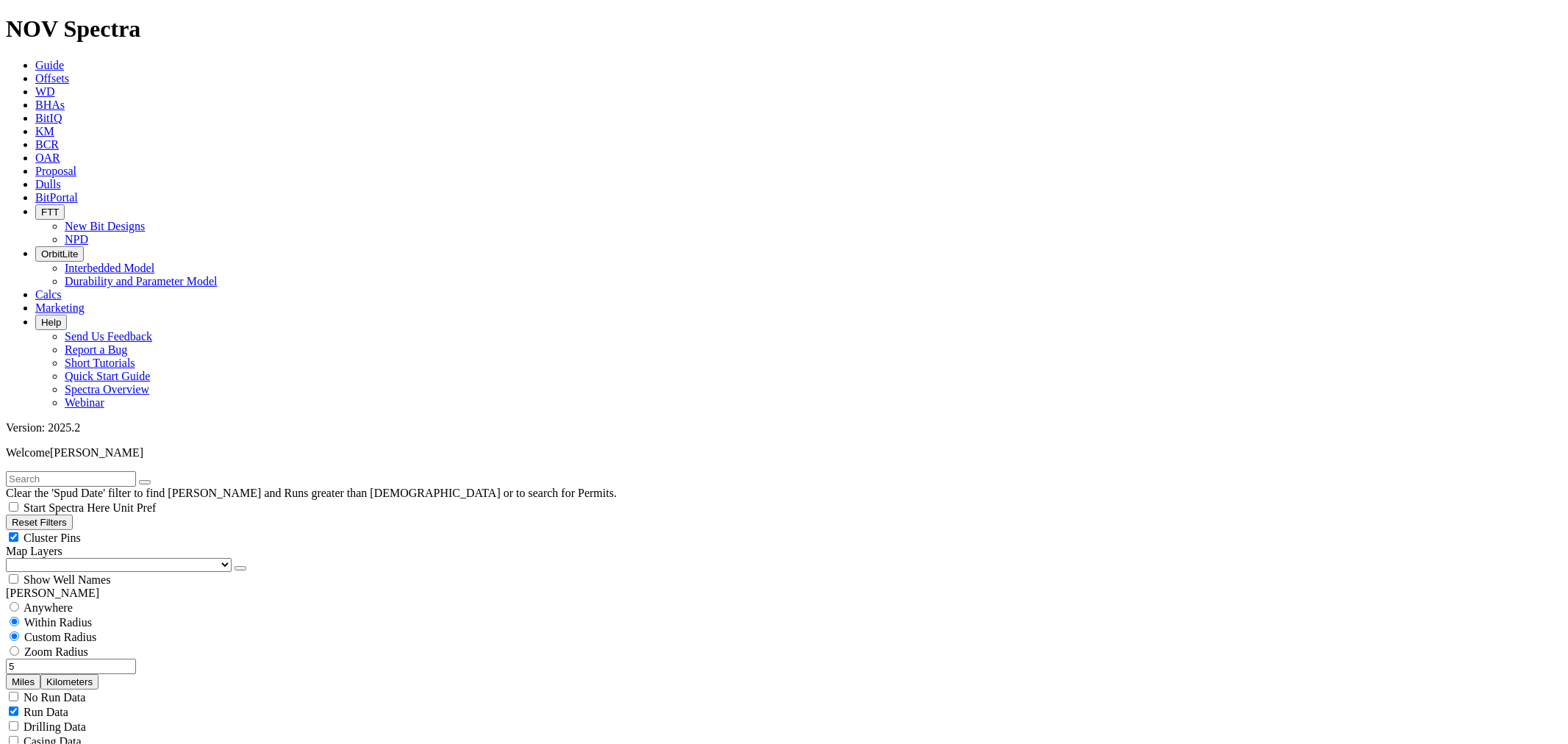
select select "? number:9.875 ?"
drag, startPoint x: 124, startPoint y: 322, endPoint x: 124, endPoint y: 334, distance: 12.0
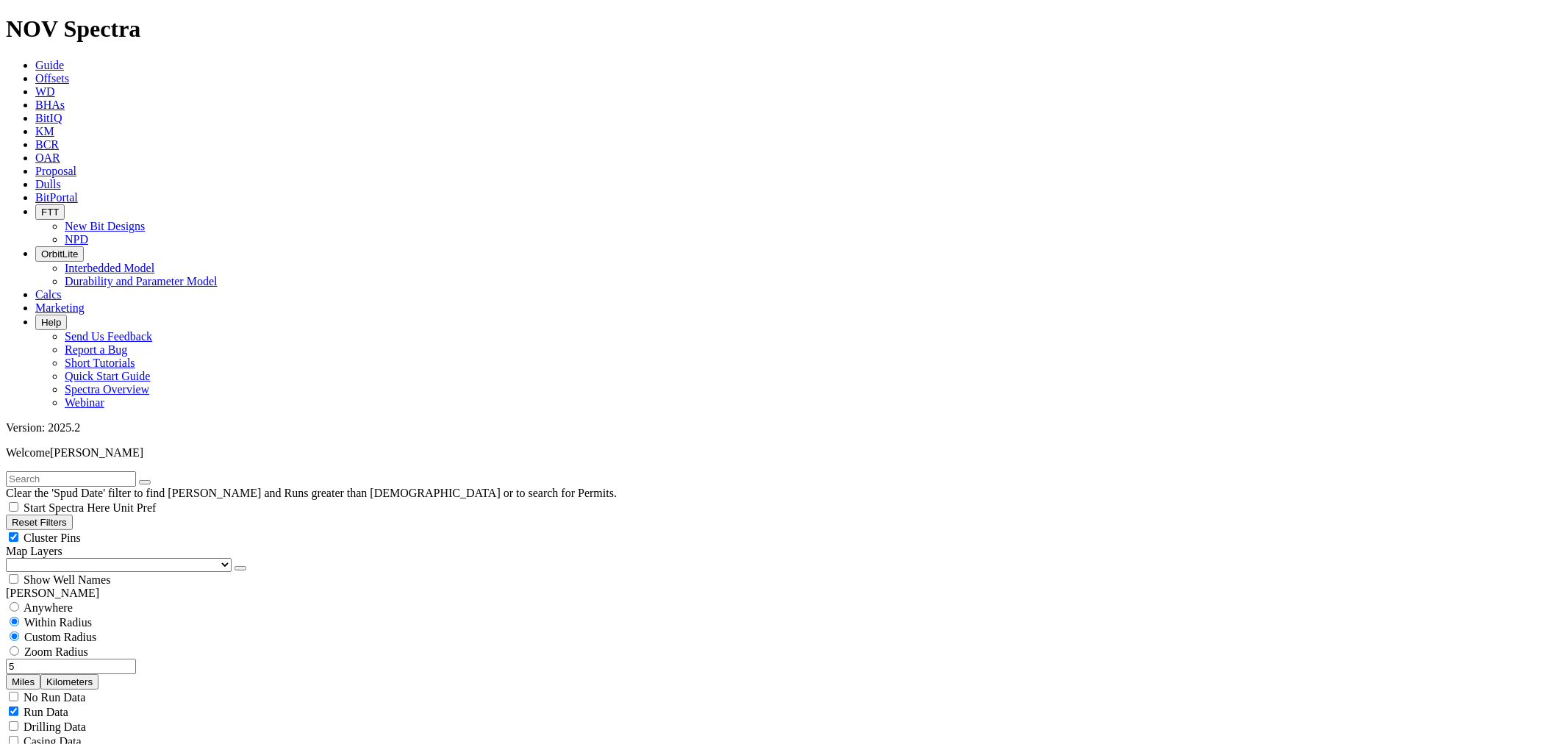
type input "2000"
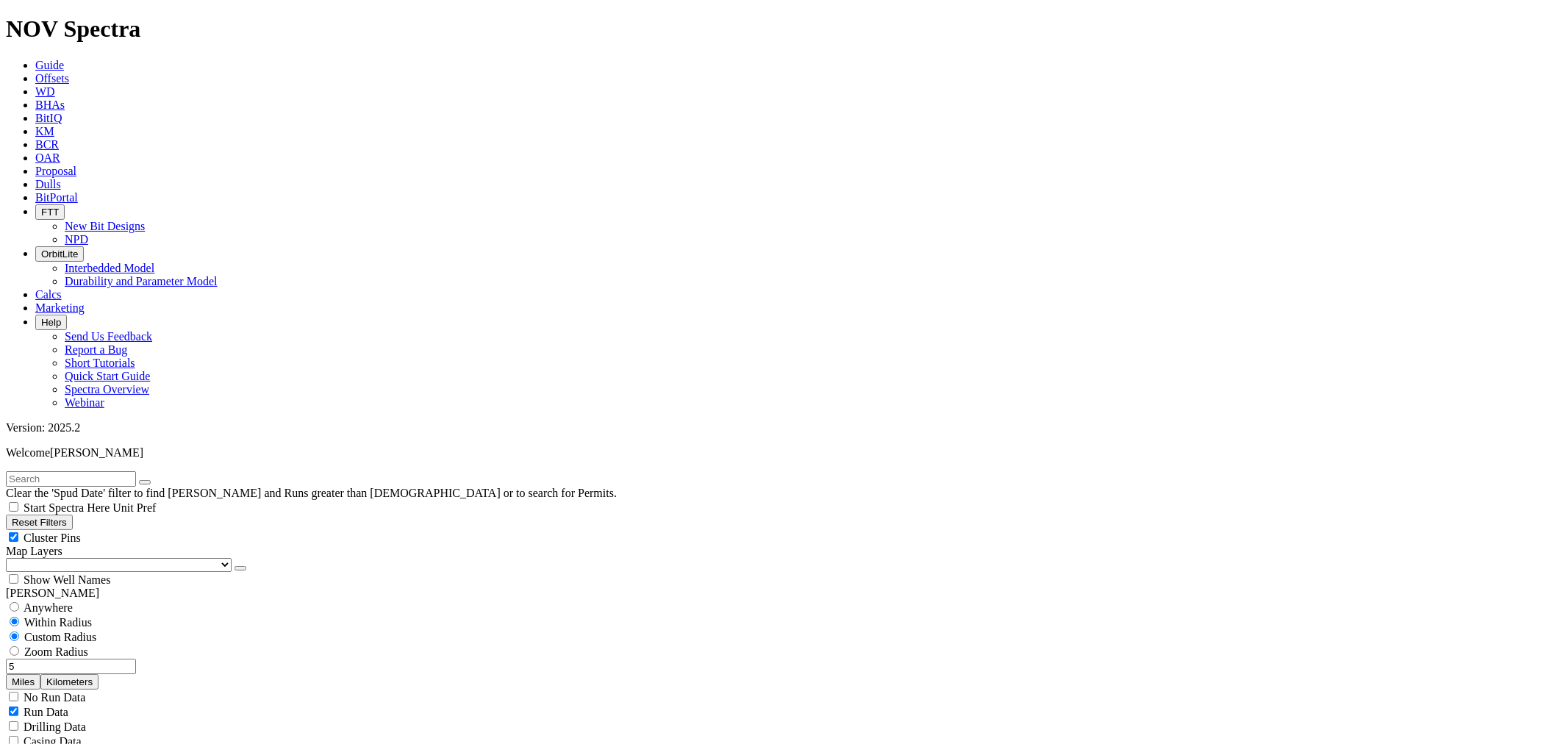
type input "8000"
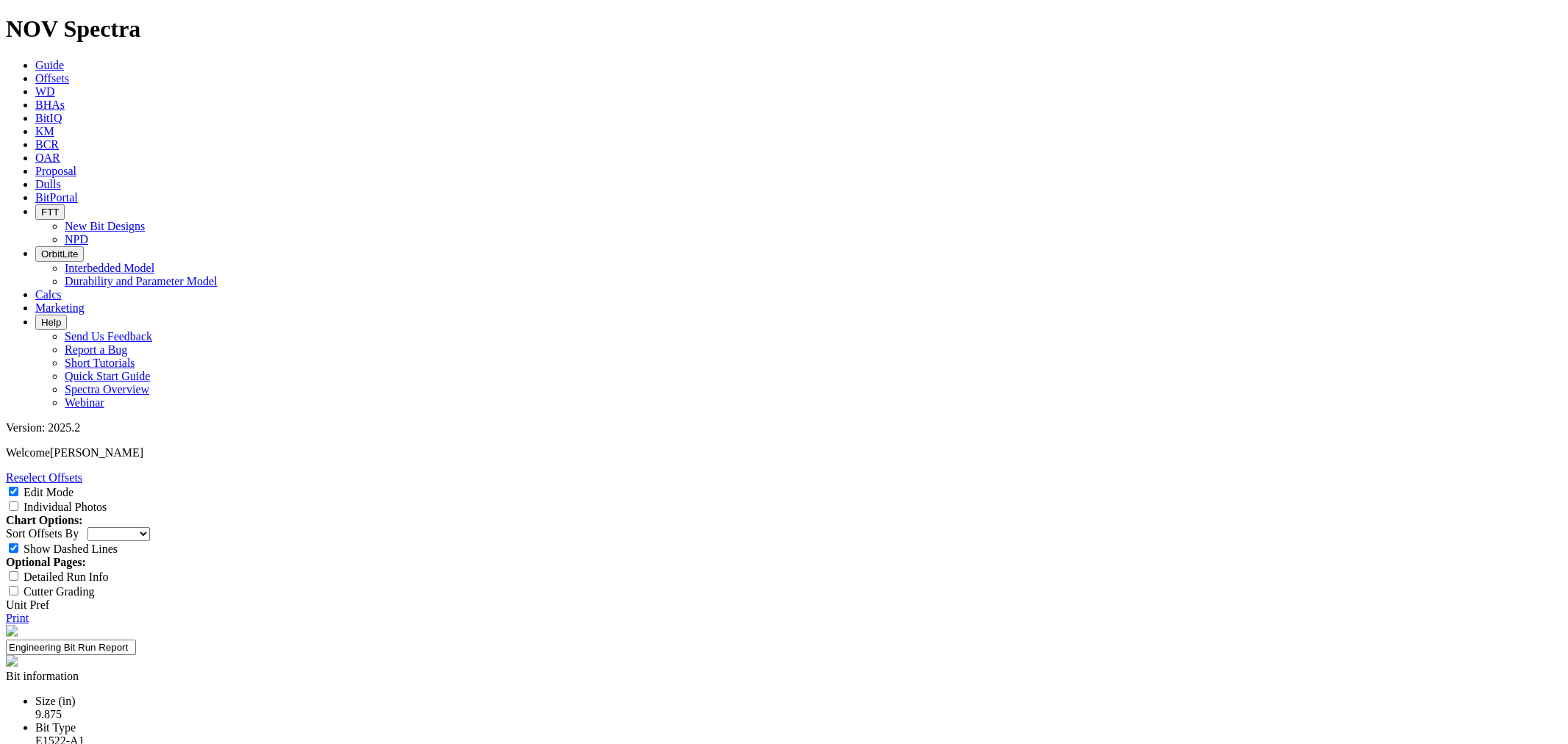
paste textarea "EOG has requested a 13mm vertical deep-set design to address outer nose/shoulde…"
type textarea "EOG has requested a 13mm vertical deep-set design to address outer nose/shoulde…"
drag, startPoint x: 741, startPoint y: 214, endPoint x: 732, endPoint y: 219, distance: 10.3
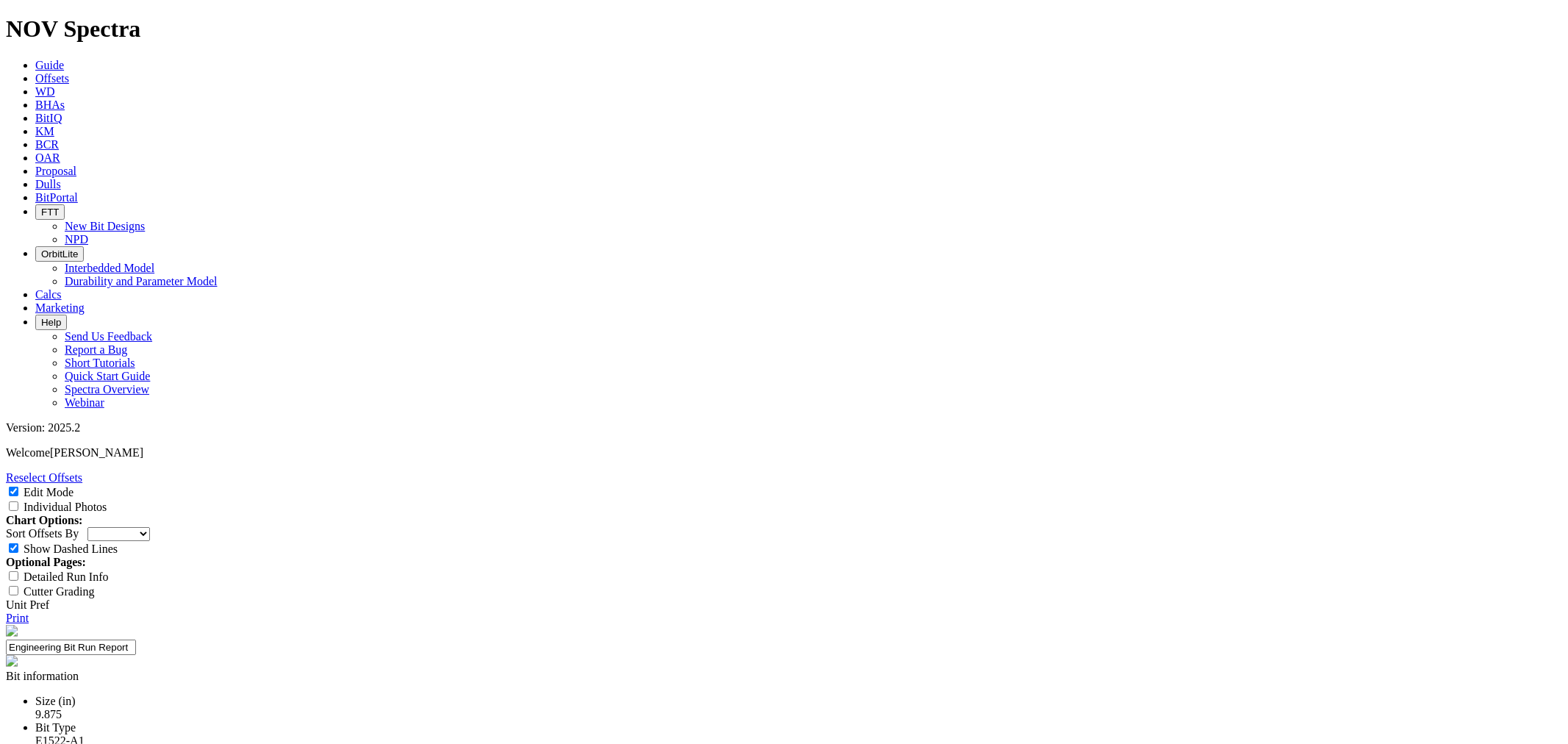
type input "25-0335"
drag, startPoint x: 616, startPoint y: 208, endPoint x: 616, endPoint y: 221, distance: 13.0
select select "New Bit Design"
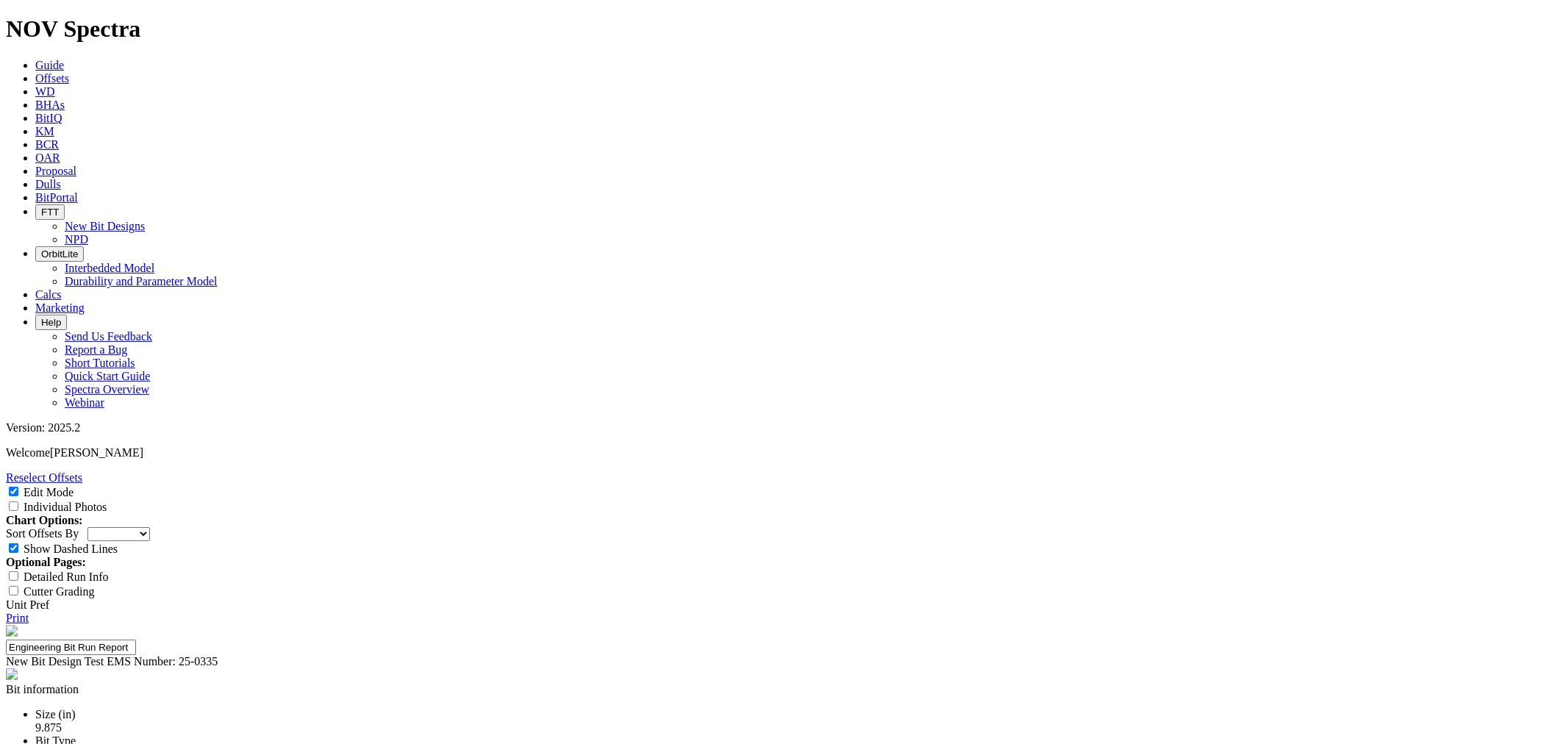
type input "25-0335"
type input "3"
type input "Garret Carter"
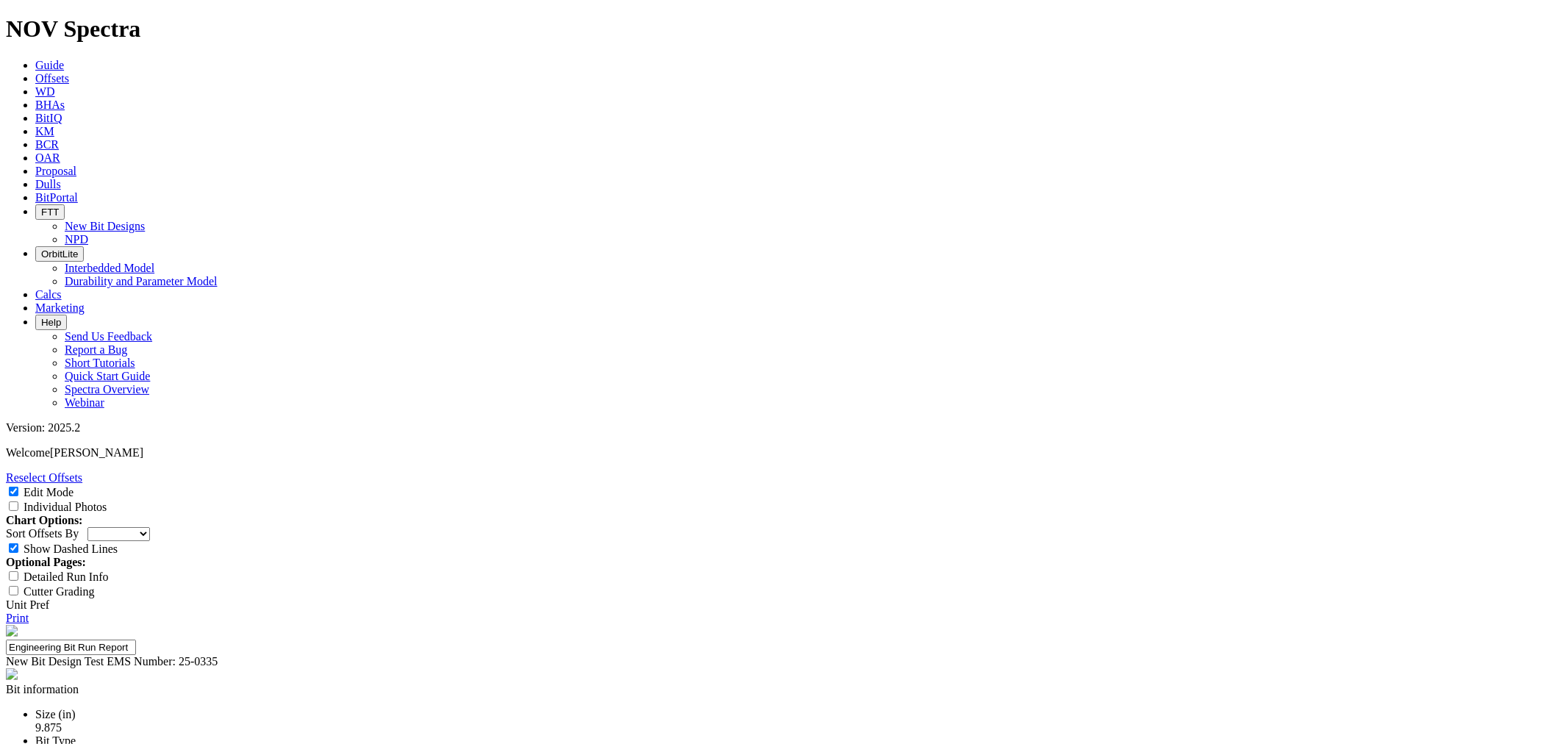
paste input "Lea 205 ft/hr | Loving 194 ft/hr | Eddy 187 ft/hr | Reeves 112 ft/hr"
type input "Lea 205 ft/hr | Loving 194 ft/hr | Eddy 187 ft/hr | Reeves 112 ft/hr"
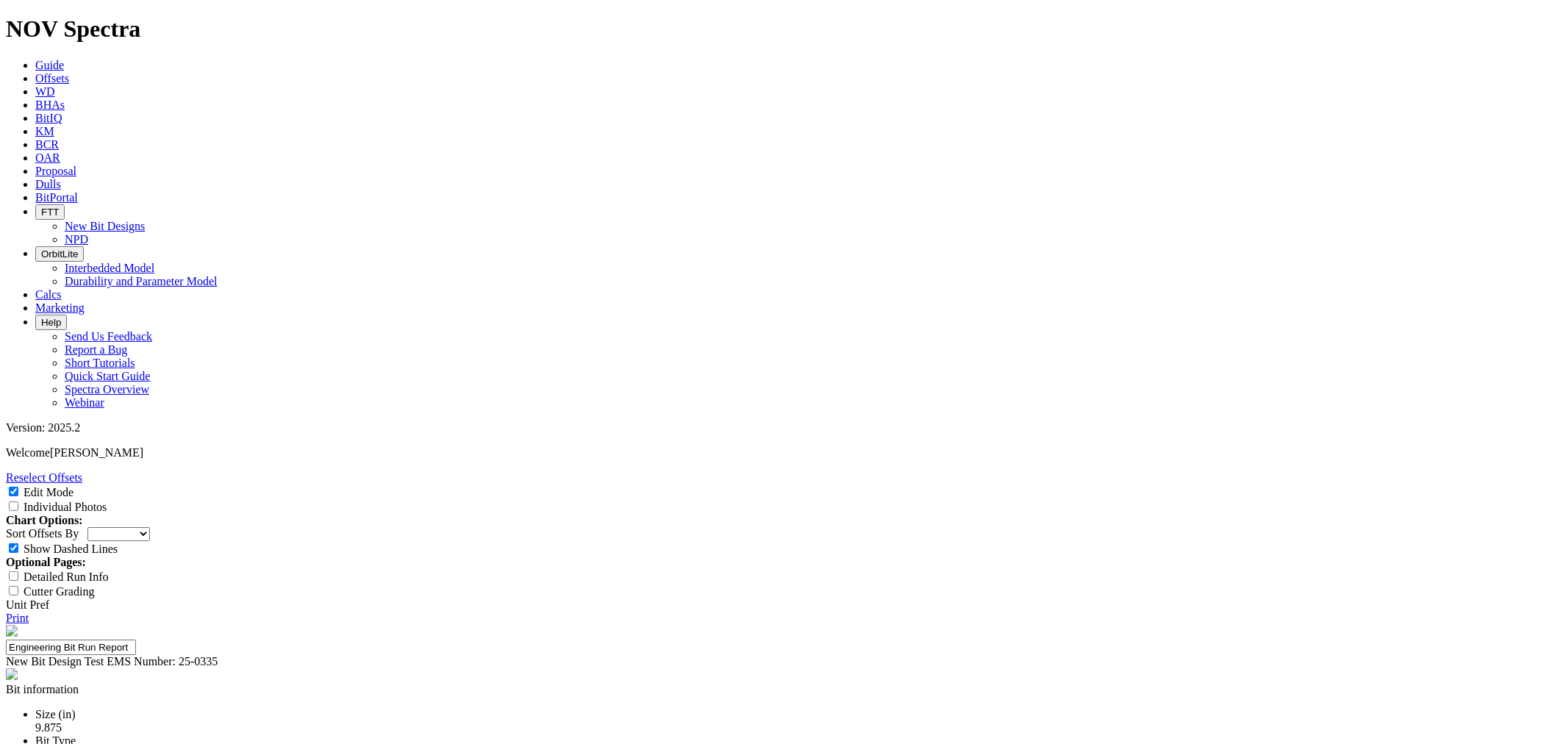
paste input "Improve TD success rate from 41% to 70%"
type input "Improve TD success rate from 41% to 70%"
paste input "4+"
type input "4+"
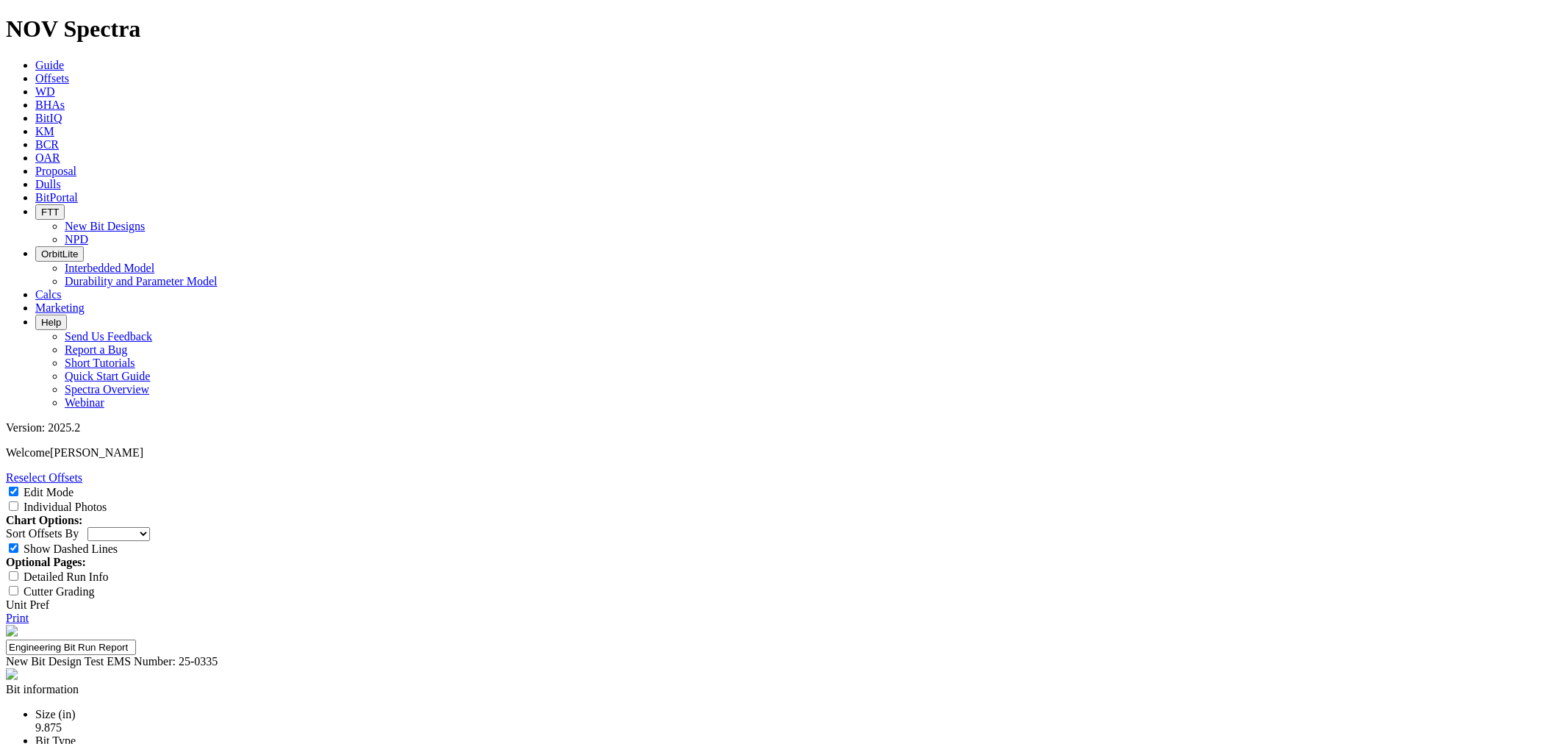
paste input "ROP (primary)"
type input "ROP (primary)"
paste input "Run Length (primary)"
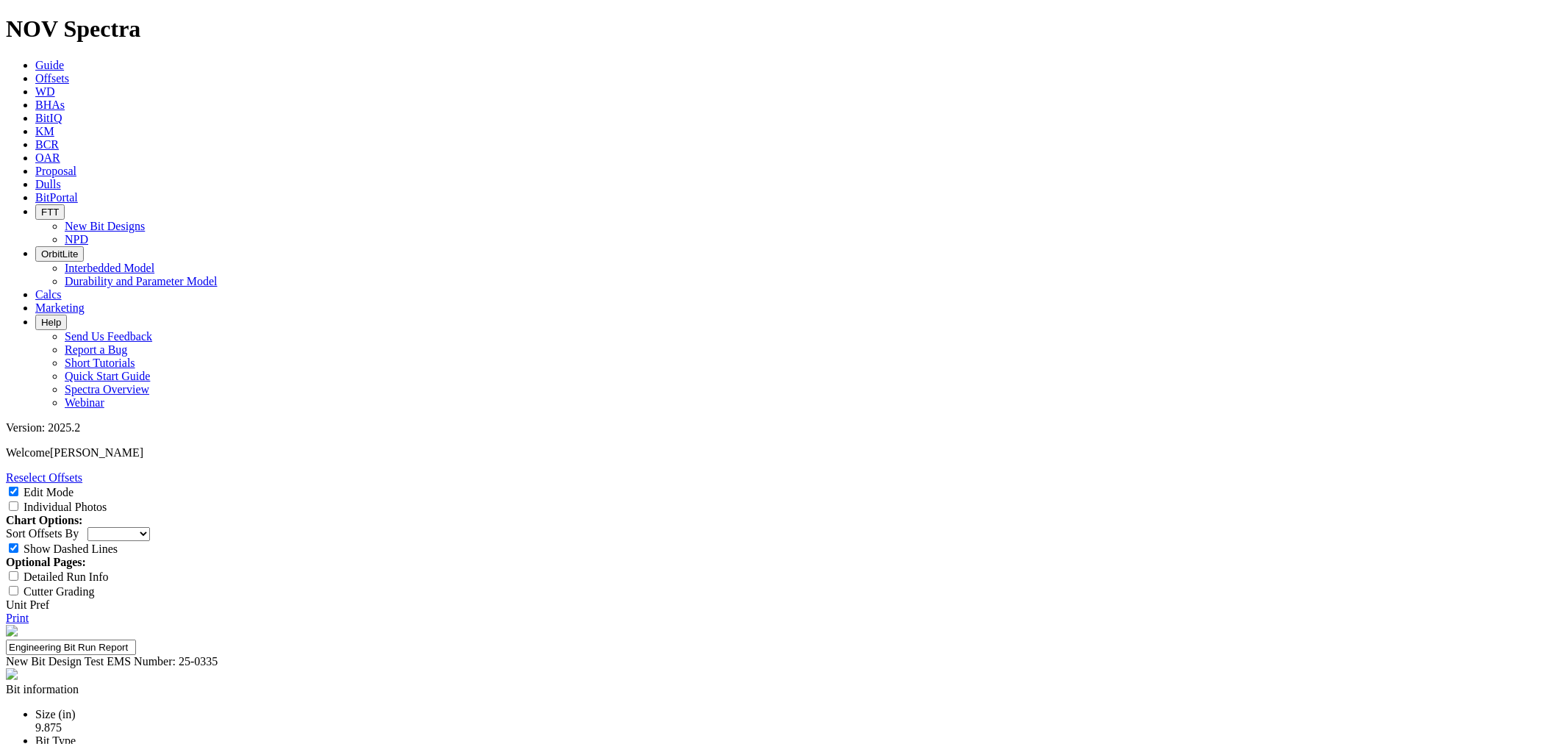
type input "Run Length (primary)"
paste input "Run Count (secondary)"
type input "Run Count (secondary)"
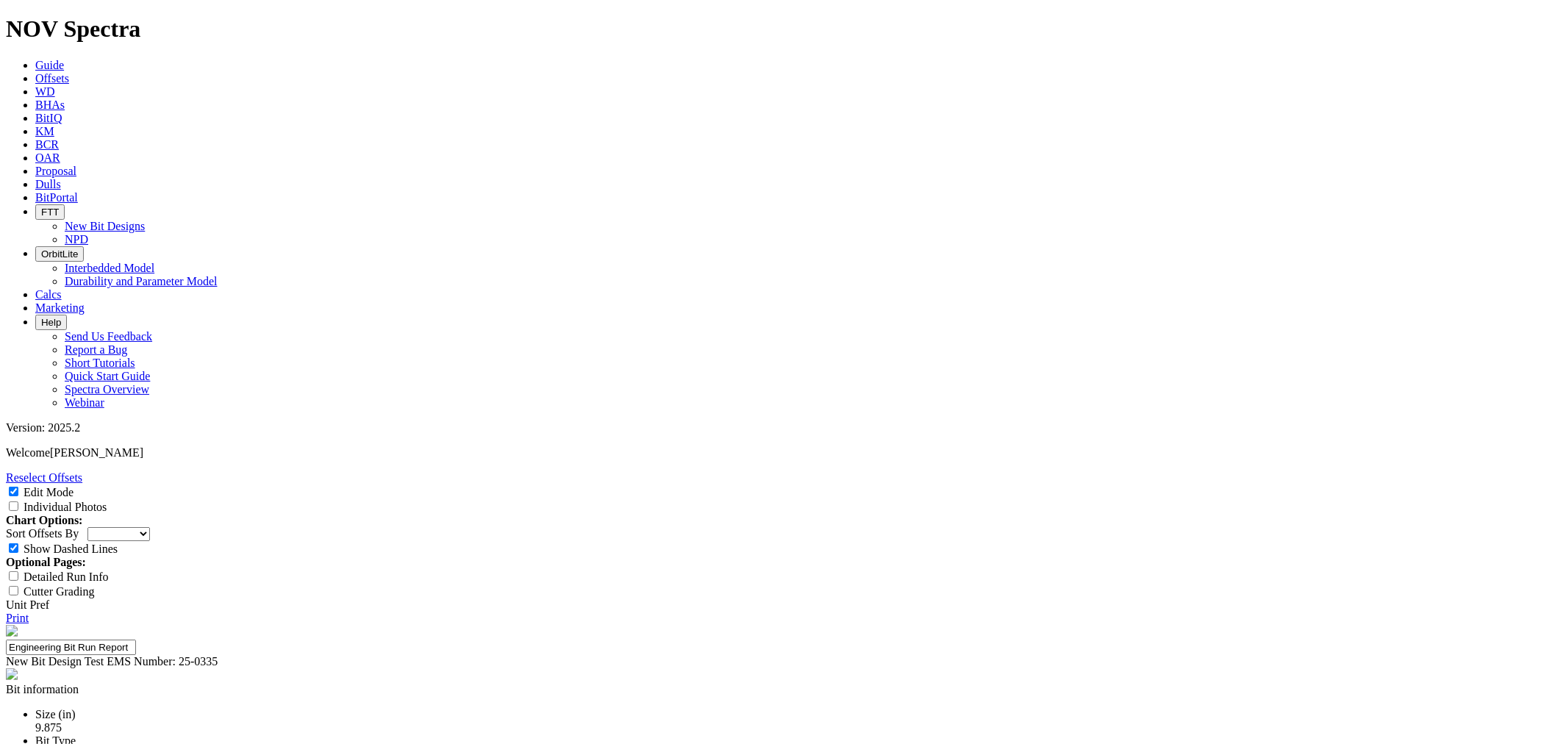
click at [1500, 527] on div "Sort Offsets By Depth In Interval ROP Spud Date" at bounding box center [784, 533] width 1557 height 14
click at [150, 527] on select "Depth In Interval ROP Spud Date" at bounding box center [118, 533] width 63 height 14
select select "string:RunROP"
click at [150, 527] on select "Depth In Interval ROP Spud Date" at bounding box center [118, 533] width 63 height 14
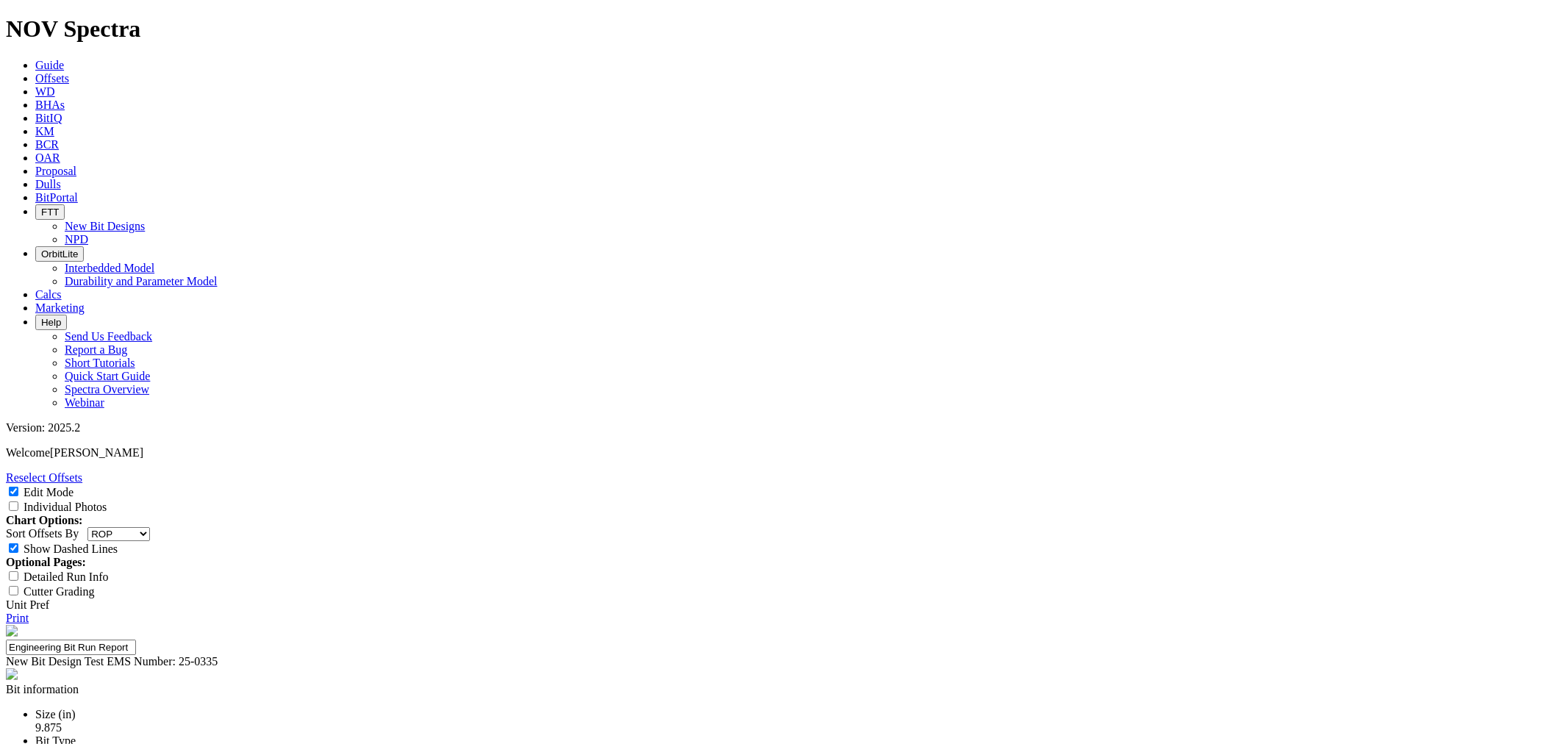
type textarea "Fastest of the offset in the 5 mile radius, however had an extreme rough dull w…"
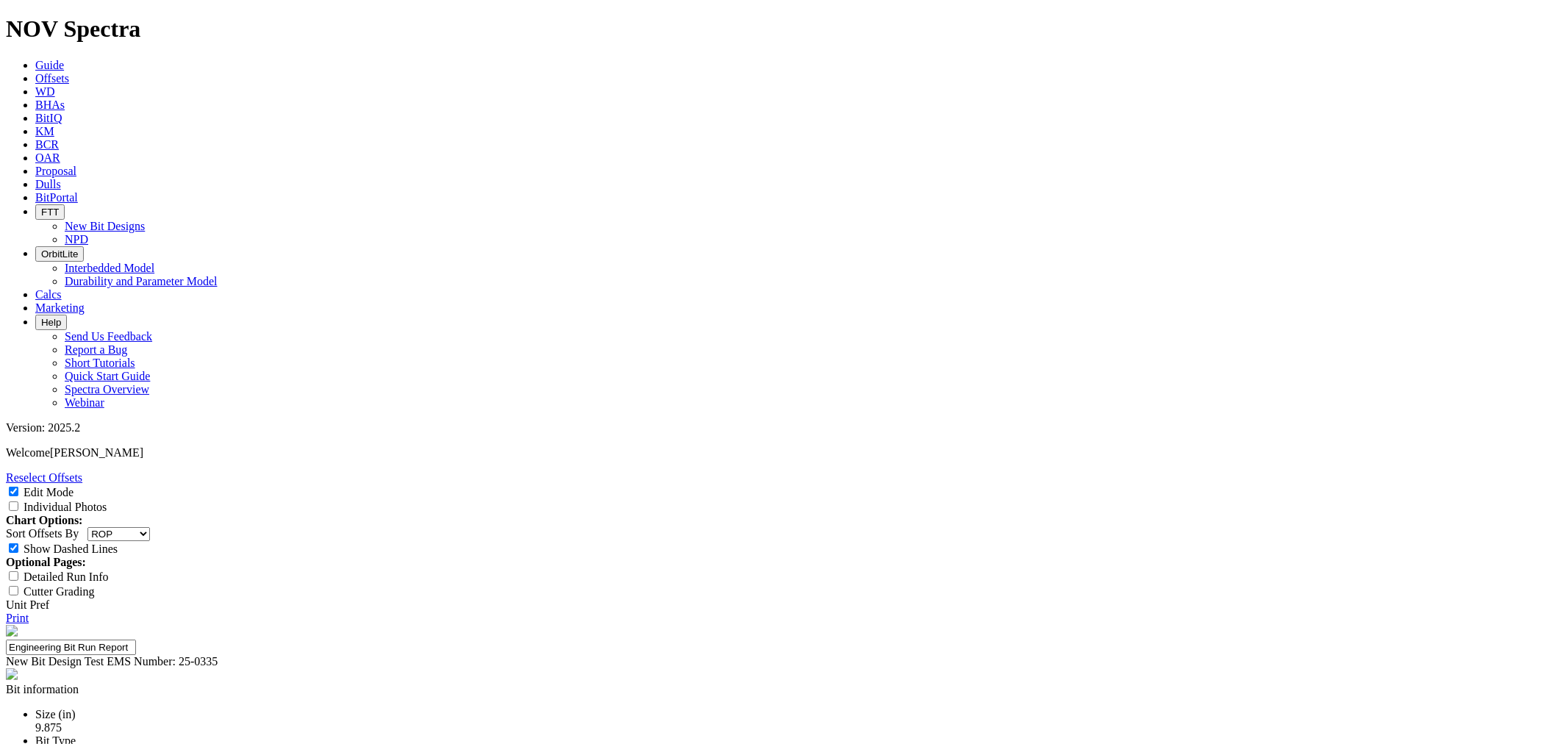
copy div "A321040"
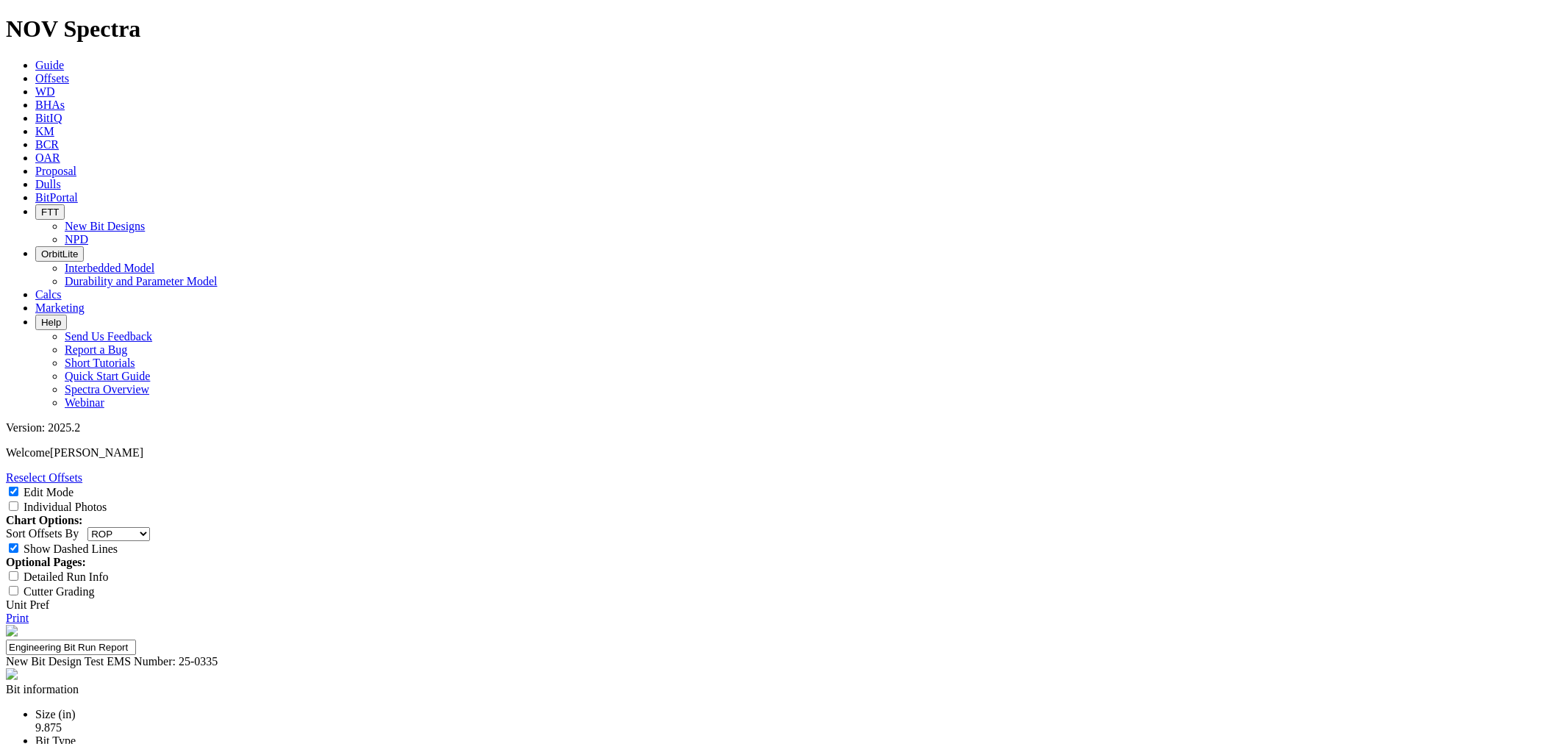
select select "number:2"
select select "number:6"
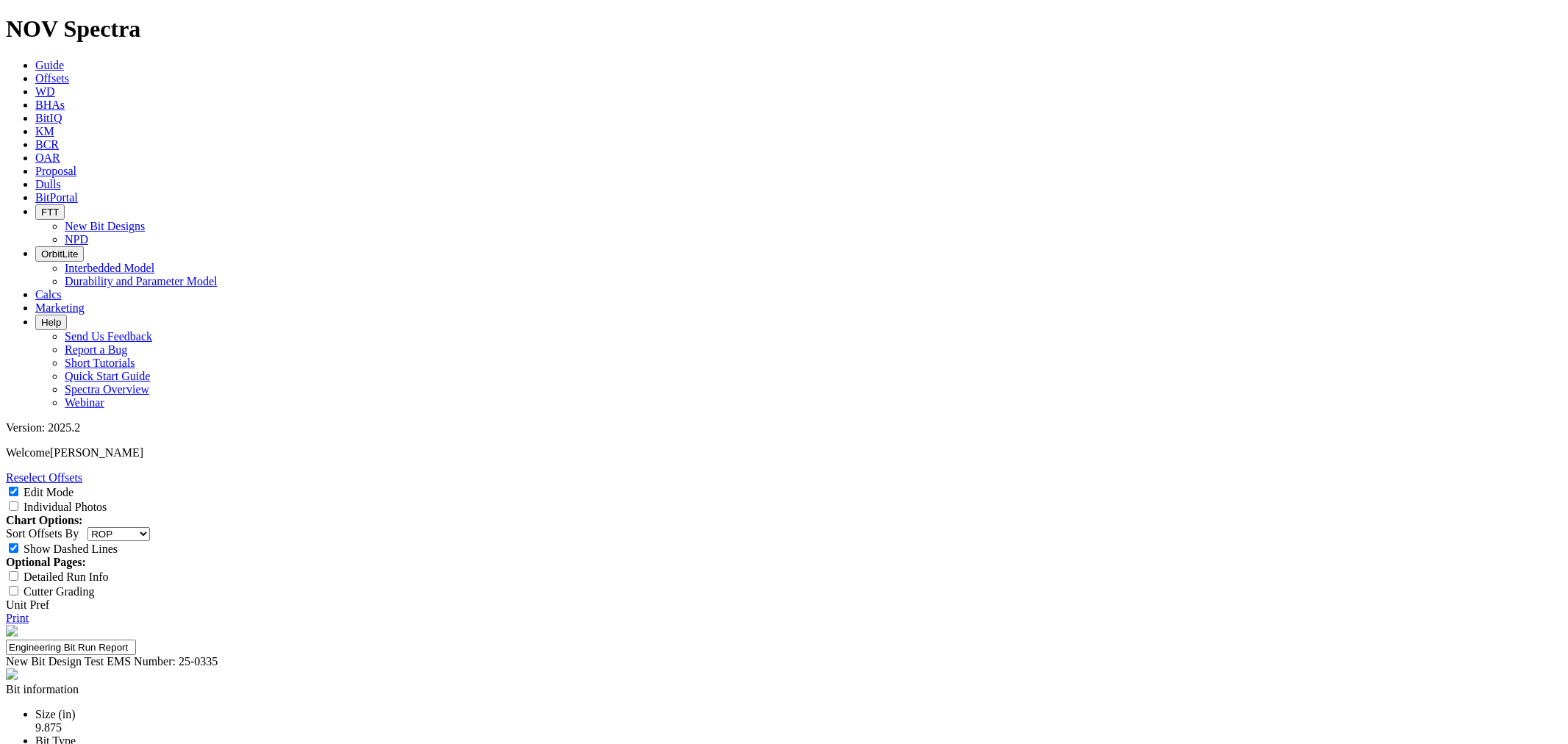
select select "number:6"
select select "string:I"
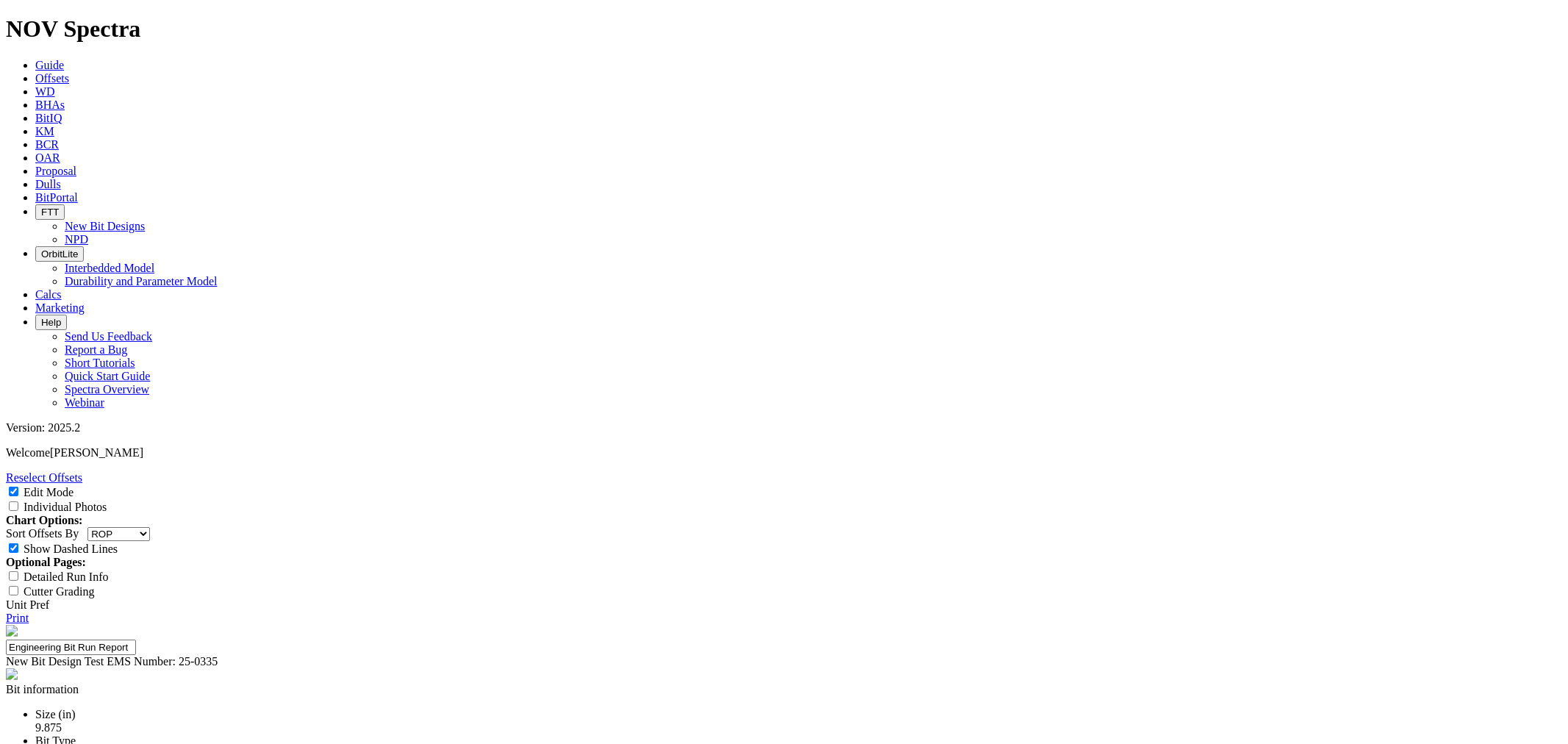
select select "string:I"
select select "string:BT"
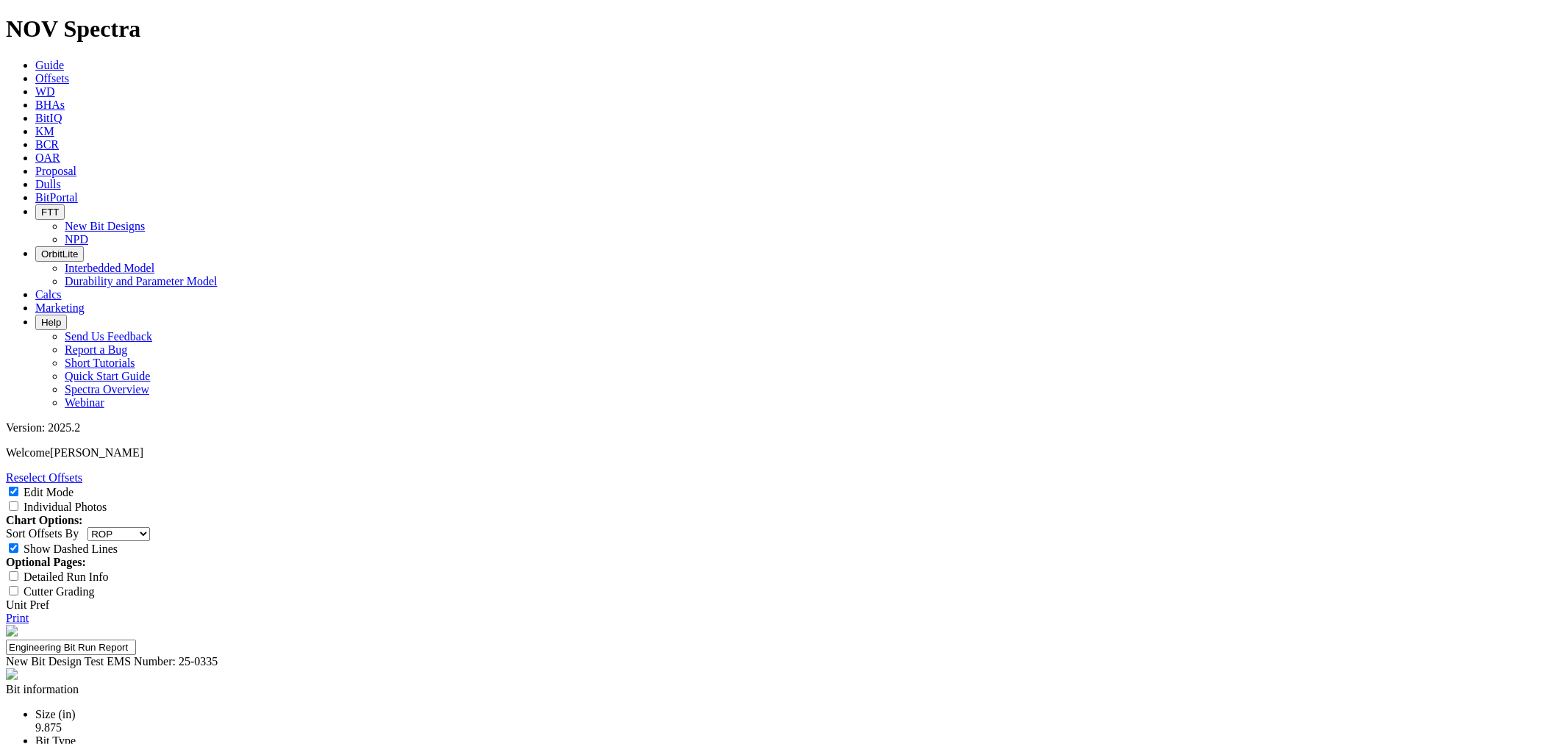
select select "string:BT"
type textarea "The bit sustained a ring out starting in the nose and going into upper sh"
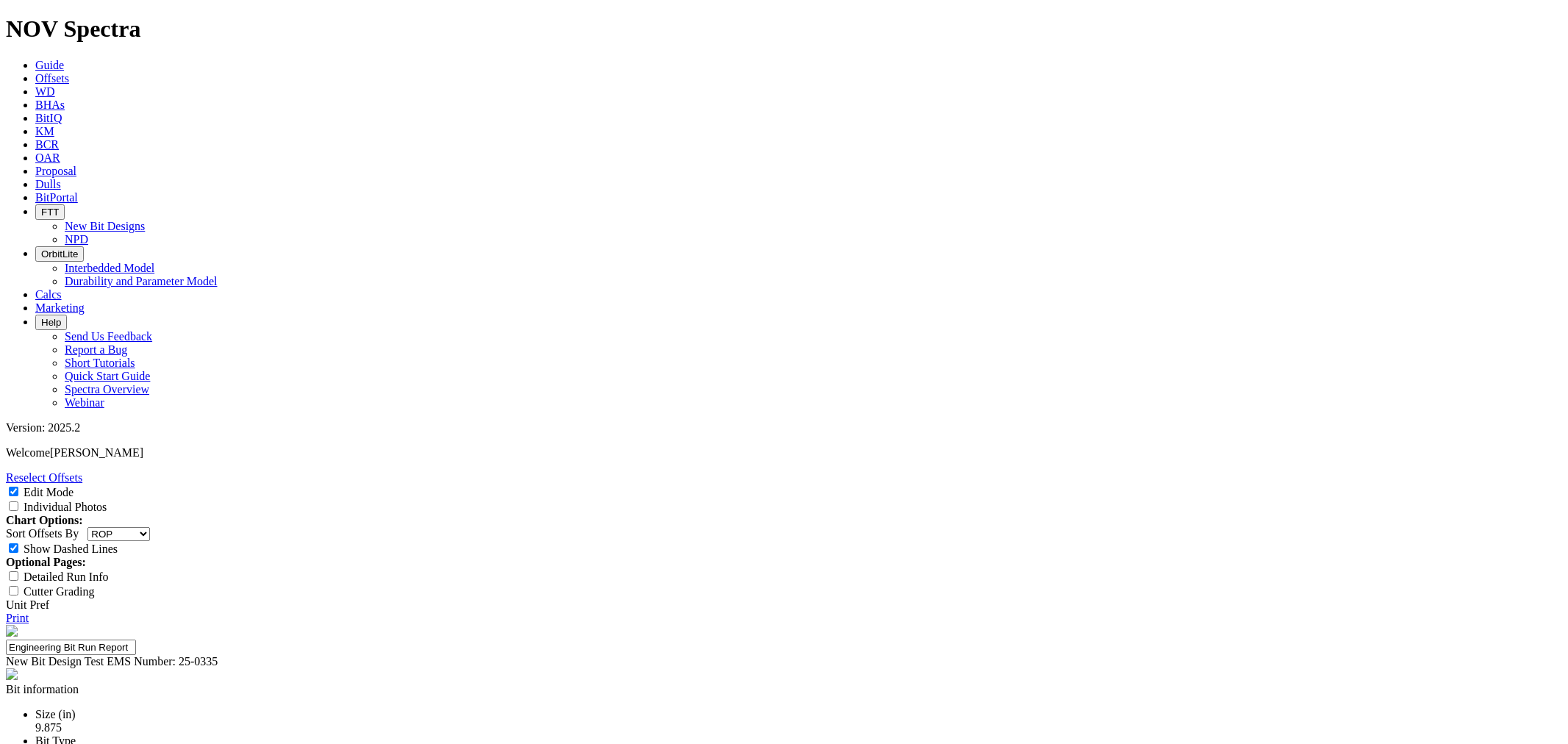
select select "string:RunROP"
select select "New Bit Design"
select select "number:1"
select select "string:WT"
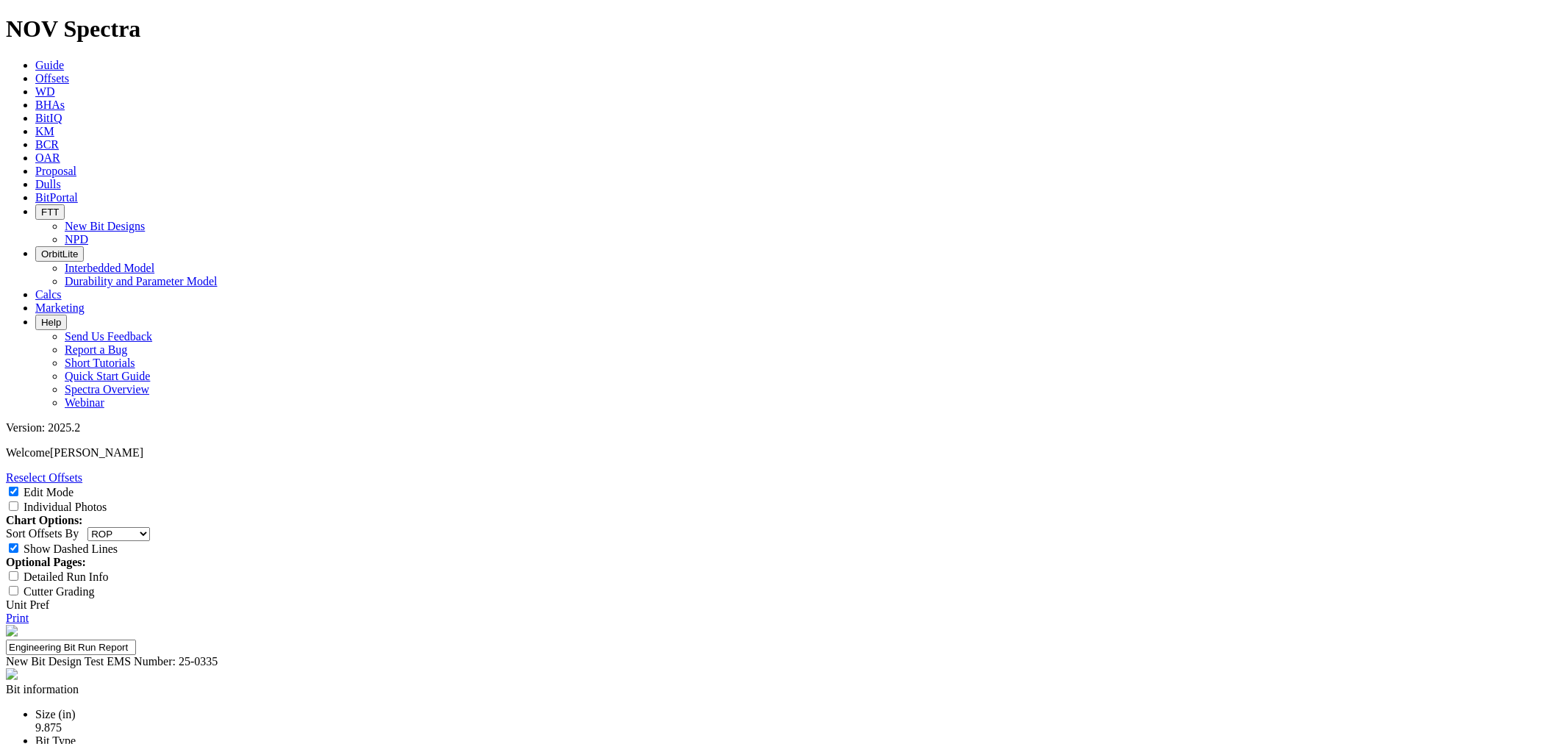
type textarea "Of the offsets, this was 2nd fastest Reed bit, but on par with nearby Ulterra r…"
type textarea "n"
type textarea "c"
type textarea "Nothing stands out in cutting structure that would have led to loss of enough R…"
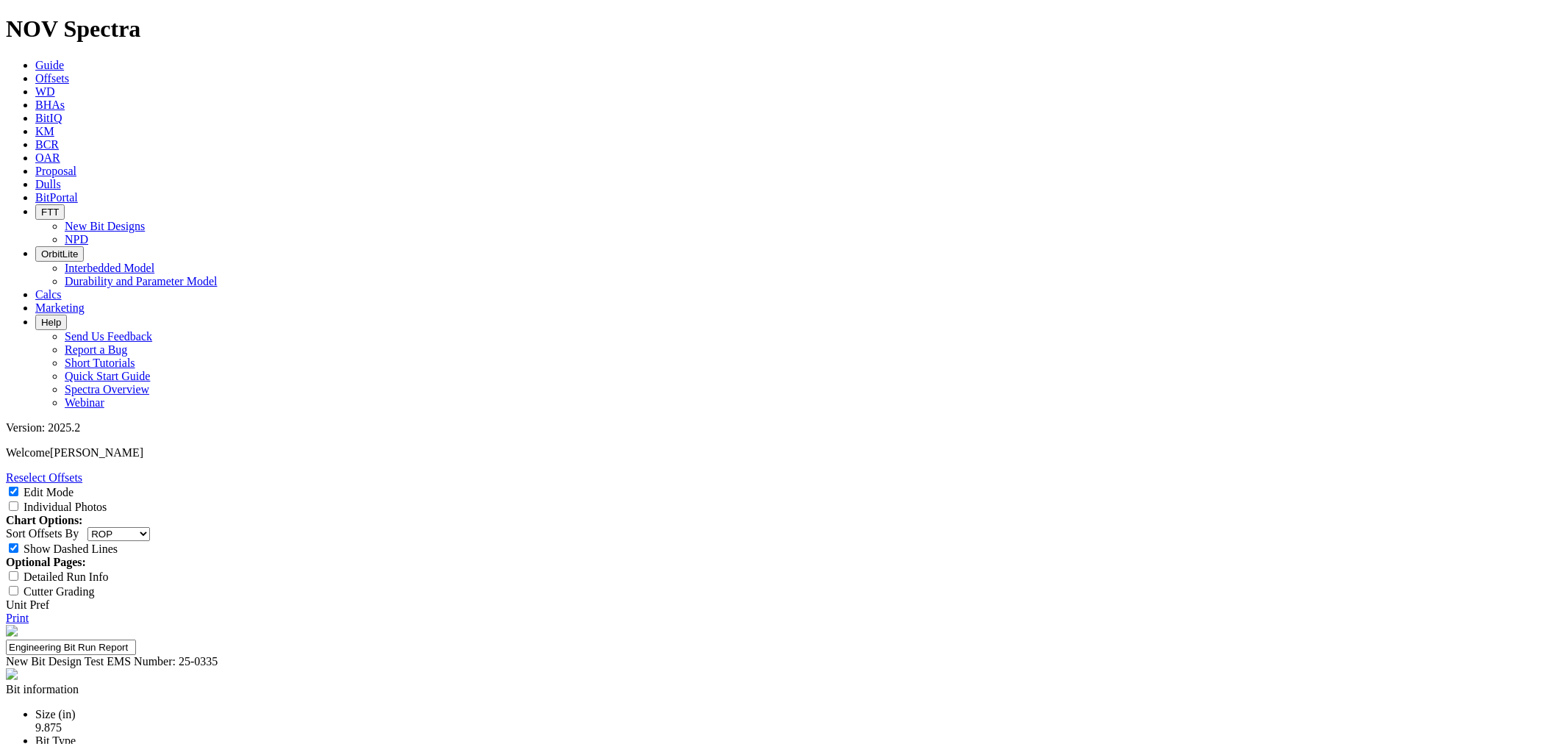
scroll to position [0, 0]
click at [28, 611] on link "Print" at bounding box center [17, 617] width 23 height 12
drag, startPoint x: 704, startPoint y: 547, endPoint x: 574, endPoint y: 525, distance: 131.8
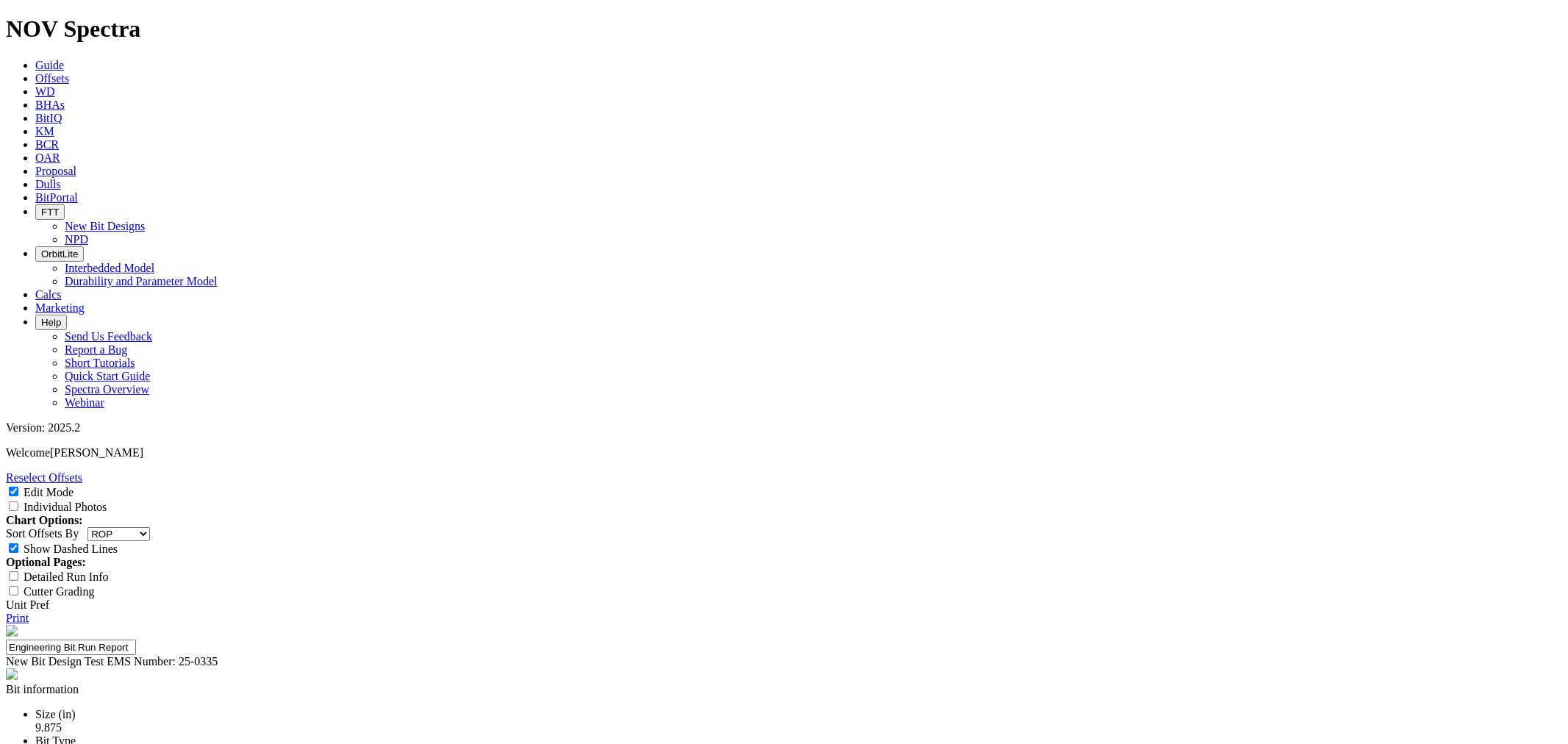
drag, startPoint x: 720, startPoint y: 548, endPoint x: 586, endPoint y: 517, distance: 137.5
drag, startPoint x: 880, startPoint y: 501, endPoint x: 1053, endPoint y: 497, distance: 173.0
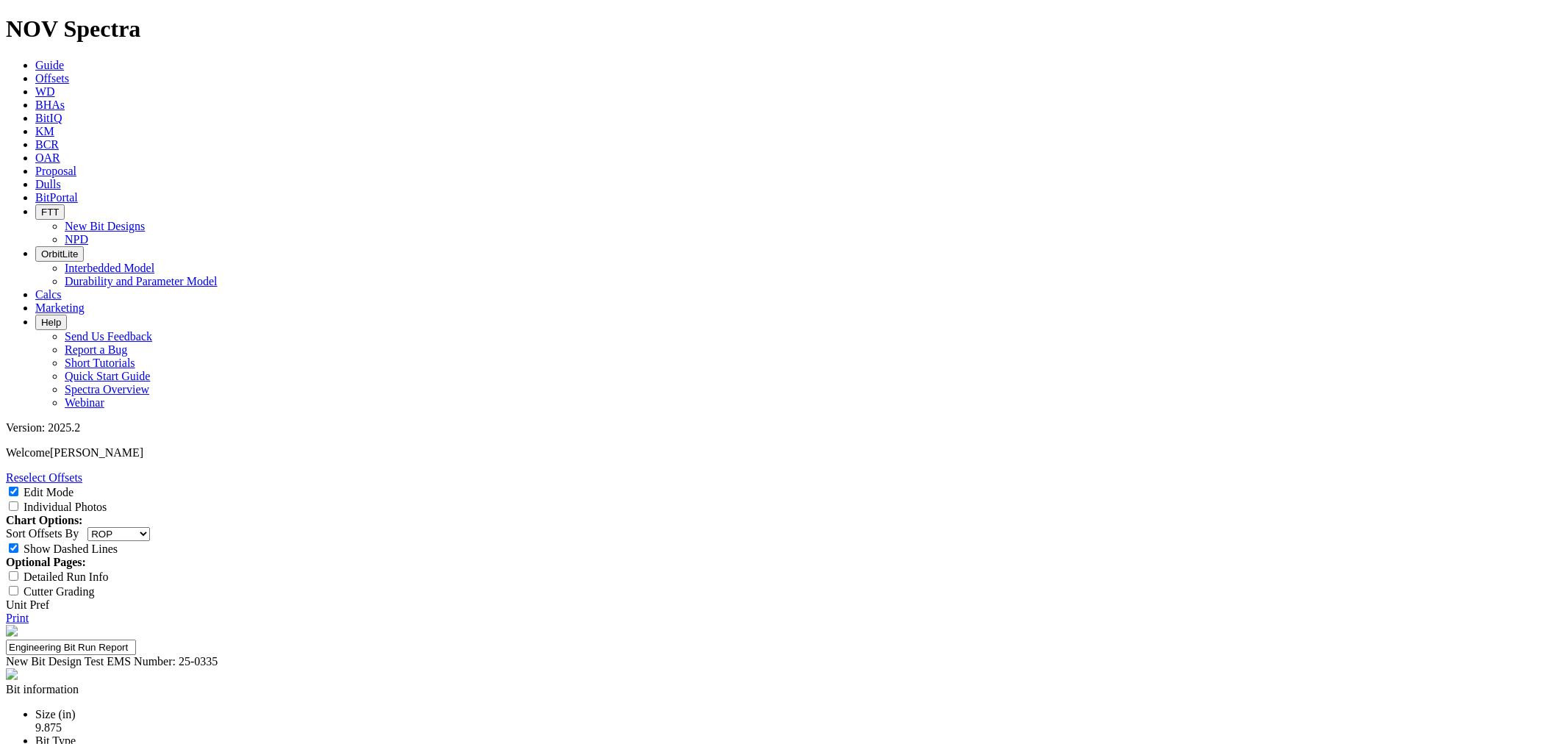
scroll to position [0, 67]
drag, startPoint x: 886, startPoint y: 498, endPoint x: 1232, endPoint y: 502, distance: 346.0
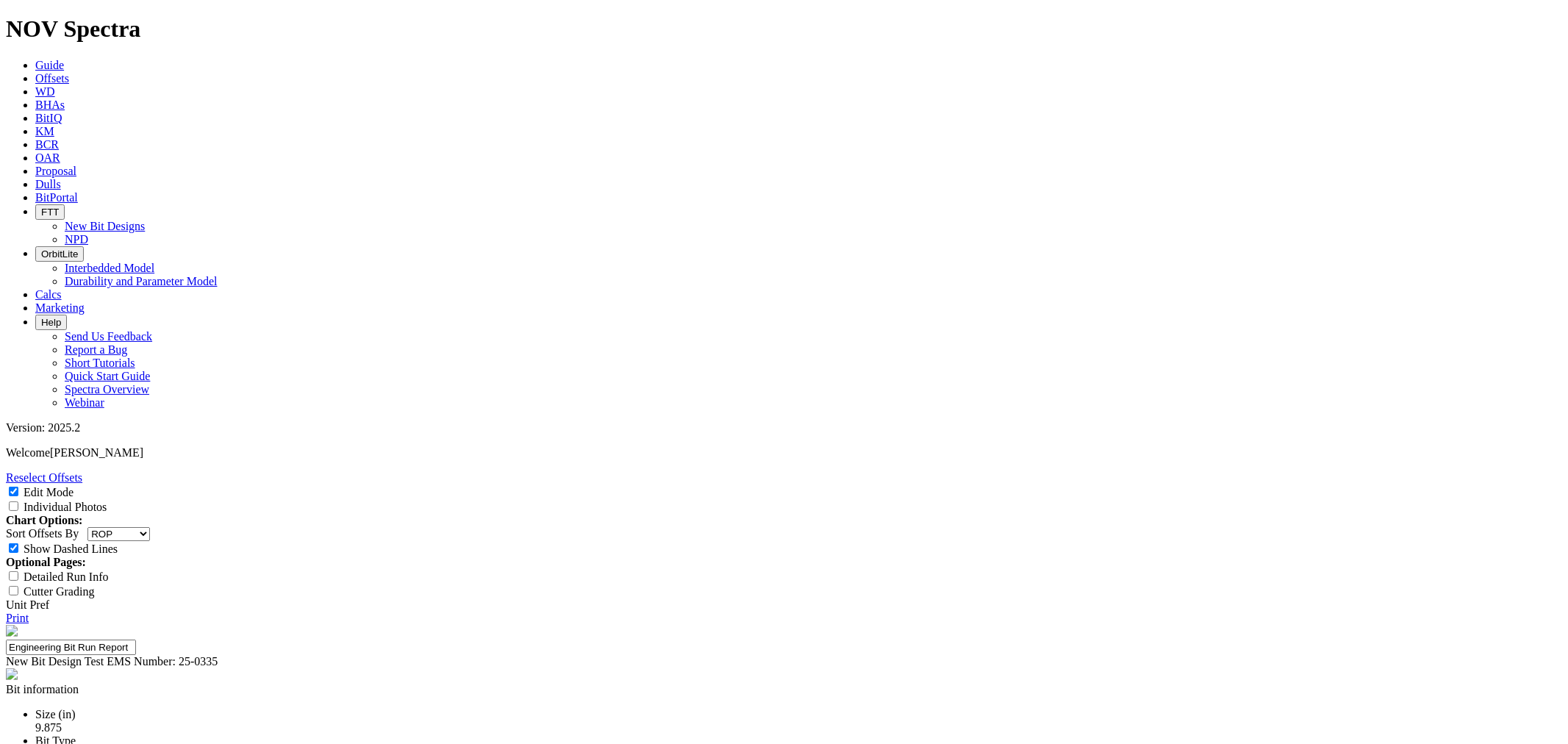
drag, startPoint x: 878, startPoint y: 512, endPoint x: 1030, endPoint y: 519, distance: 152.2
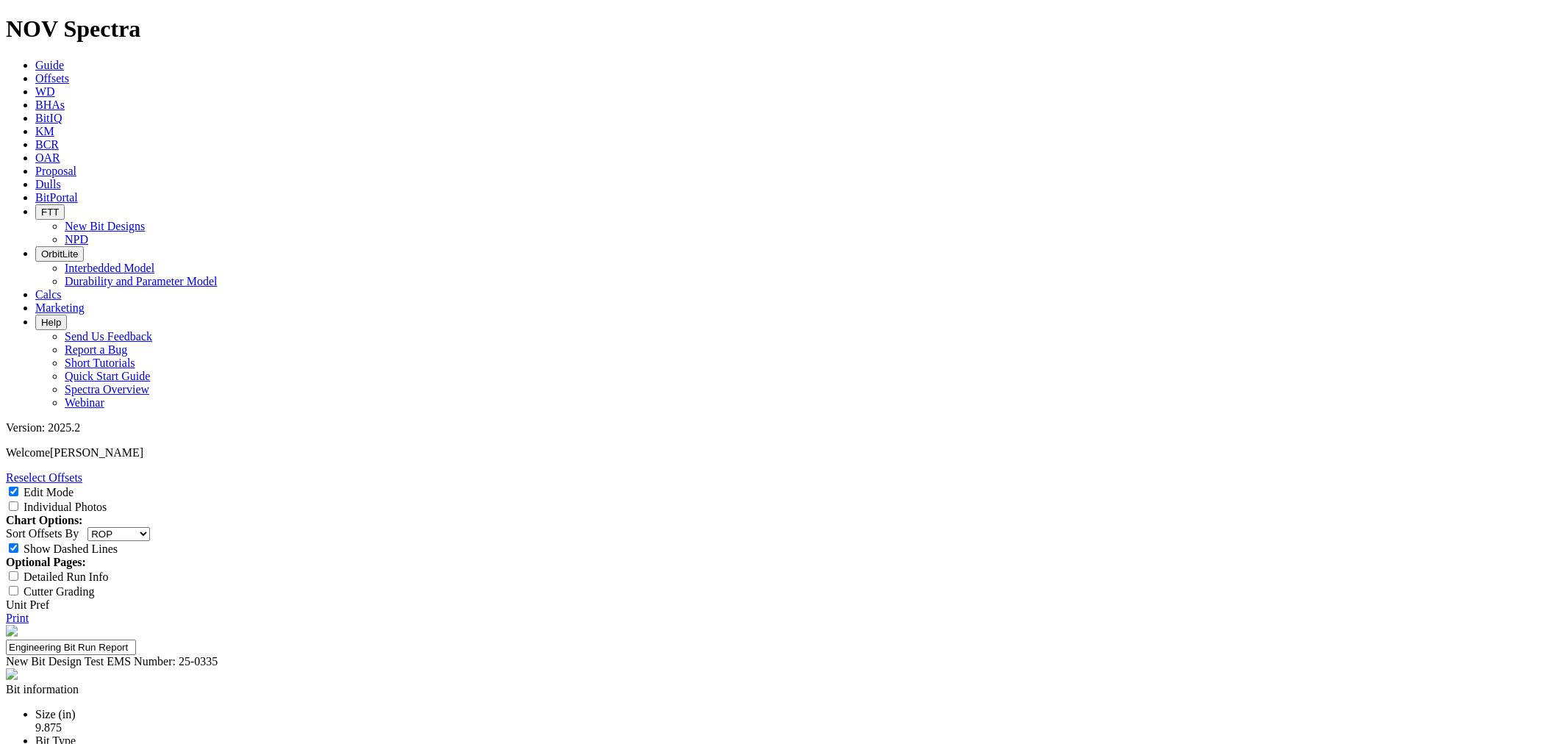
drag, startPoint x: 883, startPoint y: 513, endPoint x: 1097, endPoint y: 519, distance: 214.1
drag, startPoint x: 921, startPoint y: 527, endPoint x: 834, endPoint y: 527, distance: 87.0
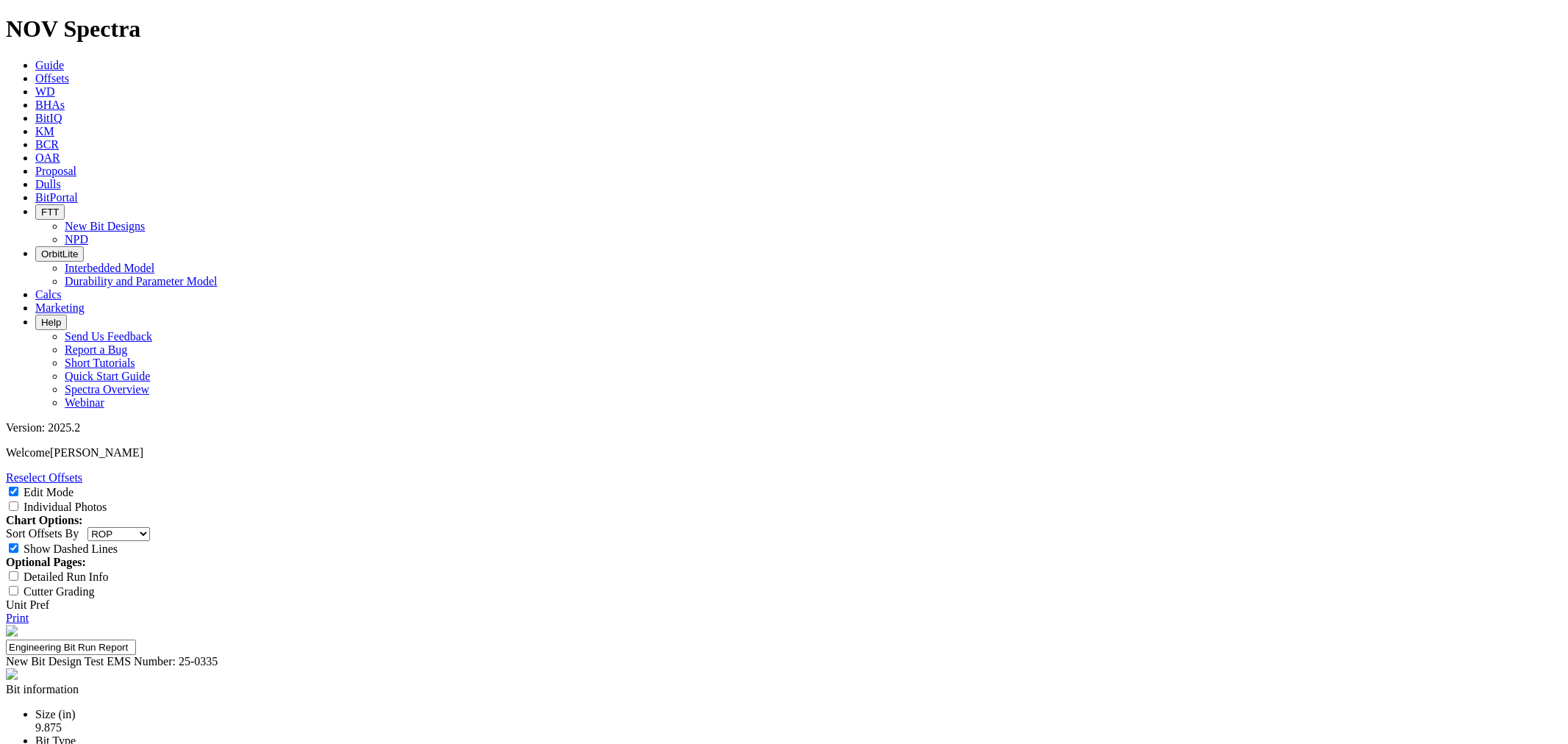
drag, startPoint x: 792, startPoint y: 497, endPoint x: 881, endPoint y: 505, distance: 89.4
drag, startPoint x: 795, startPoint y: 515, endPoint x: 861, endPoint y: 516, distance: 66.0
drag, startPoint x: 794, startPoint y: 512, endPoint x: 898, endPoint y: 514, distance: 104.0
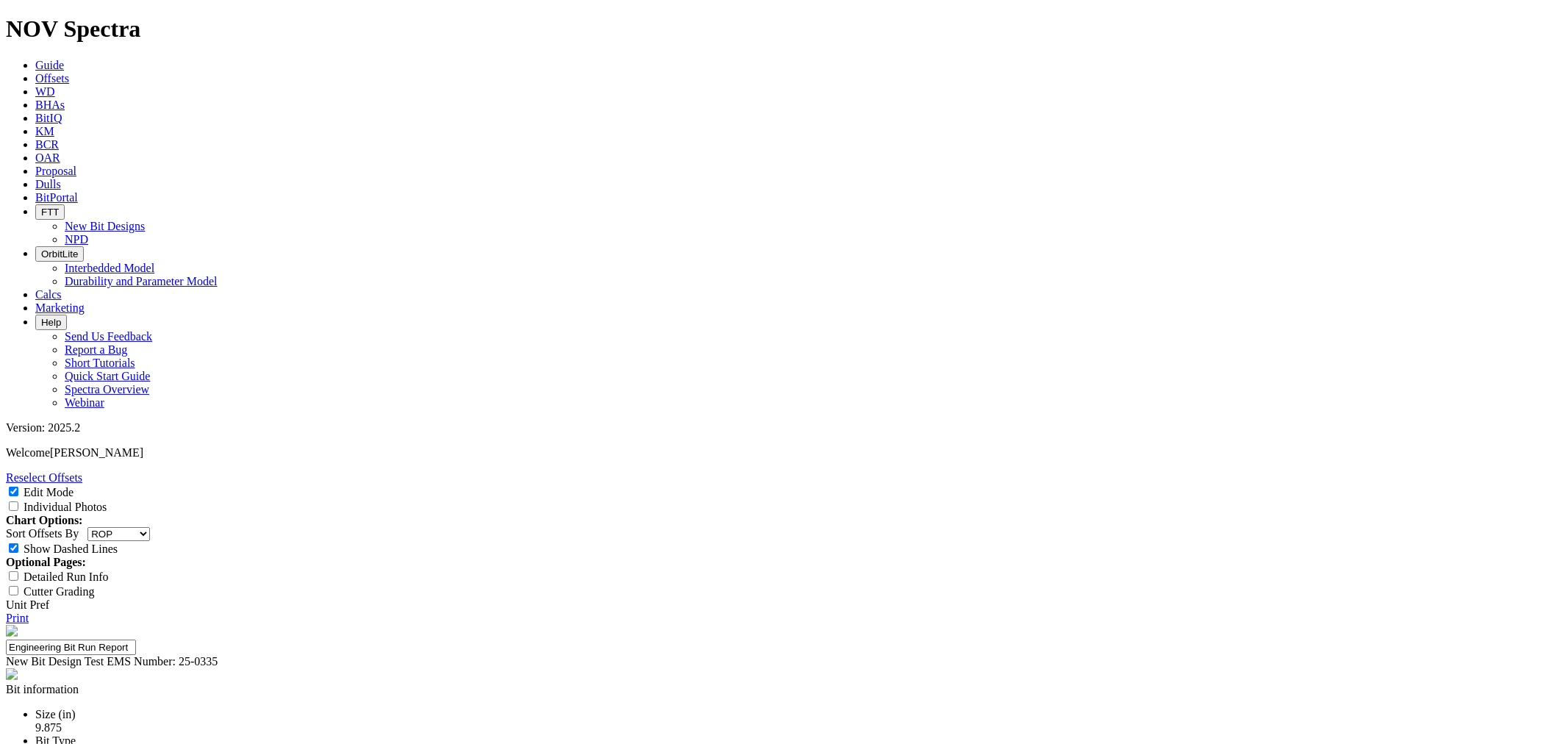
drag, startPoint x: 791, startPoint y: 527, endPoint x: 880, endPoint y: 537, distance: 89.6
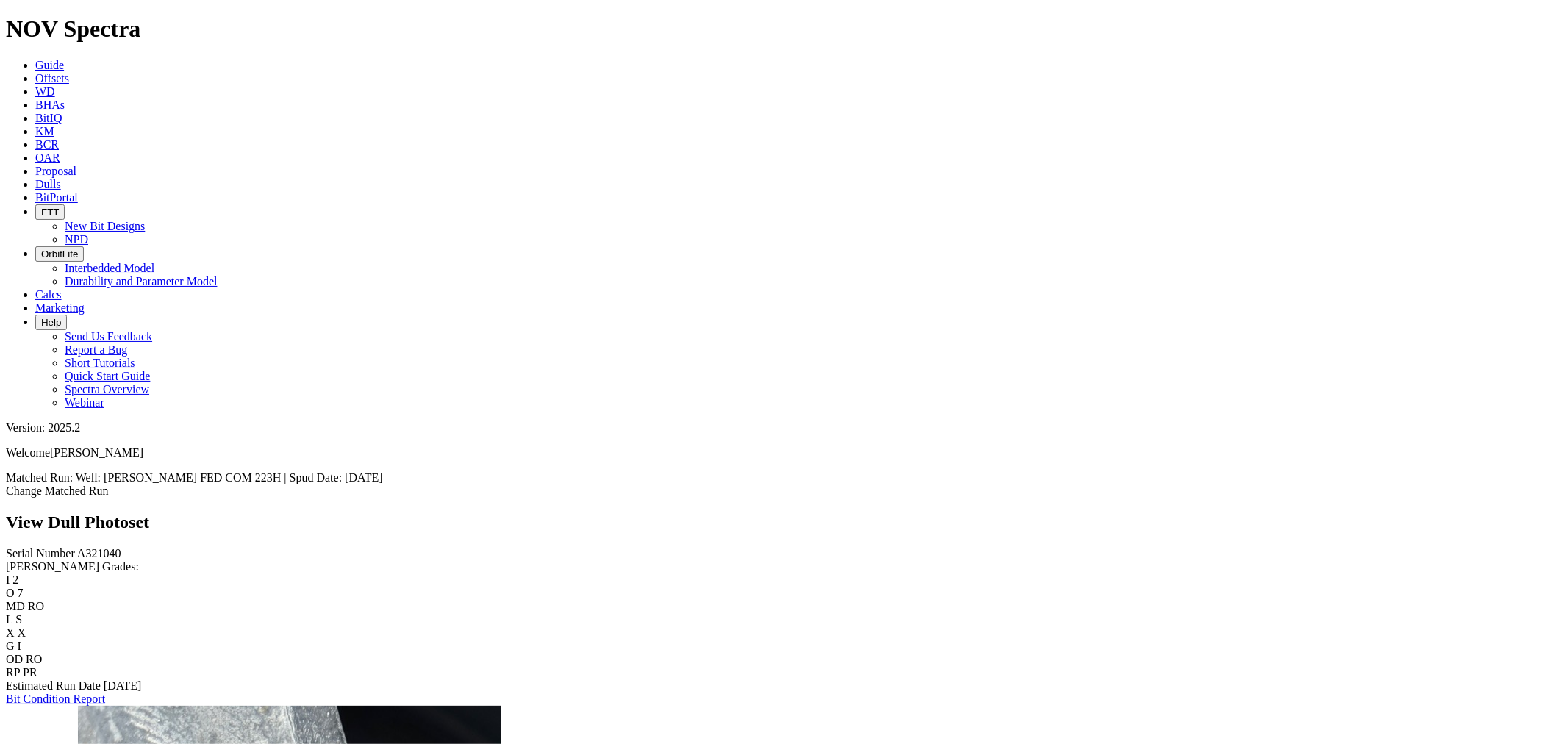
scroll to position [1569, 0]
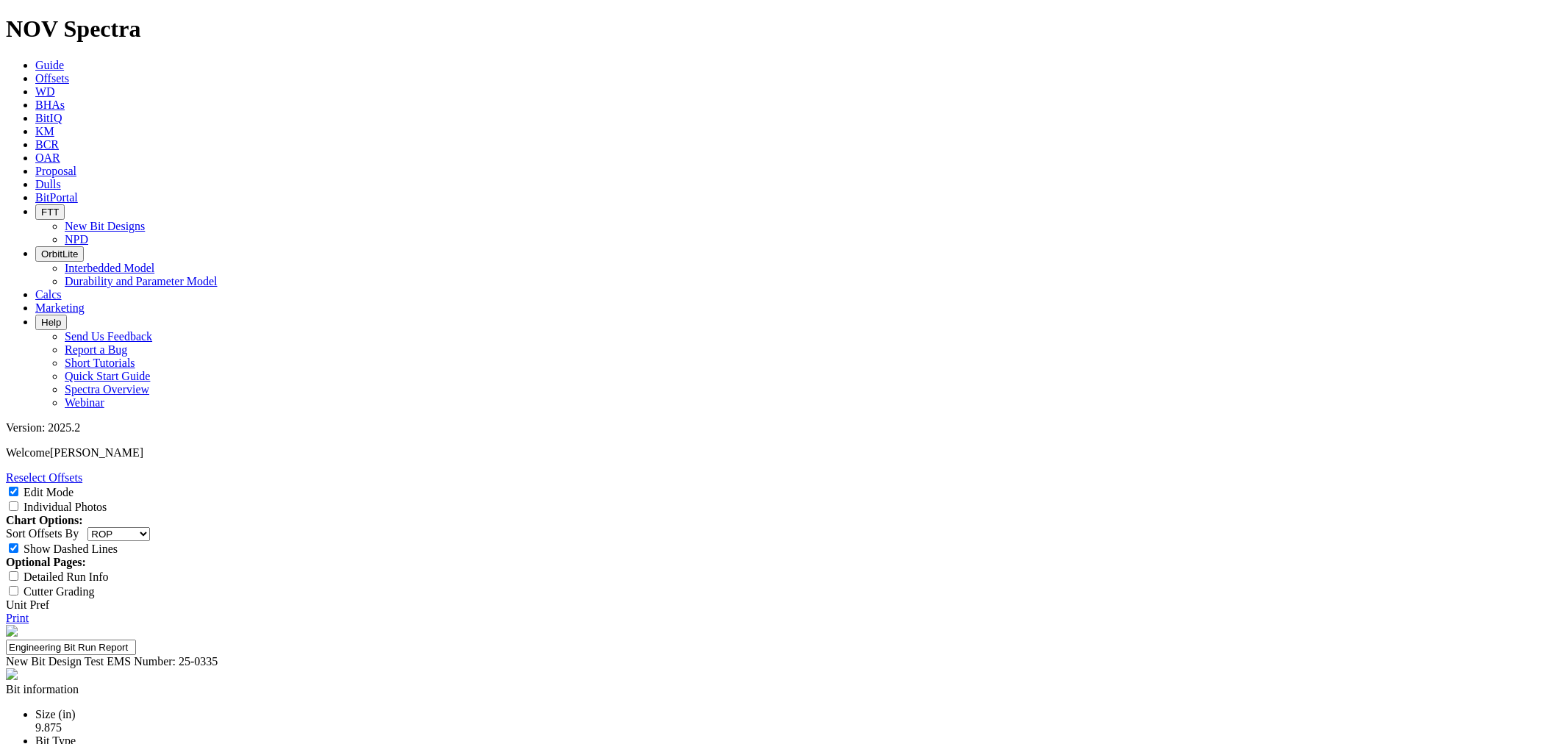
select select "string:RunROP"
select select "New Bit Design"
select select "number:2"
select select "number:6"
select select "string:BT"
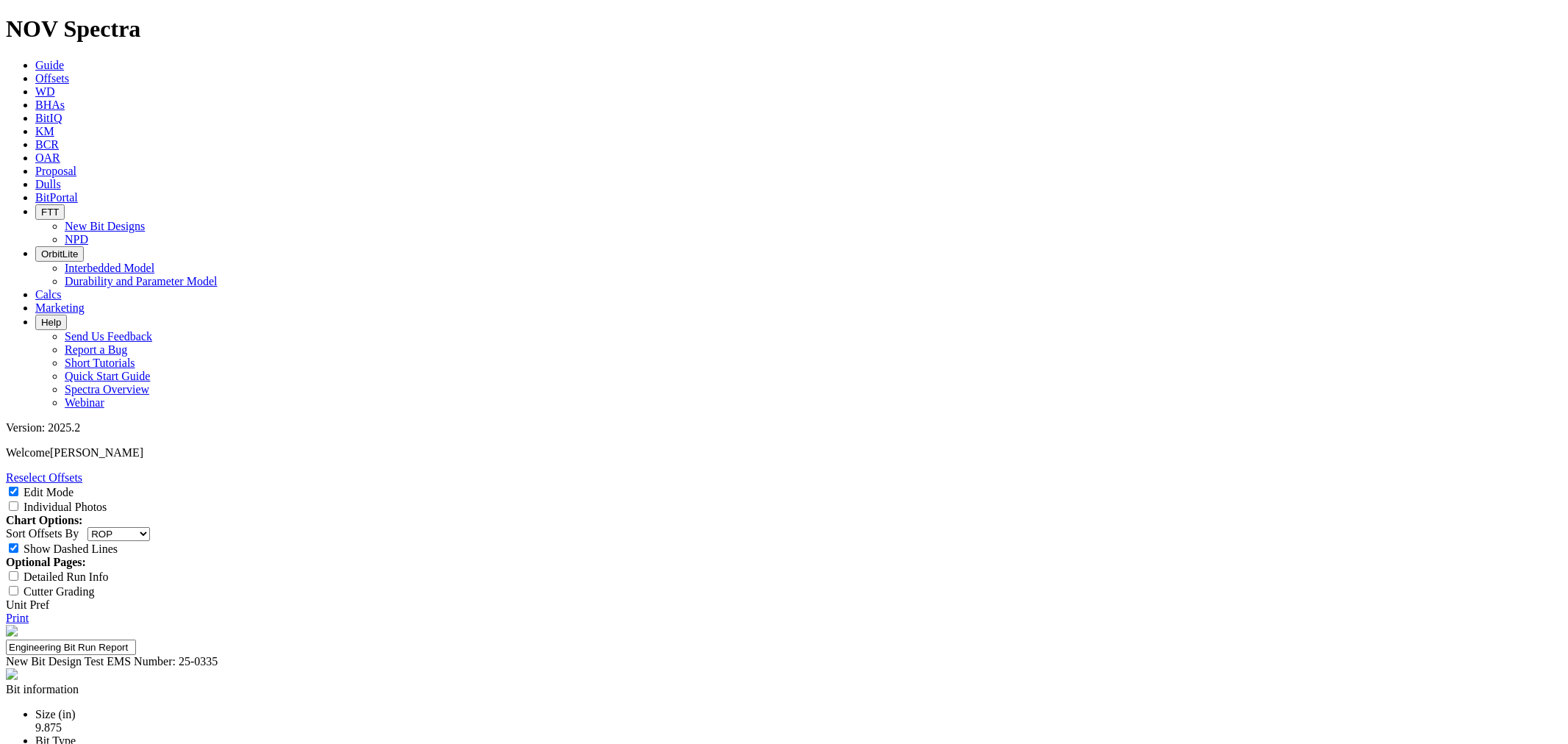
scroll to position [326, 0]
type textarea "The bit sustained a ring out starting in the nose and going into upper shoulder…"
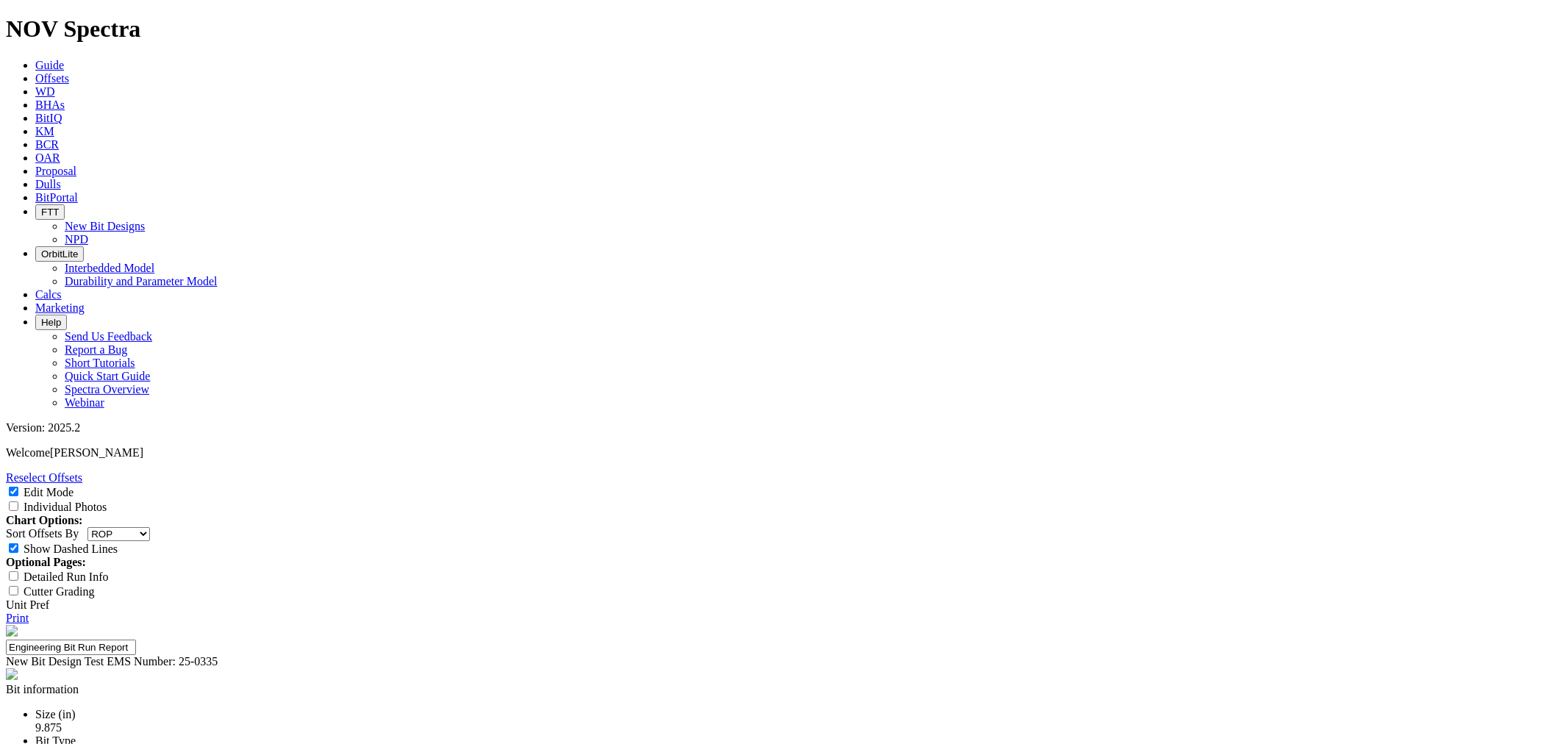
drag, startPoint x: 1029, startPoint y: 435, endPoint x: 1025, endPoint y: 444, distance: 9.8
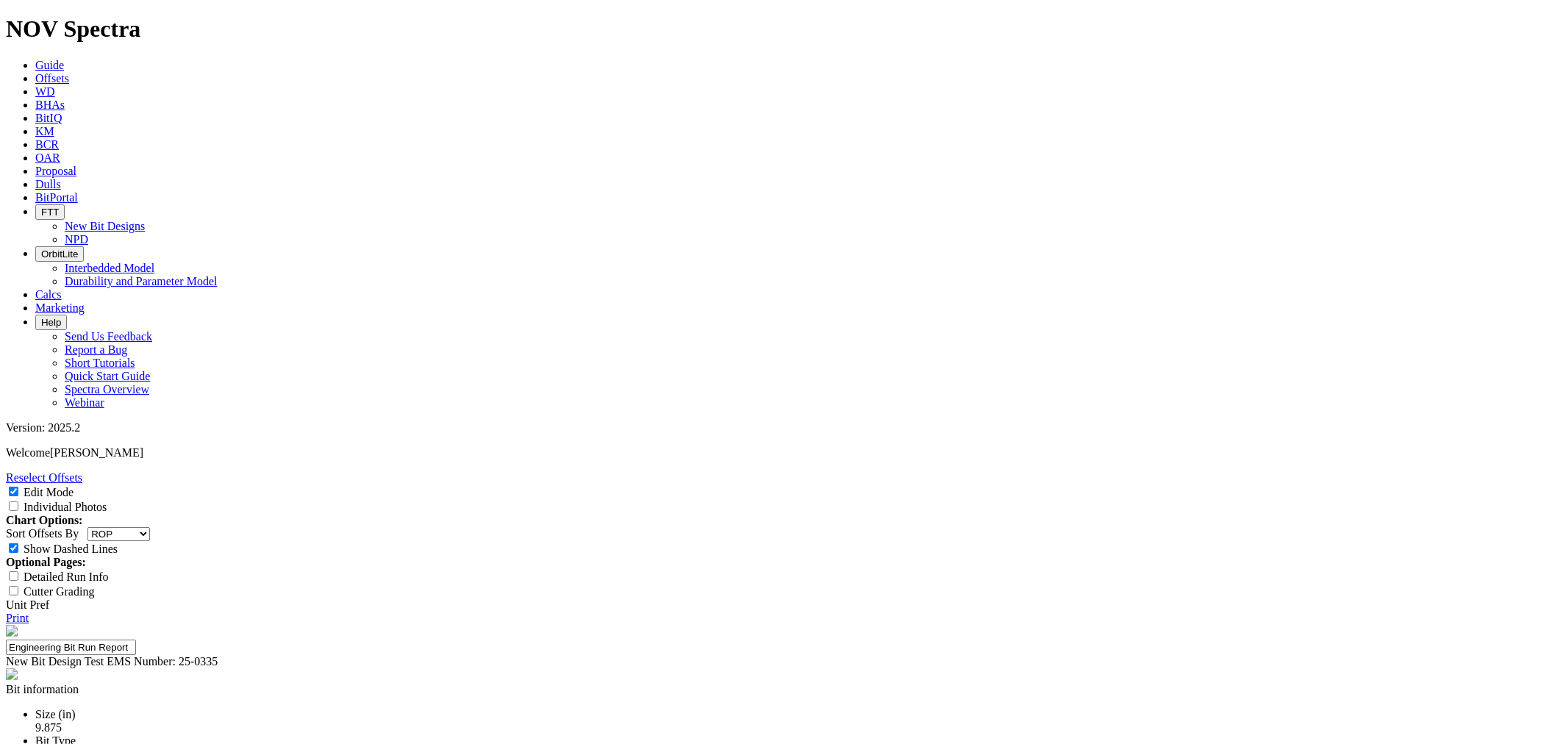
drag, startPoint x: 833, startPoint y: 449, endPoint x: 879, endPoint y: 449, distance: 46.0
type textarea "Fastest of the offset in the 5 mile radius, however had an extremely rough dull…"
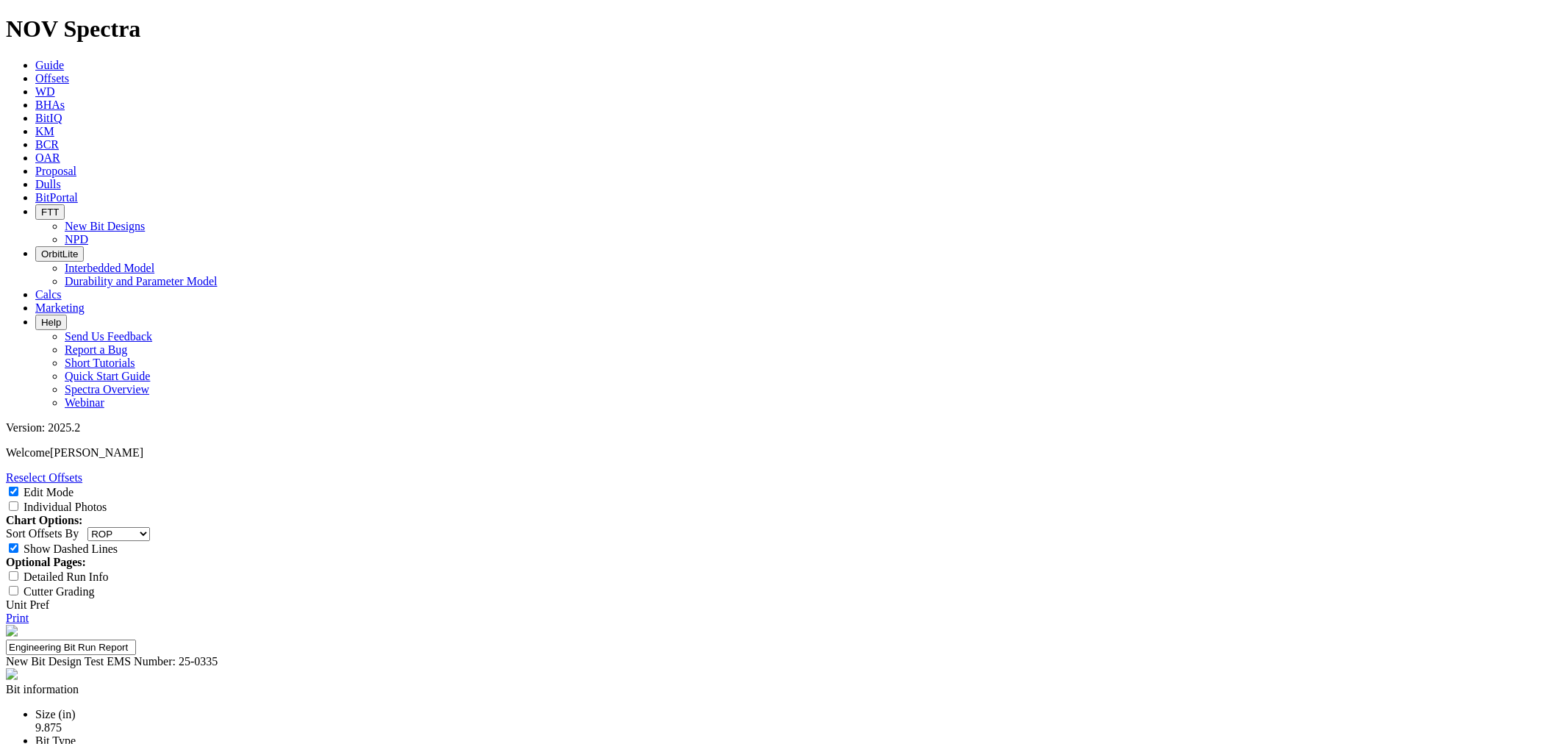
click at [28, 611] on link "Print" at bounding box center [17, 617] width 23 height 12
click at [82, 471] on link "Reselect Offsets" at bounding box center [44, 477] width 77 height 12
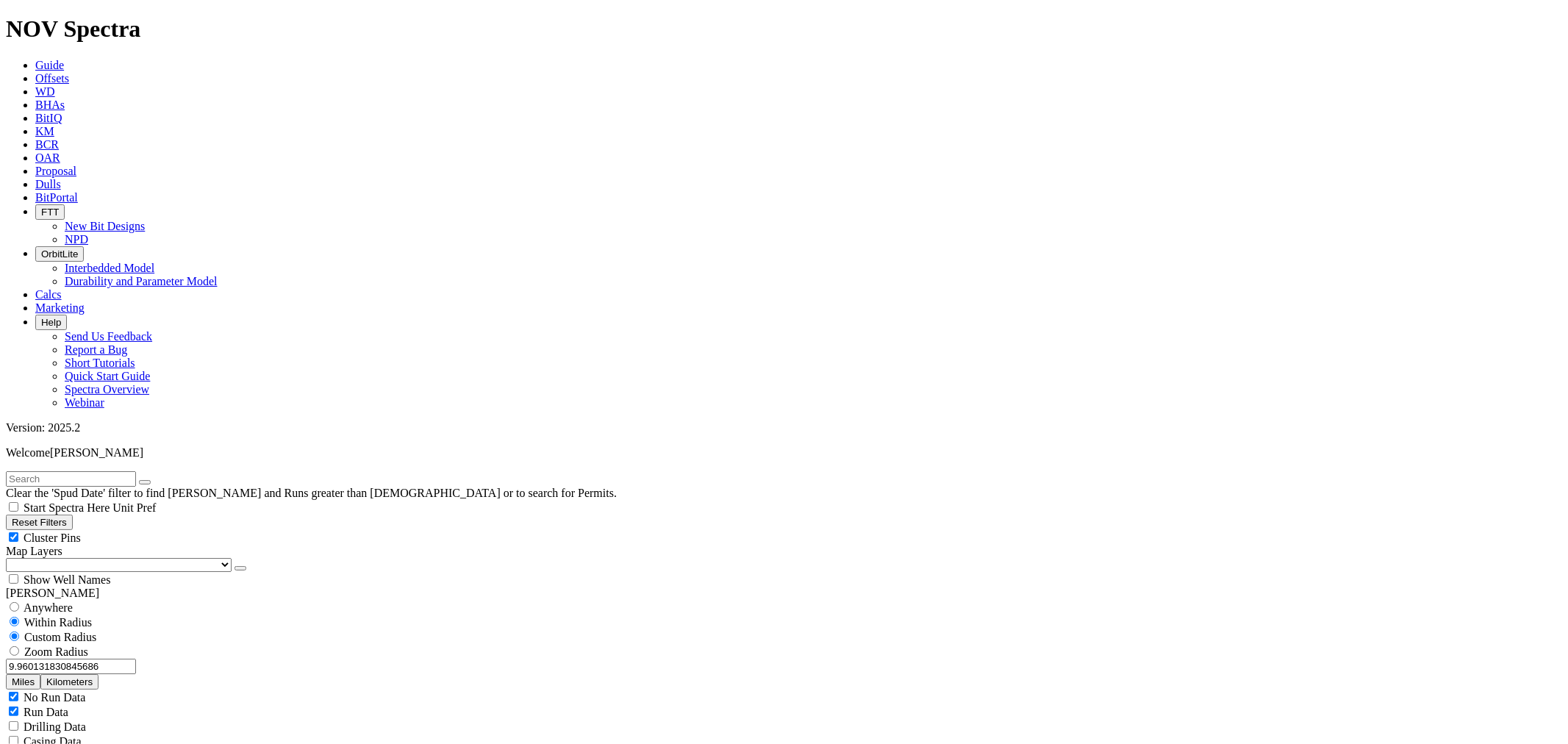
click at [118, 659] on input "9.960131830845686" at bounding box center [71, 666] width 130 height 15
click at [41, 674] on button "Miles" at bounding box center [23, 681] width 34 height 15
click at [128, 471] on input "text" at bounding box center [71, 479] width 130 height 15
paste input "A321040"
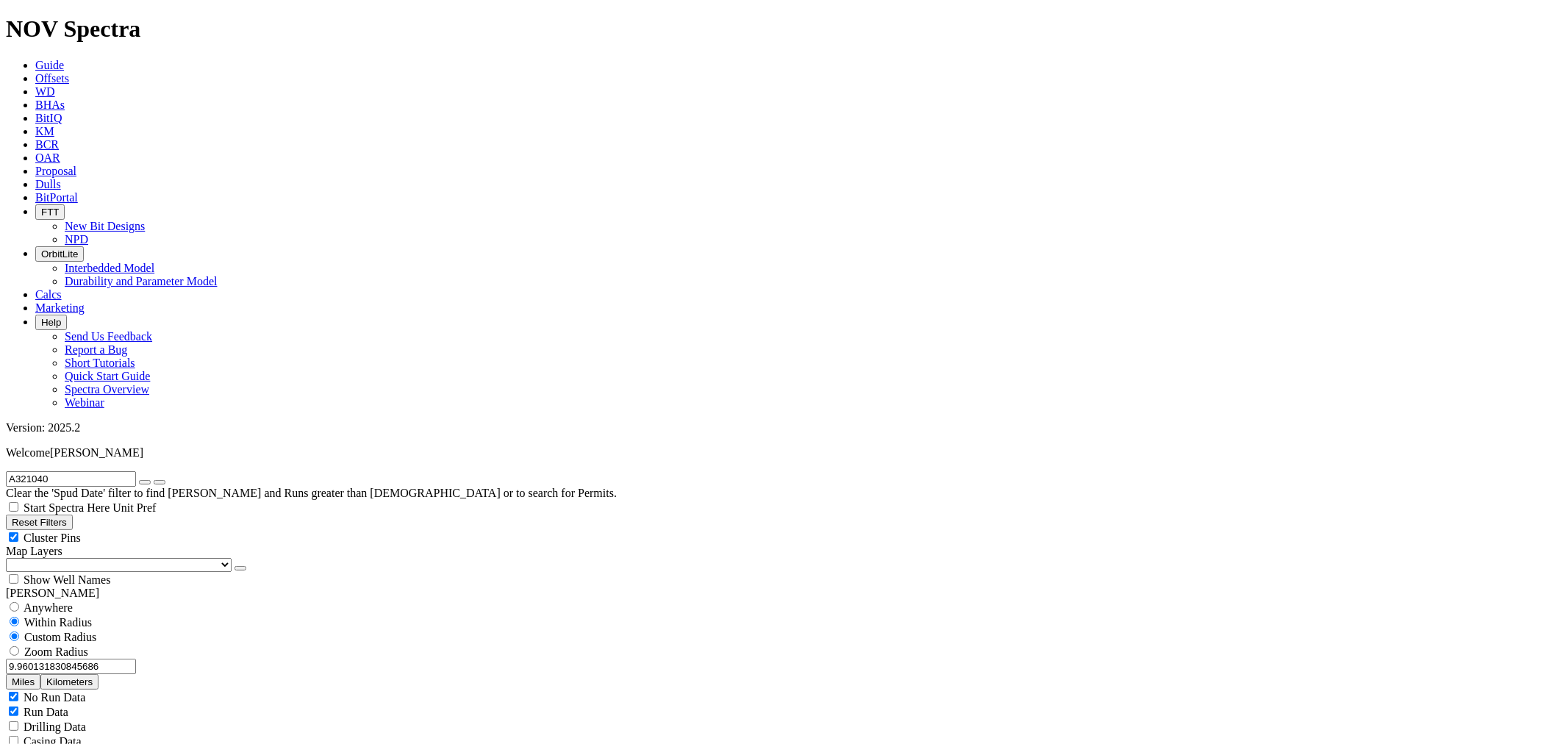
drag, startPoint x: 99, startPoint y: 68, endPoint x: -19, endPoint y: 69, distance: 118.0
type input "19215745"
click at [160, 482] on icon "submit" at bounding box center [160, 482] width 0 height 0
click at [50, 602] on span "Anywhere" at bounding box center [48, 607] width 50 height 12
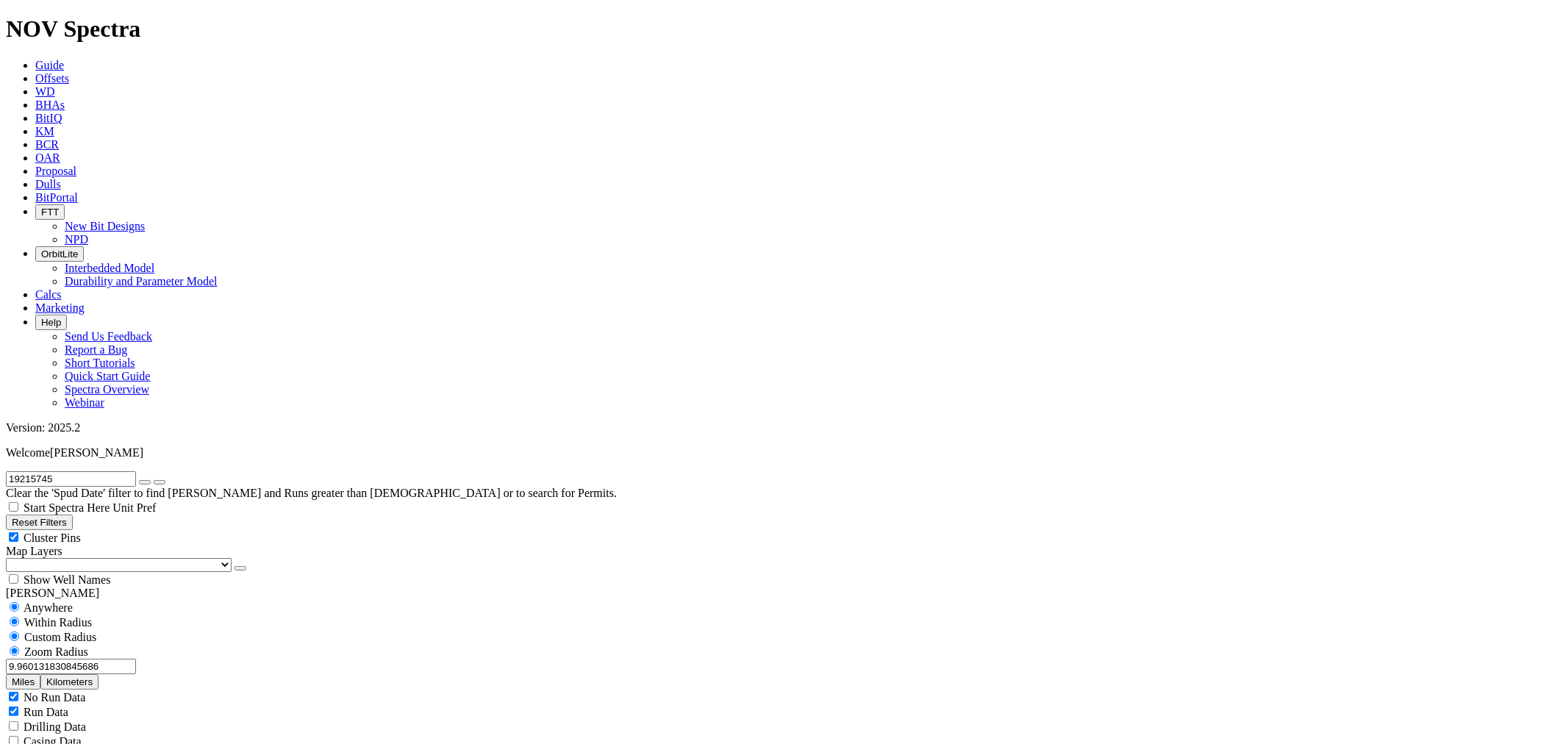
radio input "true"
radio input "false"
radio input "true"
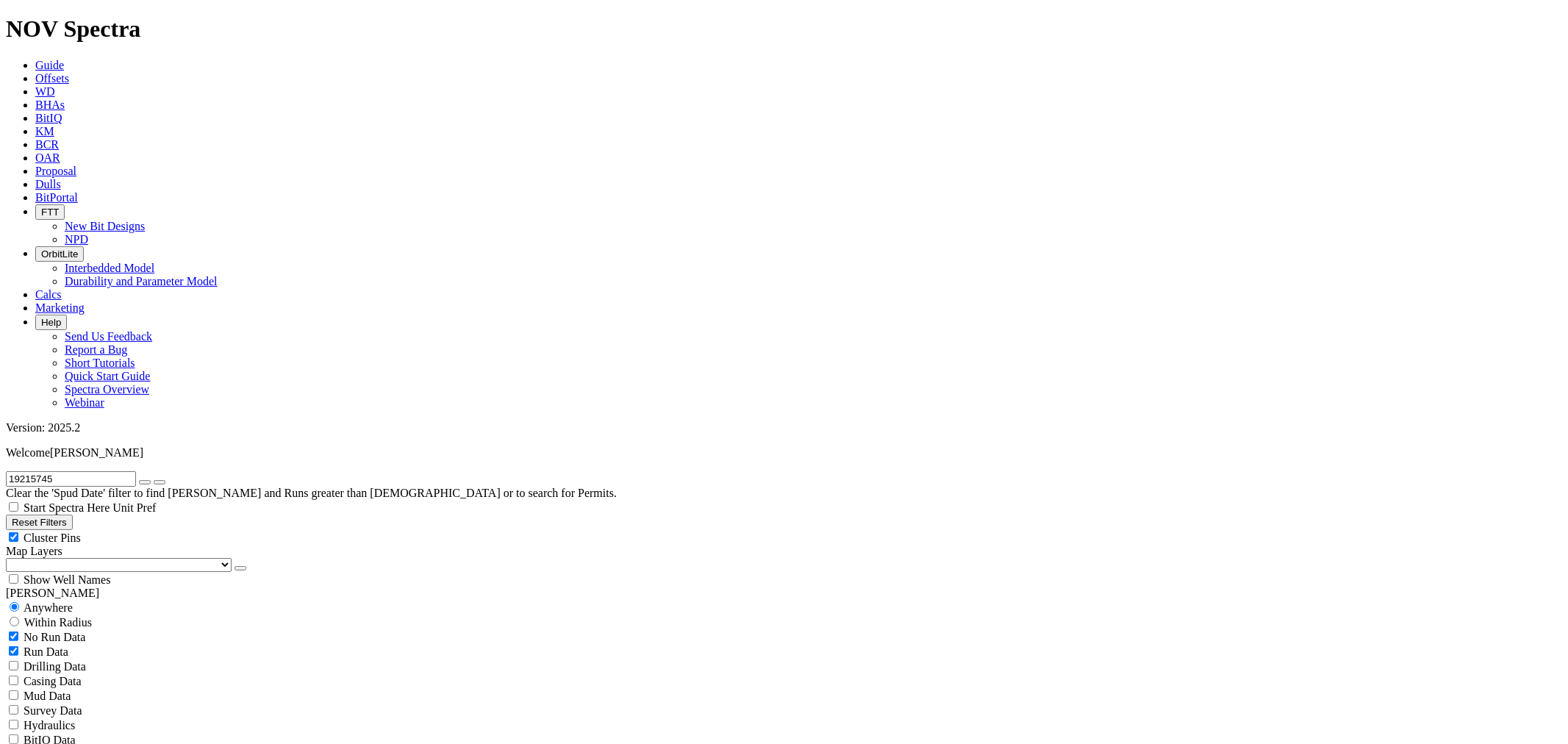
radio input "false"
radio input "true"
click at [89, 558] on select "US Counties Alberta, CA Townships British Columbia, CA Townships British Columb…" at bounding box center [118, 564] width 226 height 14
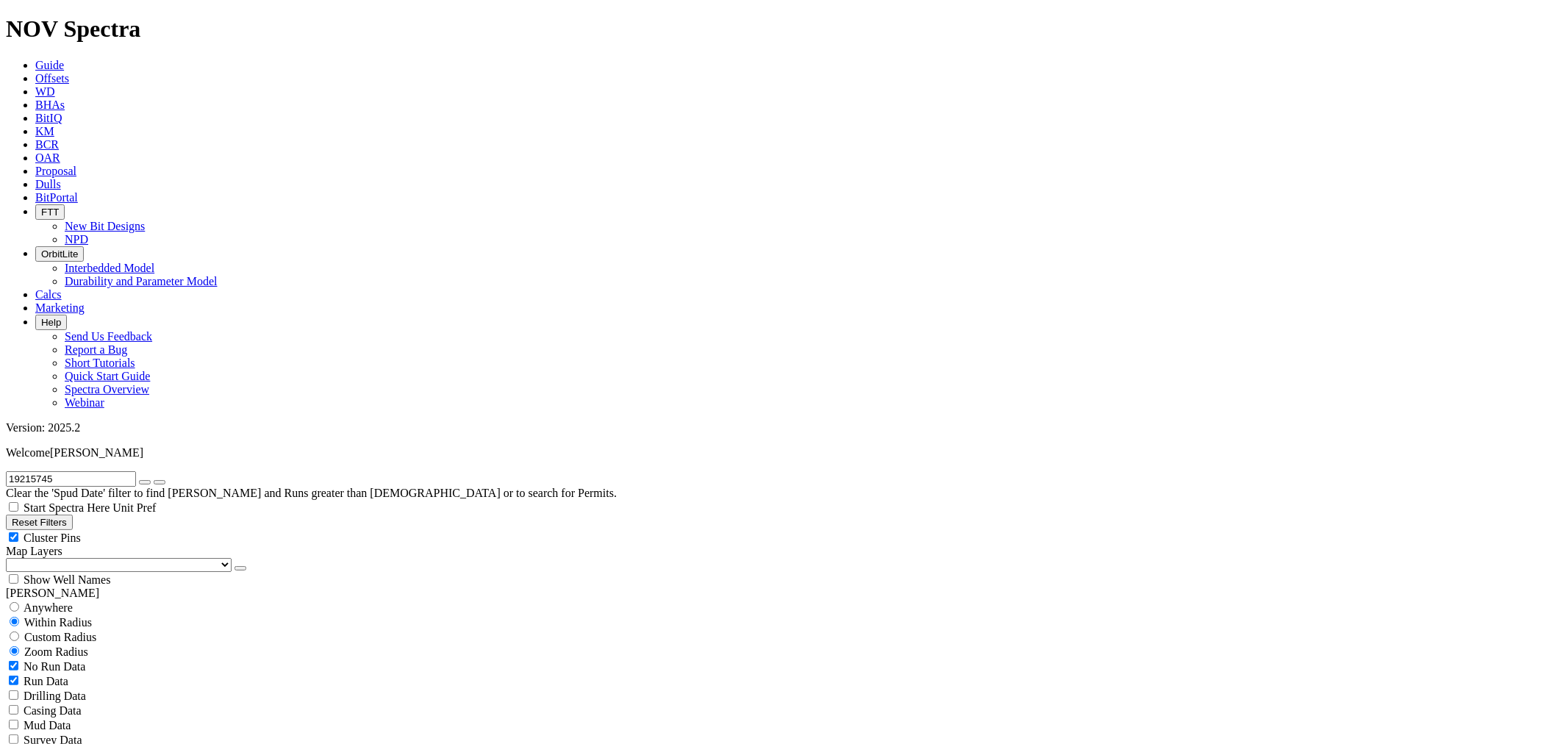
click at [42, 629] on div "Custom Radius" at bounding box center [784, 637] width 1557 height 15
radio input "true"
radio input "false"
click at [41, 674] on button "Miles" at bounding box center [23, 681] width 34 height 15
click at [107, 659] on input "number" at bounding box center [71, 666] width 130 height 15
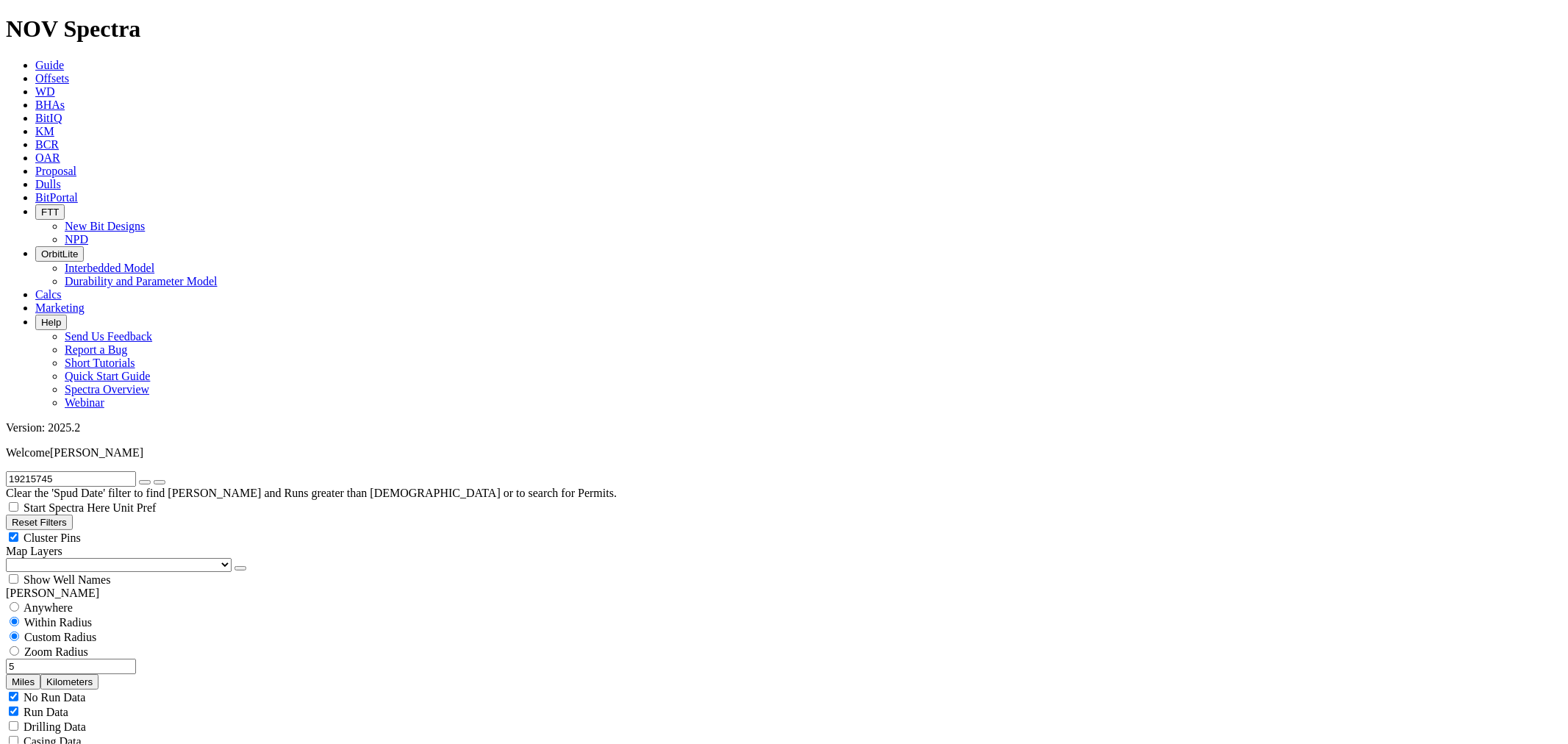
type input "5"
select select "9.875"
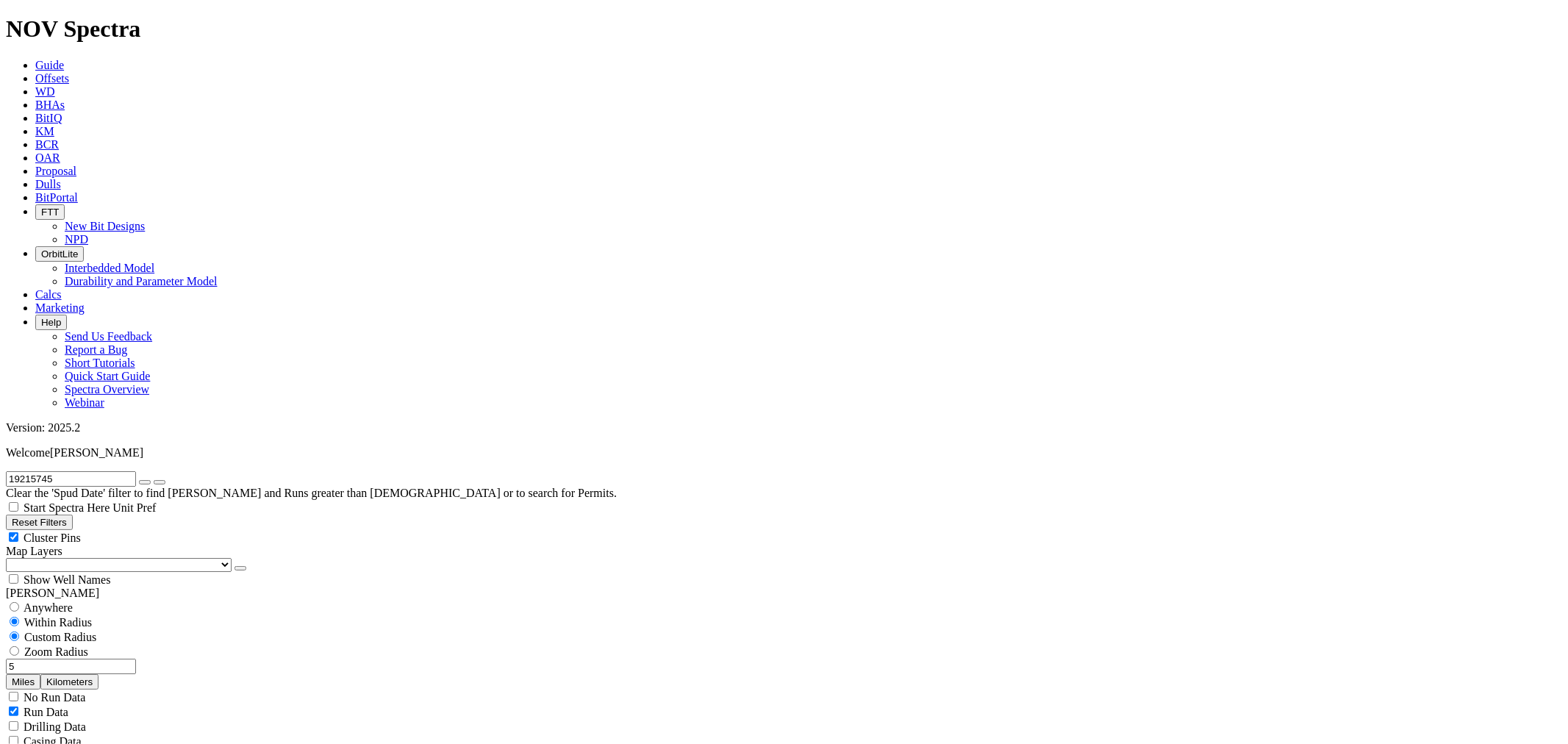
checkbox input "false"
select select "? number:9.875 ?"
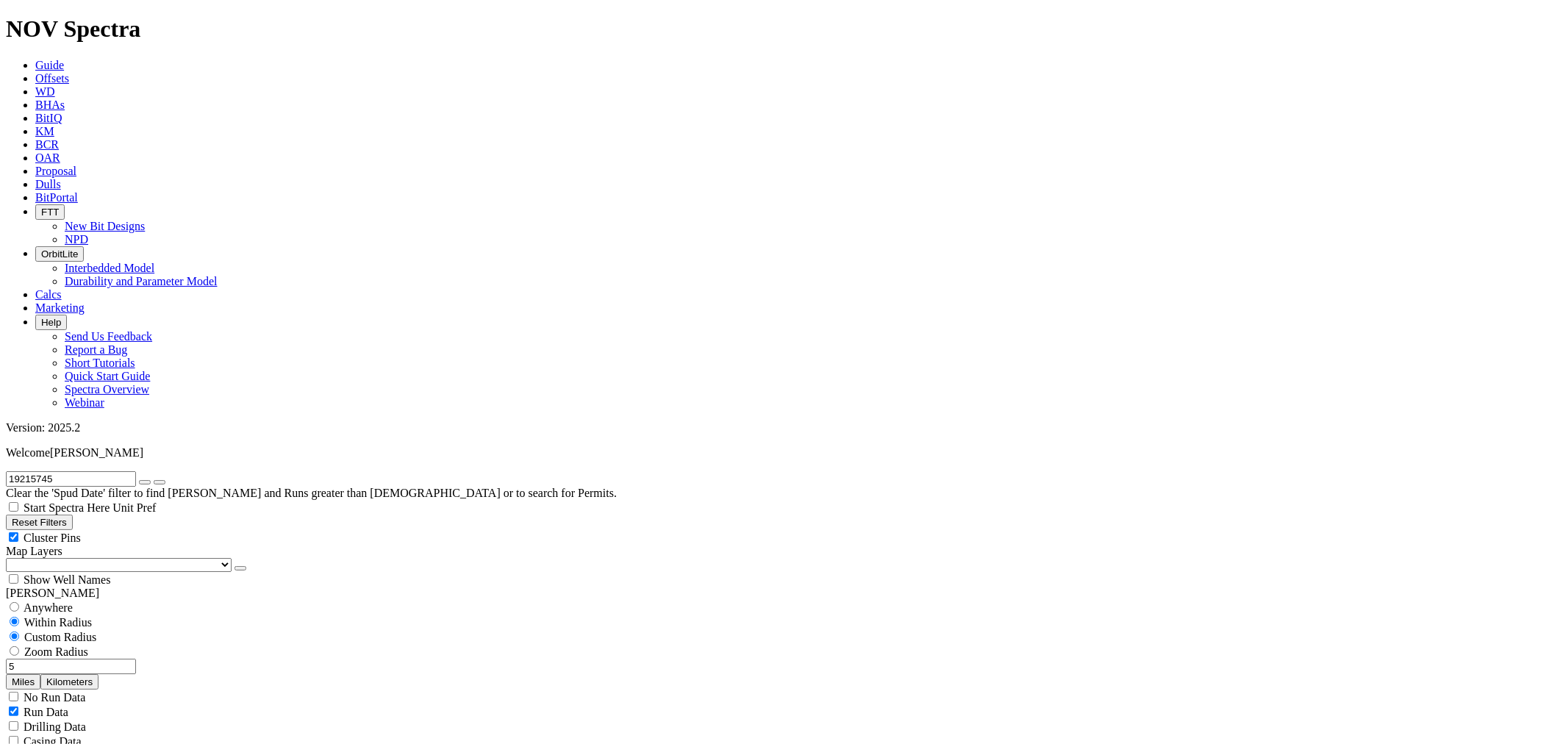
type input "1/1/25"
click at [145, 482] on icon "button" at bounding box center [145, 482] width 0 height 0
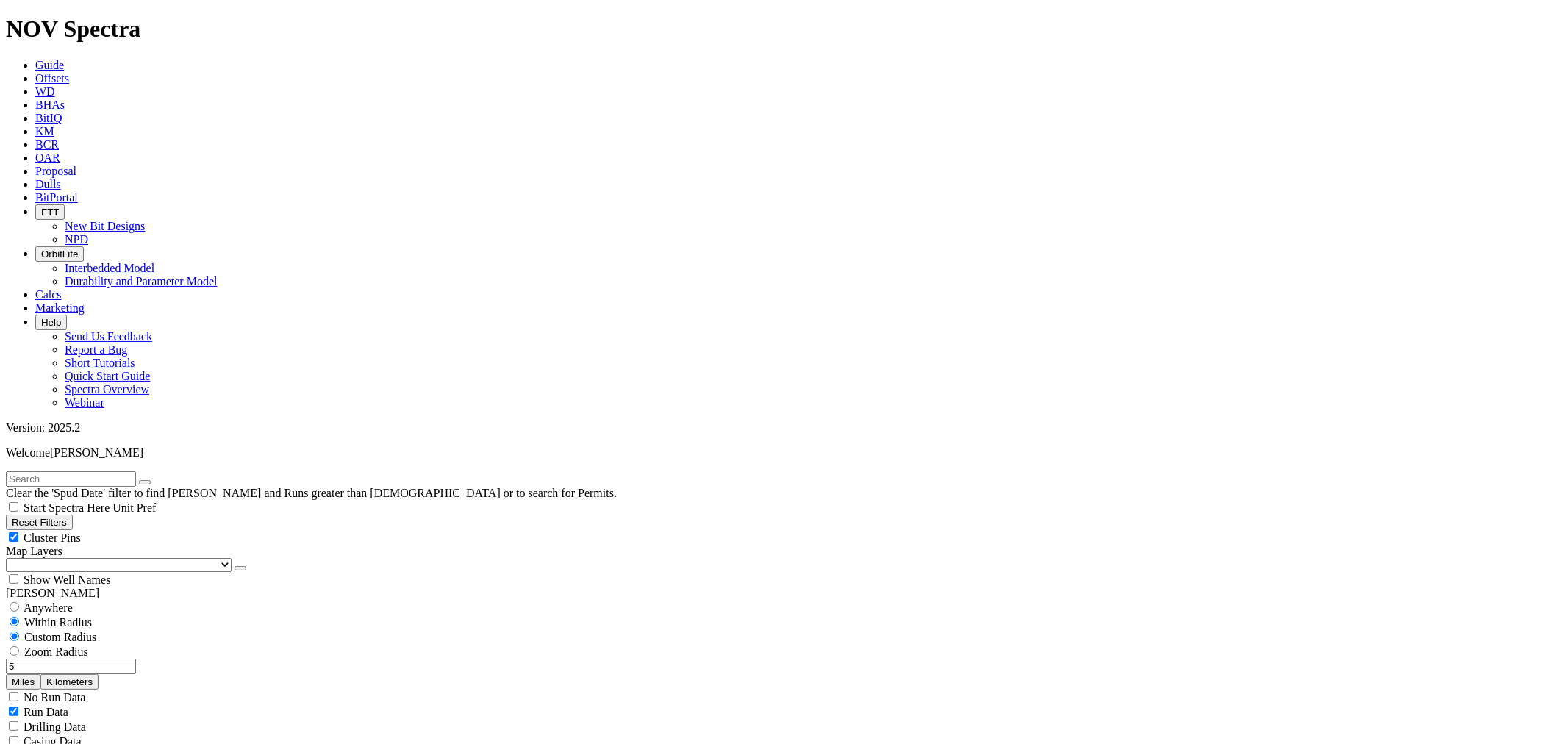
click at [77, 471] on input "text" at bounding box center [71, 479] width 130 height 15
paste input "19215745"
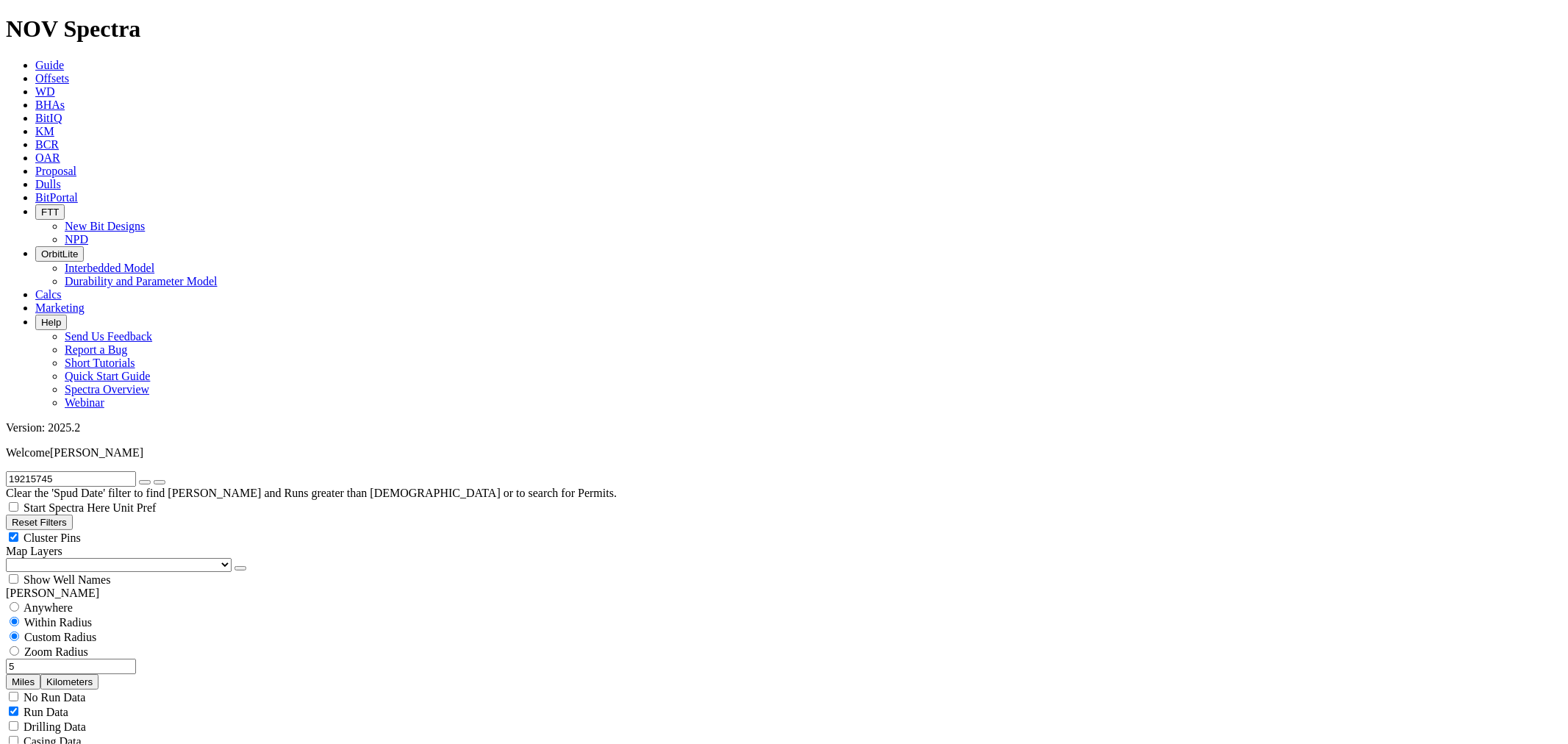
scroll to position [1143, 0]
type input "19215745"
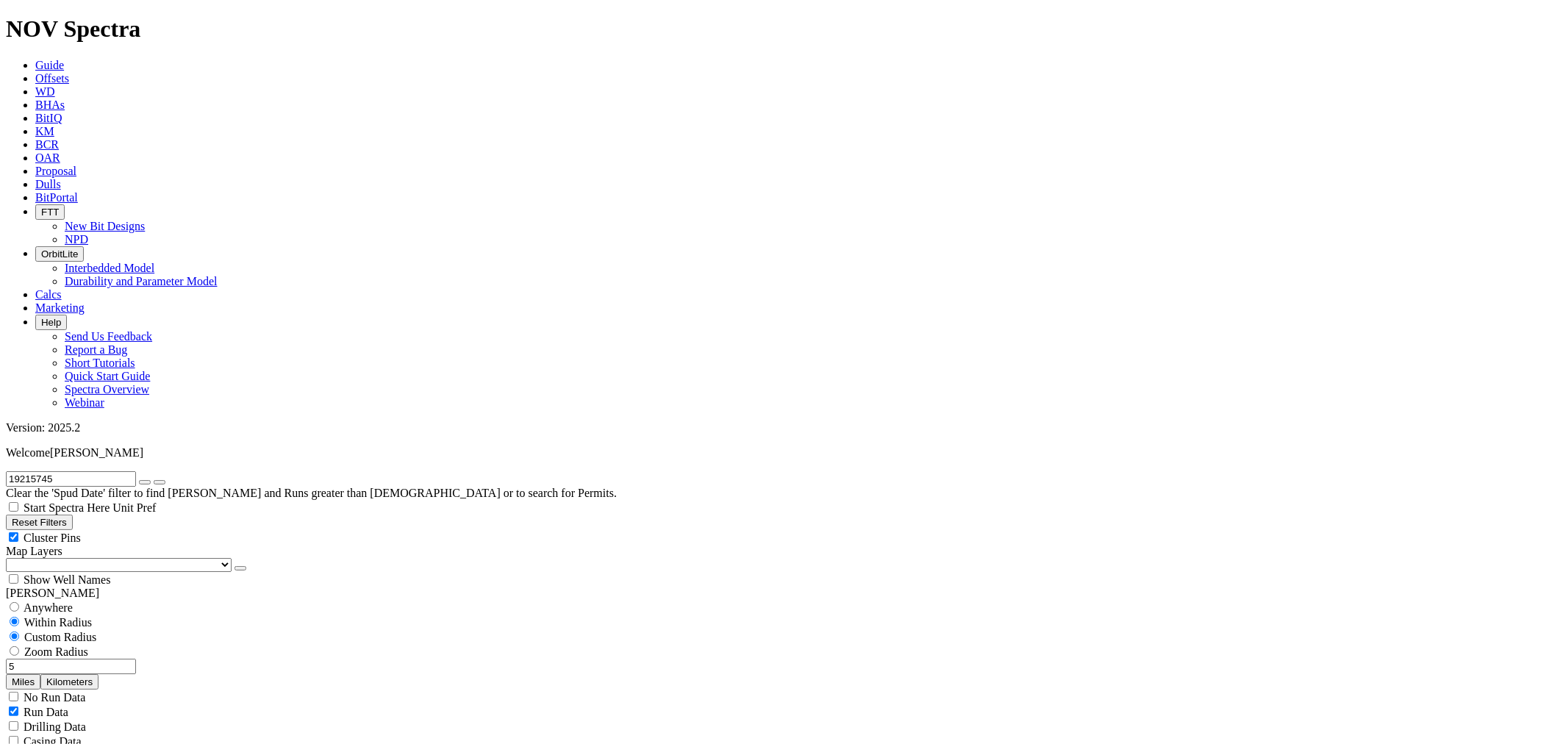
type input "2000"
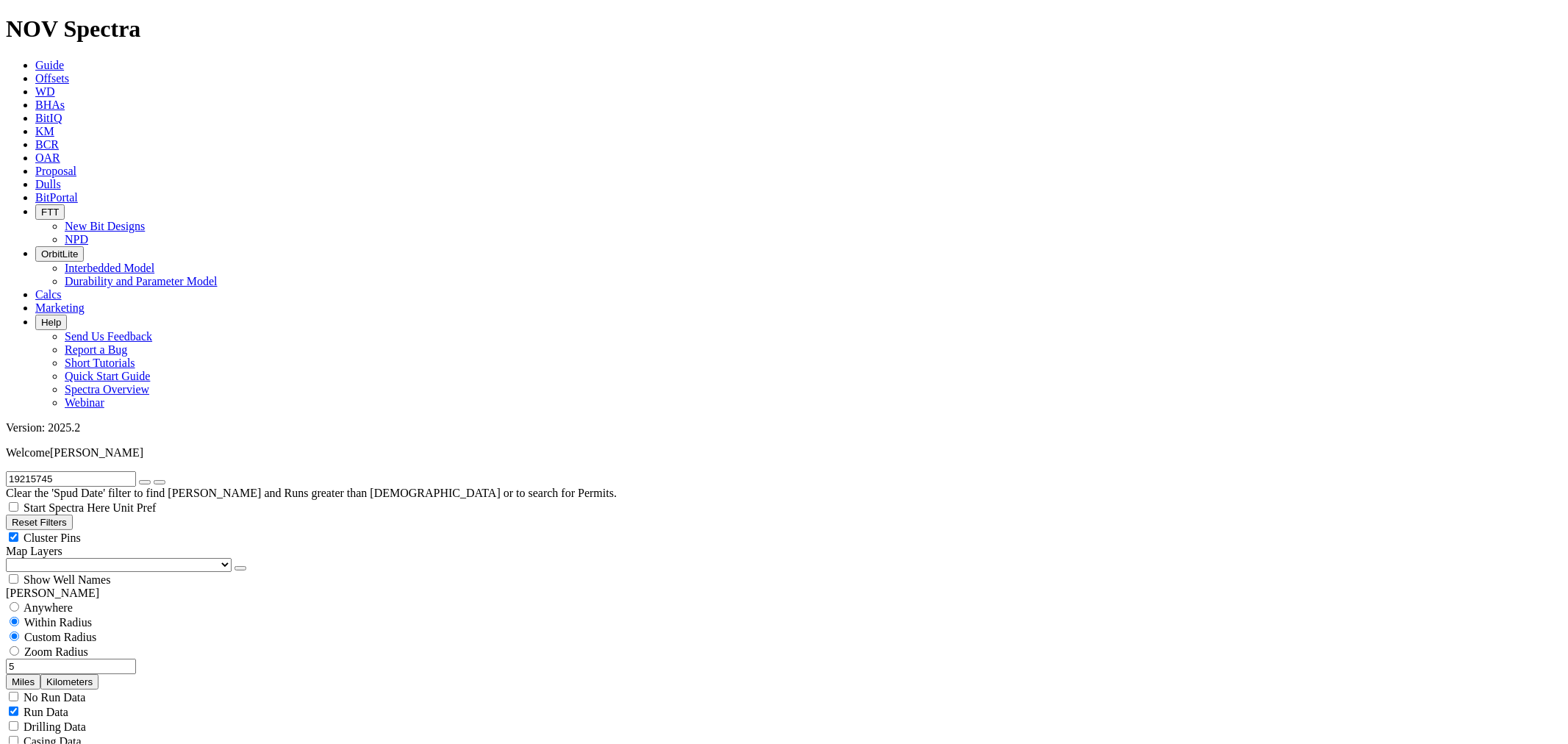
type input "8000"
click at [151, 480] on button "button" at bounding box center [145, 482] width 11 height 4
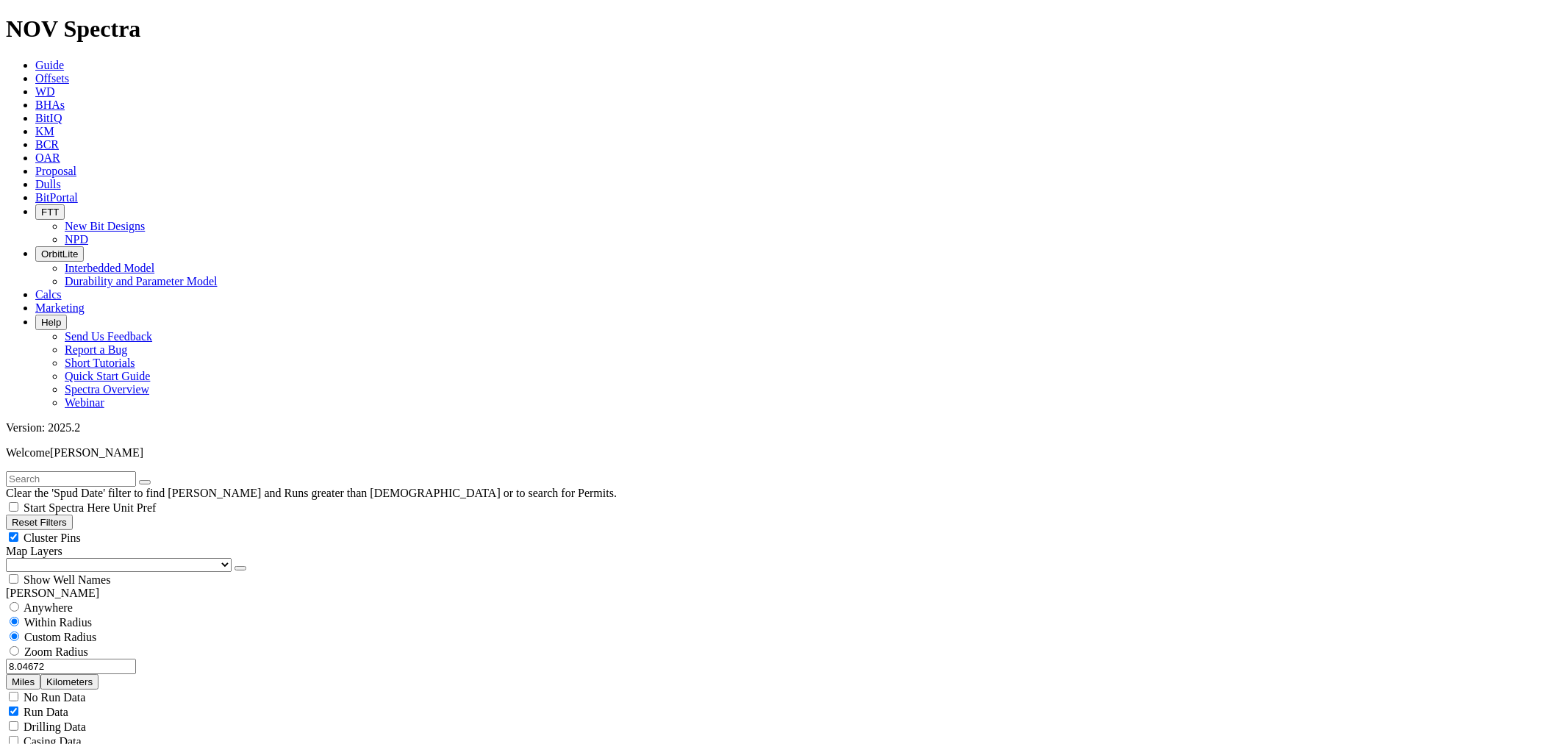
click at [82, 471] on input "text" at bounding box center [71, 479] width 130 height 15
paste input "19215745"
type input "19215745"
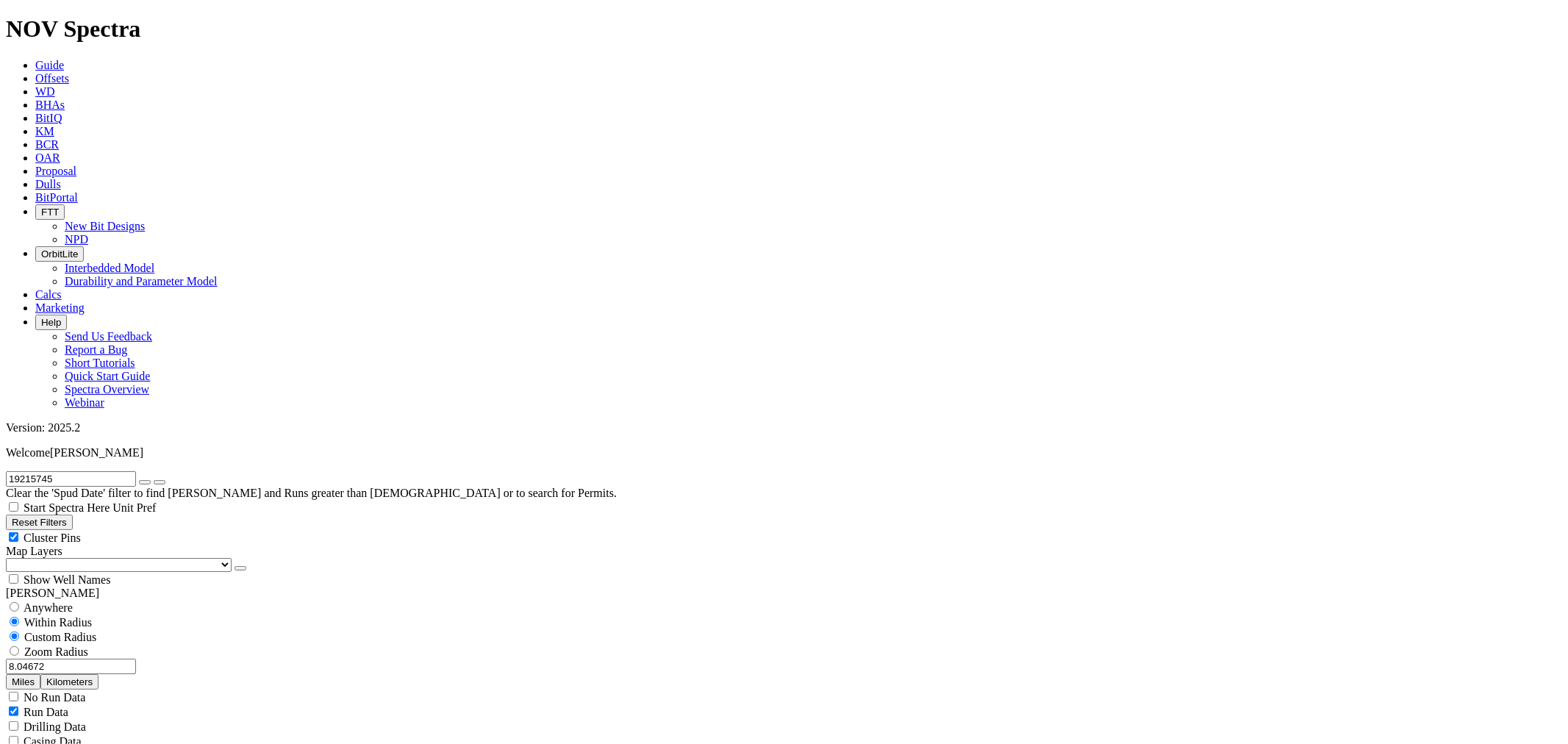
click at [145, 482] on icon "button" at bounding box center [145, 482] width 0 height 0
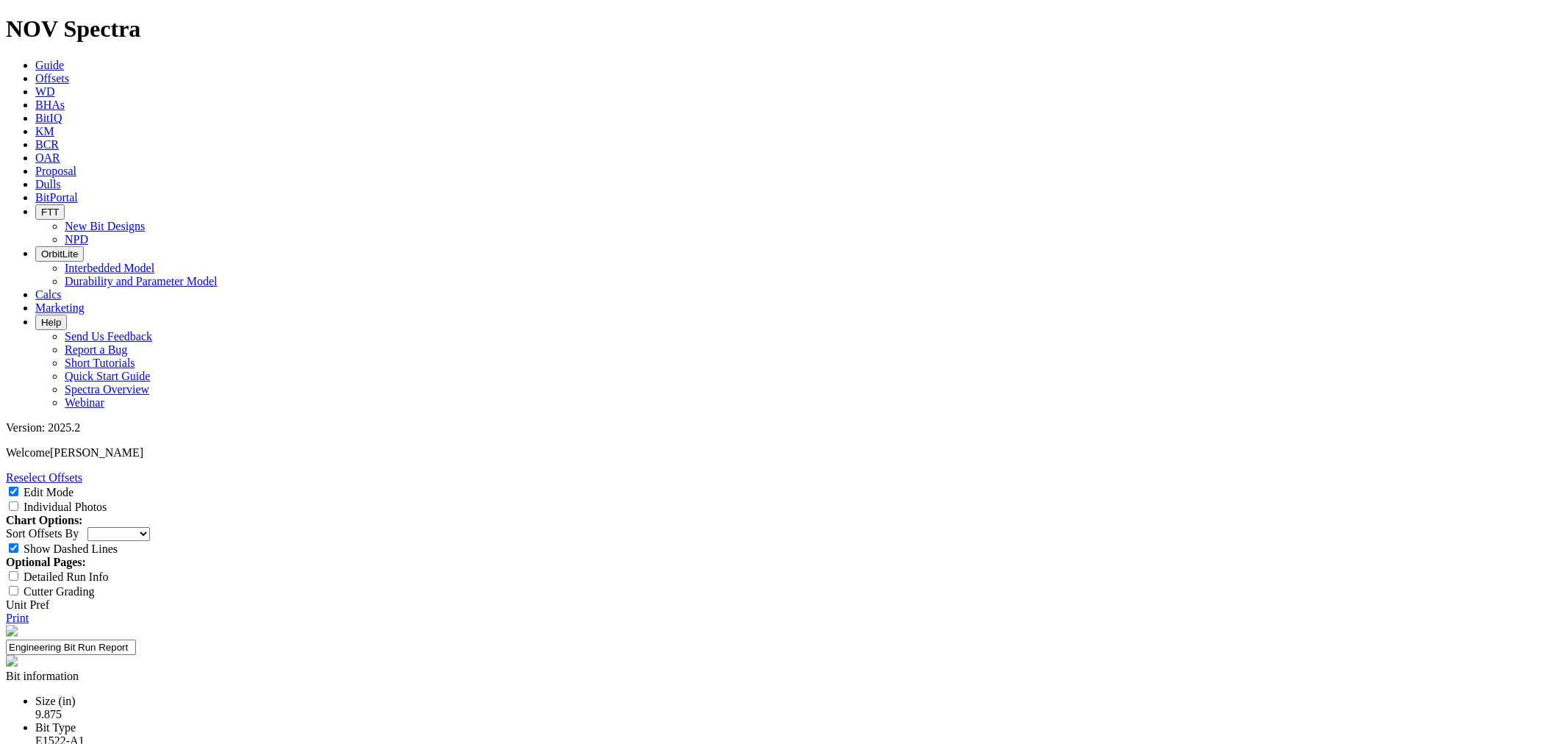
drag, startPoint x: 642, startPoint y: 186, endPoint x: 679, endPoint y: 186, distance: 37.0
copy div "A321039"
drag, startPoint x: 647, startPoint y: 239, endPoint x: 645, endPoint y: 232, distance: 7.3
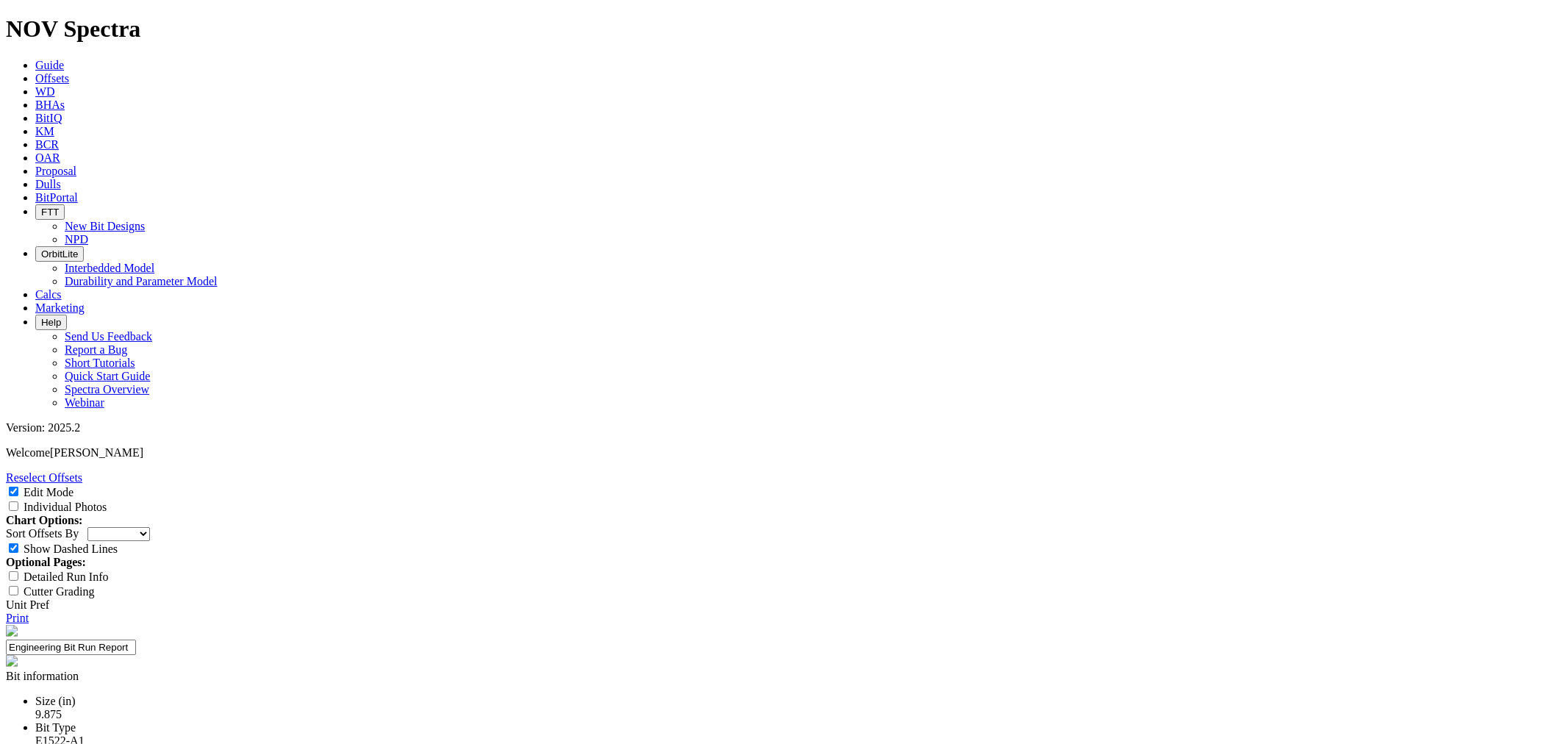
select select "New Bit Design"
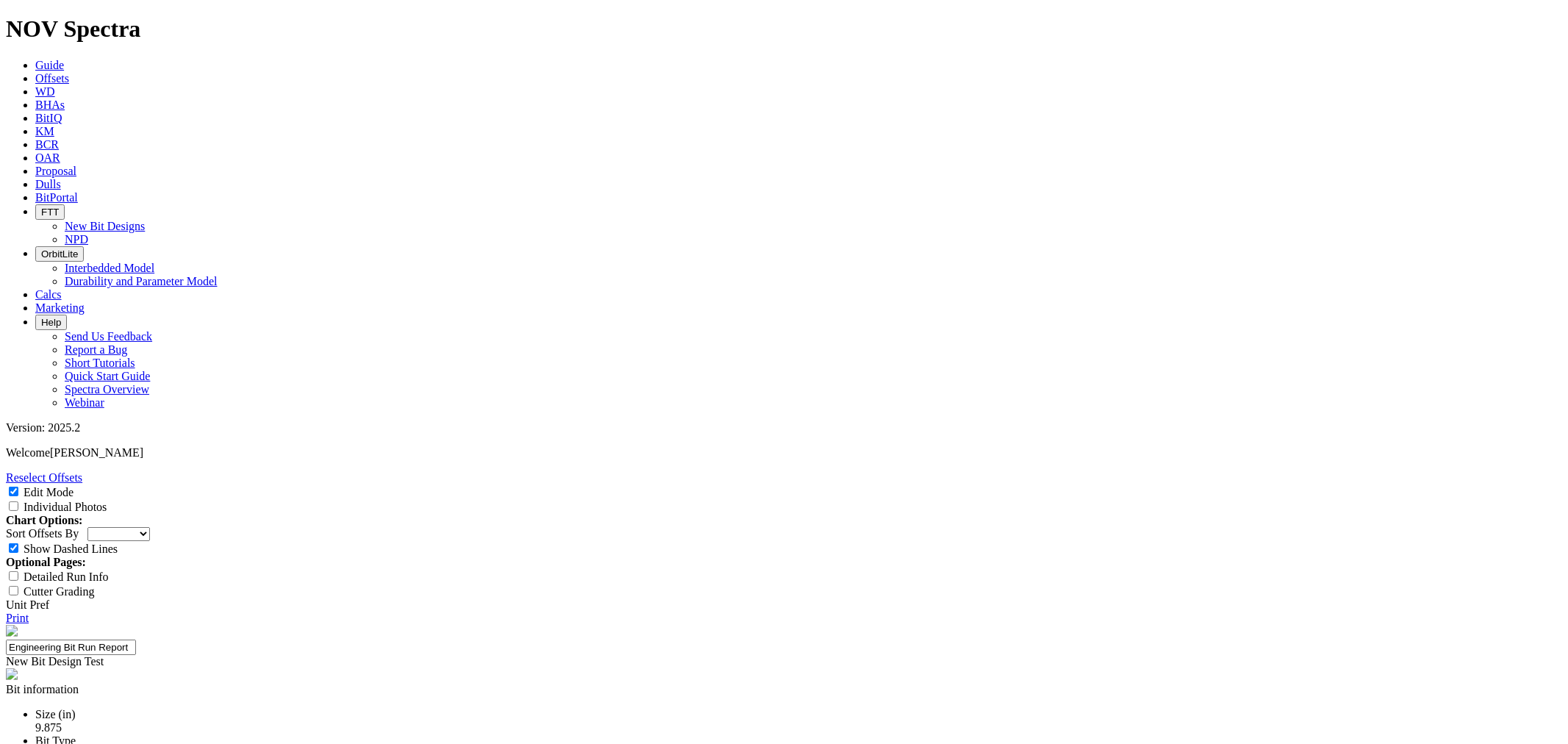
drag, startPoint x: 1525, startPoint y: 152, endPoint x: 1525, endPoint y: 164, distance: 12.0
click at [1525, 527] on div "Sort Offsets By Depth In Interval ROP Spud Date" at bounding box center [784, 533] width 1557 height 14
click at [150, 527] on select "Depth In Interval ROP Spud Date" at bounding box center [118, 533] width 63 height 14
select select "string:RunROP"
click at [150, 527] on select "Depth In Interval ROP Spud Date" at bounding box center [118, 533] width 63 height 14
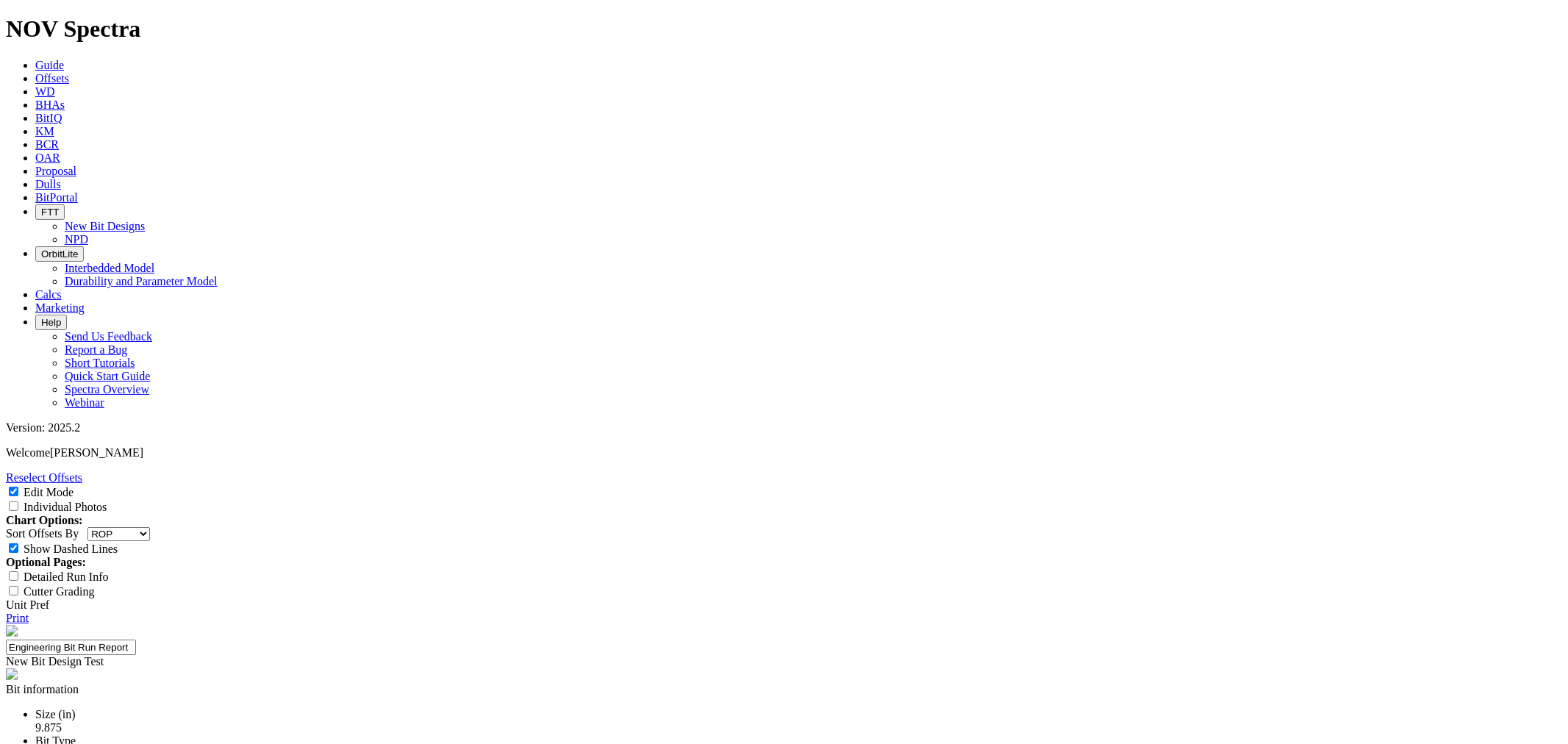
type input "25-0335"
